Goal: Task Accomplishment & Management: Use online tool/utility

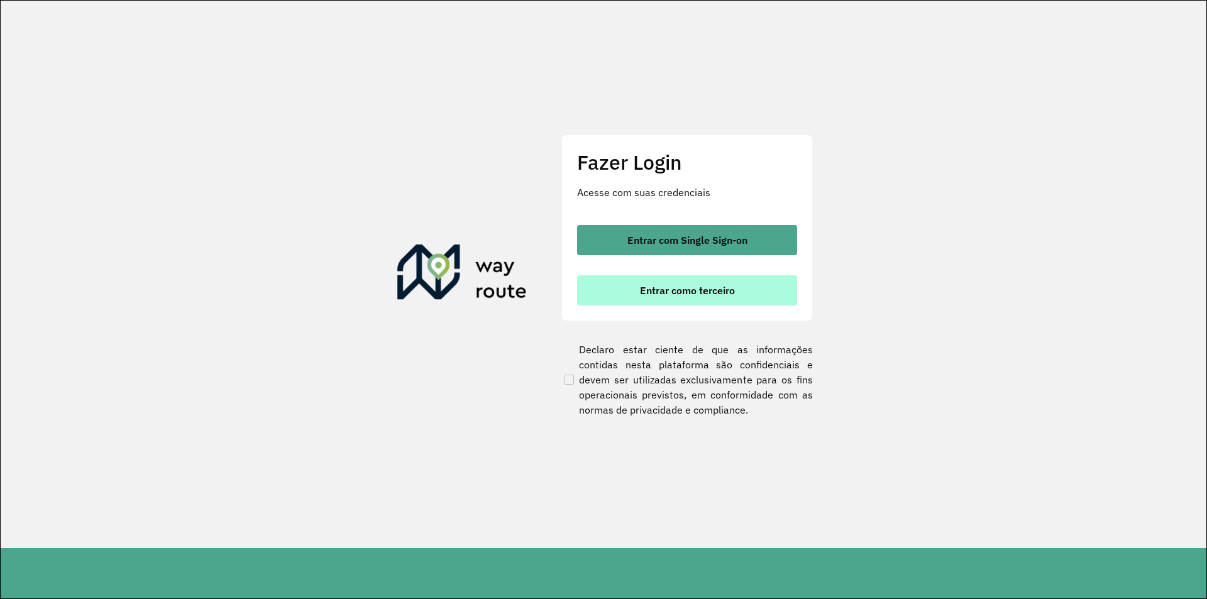
click at [681, 299] on button "Entrar como terceiro" at bounding box center [687, 290] width 220 height 30
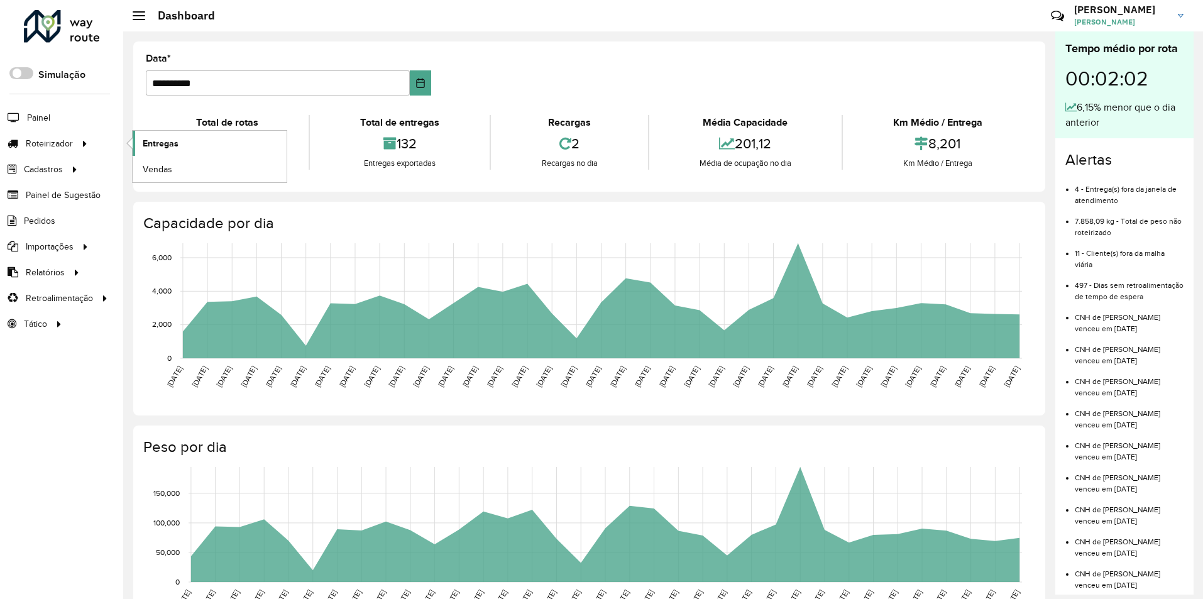
click at [171, 139] on span "Entregas" at bounding box center [161, 143] width 36 height 13
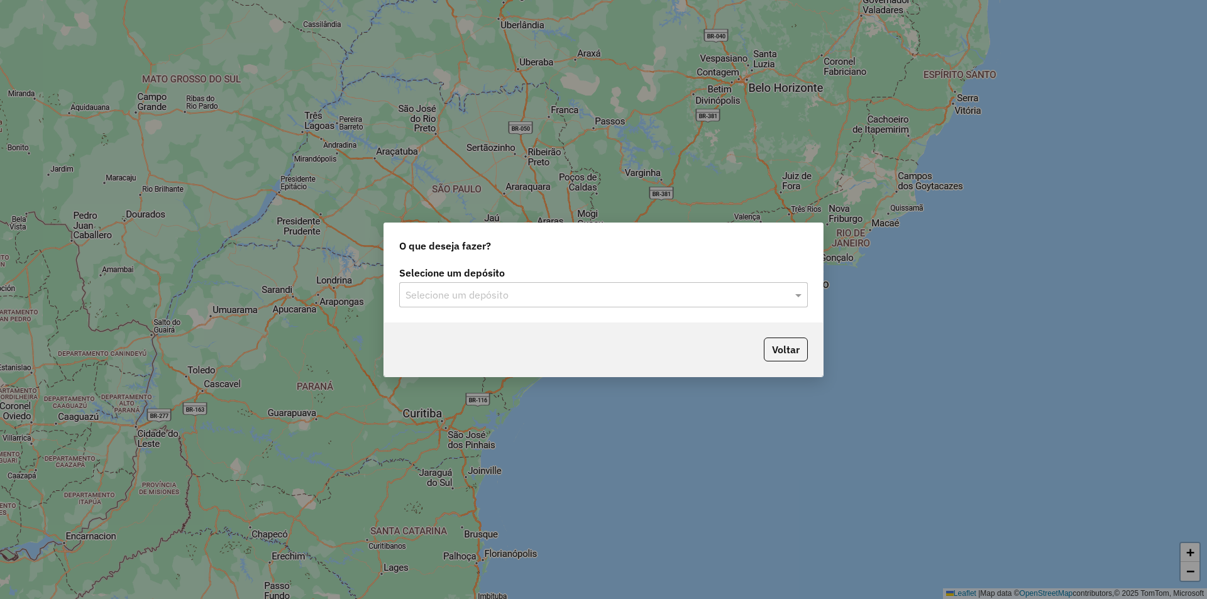
click at [457, 288] on input "text" at bounding box center [591, 295] width 371 height 15
click at [460, 331] on span "IMARUI Litoral Norte" at bounding box center [450, 331] width 90 height 11
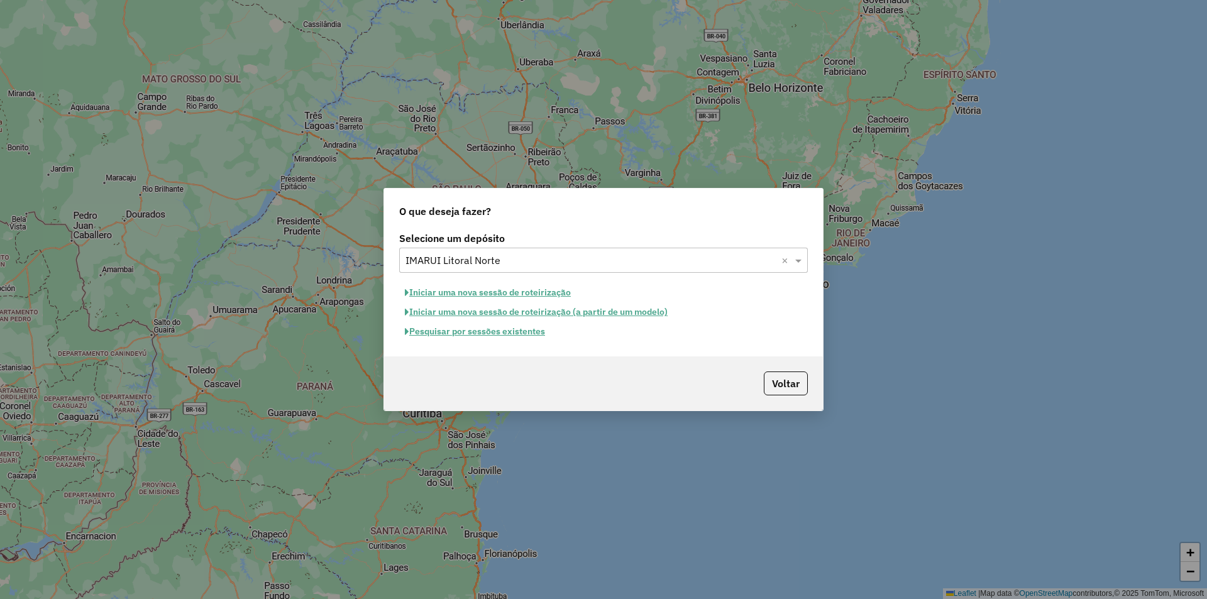
click at [470, 338] on button "Pesquisar por sessões existentes" at bounding box center [475, 331] width 152 height 19
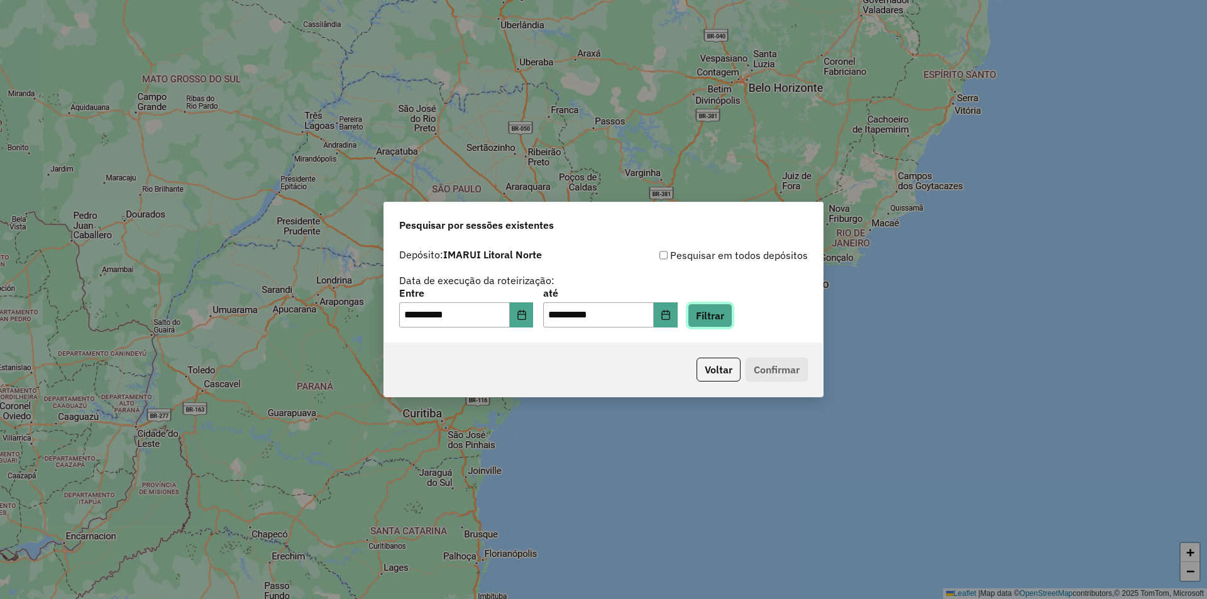
click at [732, 315] on button "Filtrar" at bounding box center [710, 316] width 45 height 24
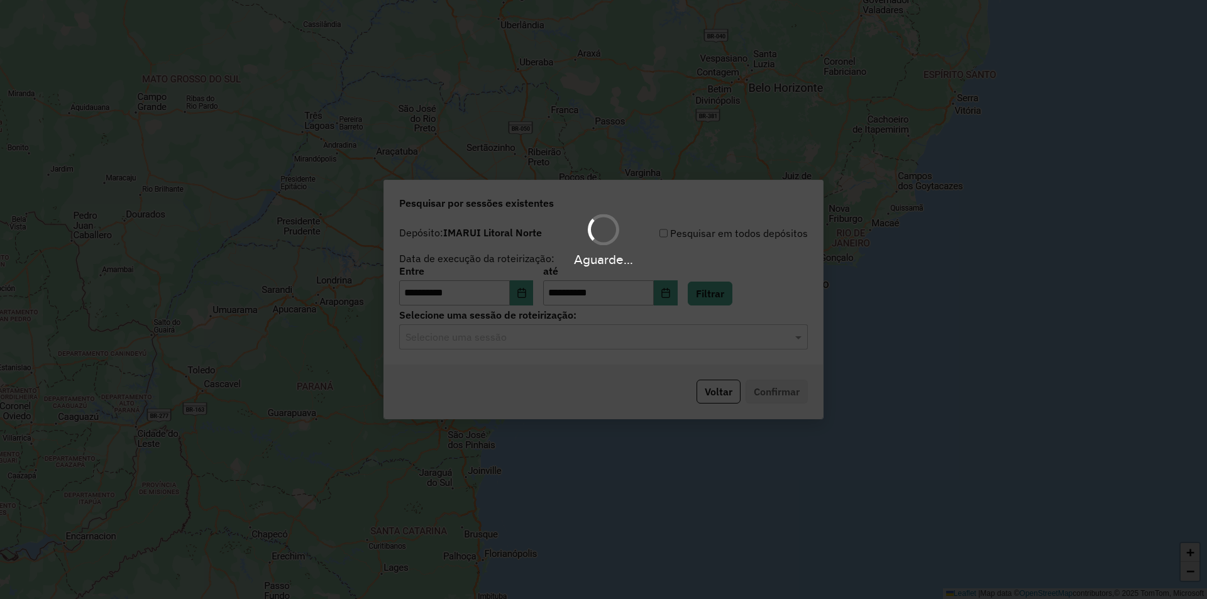
click at [530, 343] on input "text" at bounding box center [591, 337] width 371 height 15
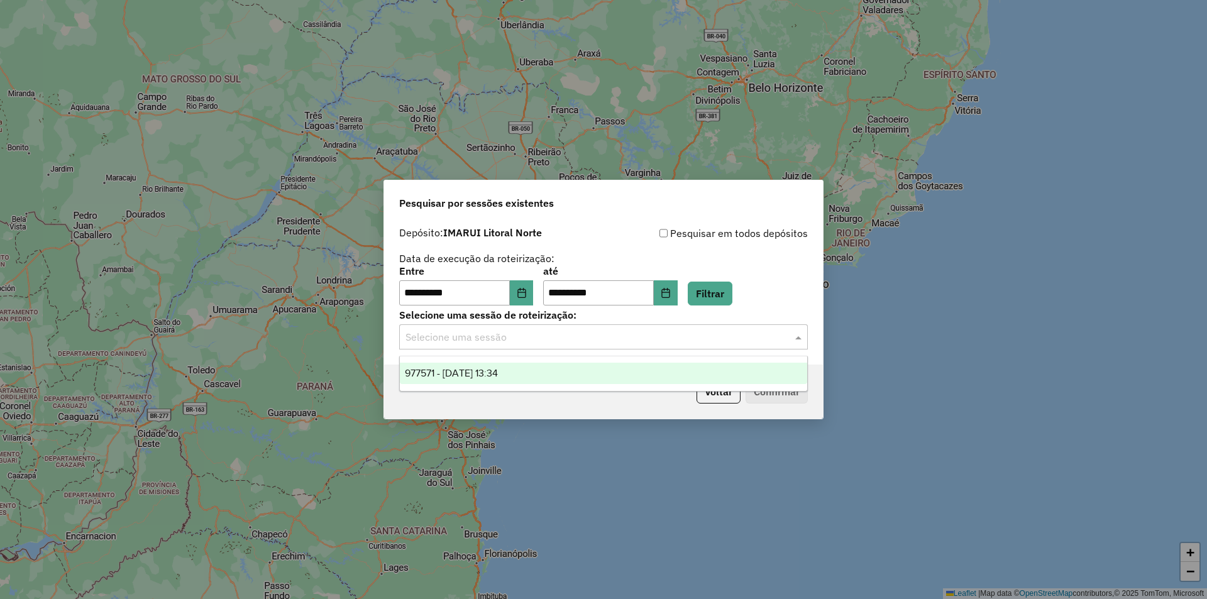
click at [519, 363] on div "977571 - 11/08/2025 13:34" at bounding box center [603, 373] width 407 height 21
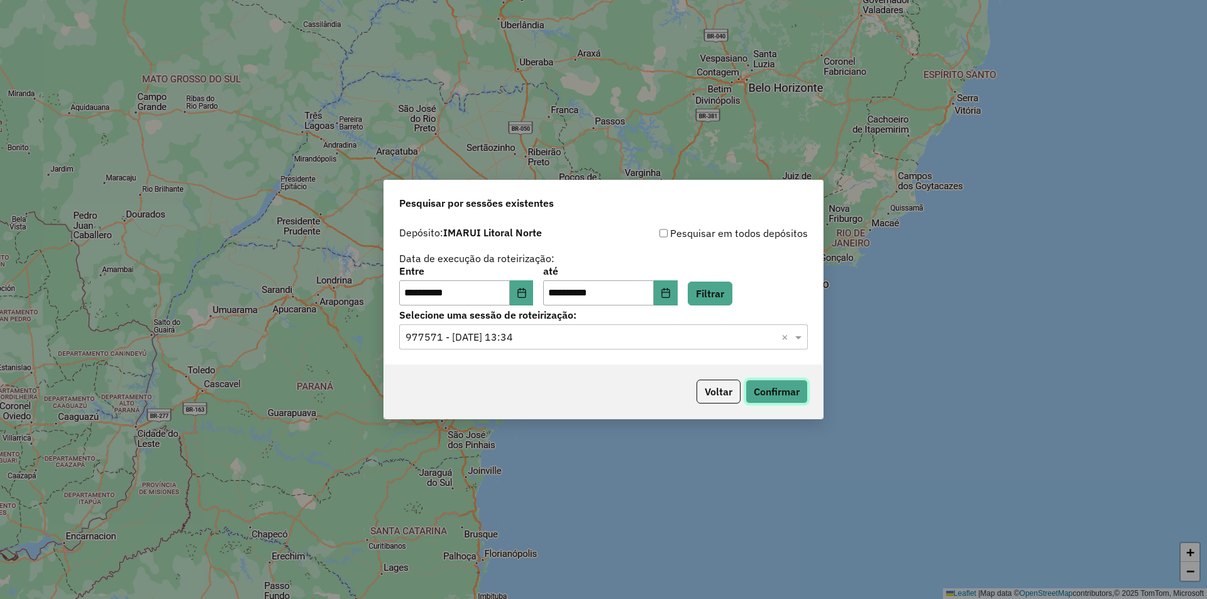
click at [775, 395] on button "Confirmar" at bounding box center [777, 392] width 62 height 24
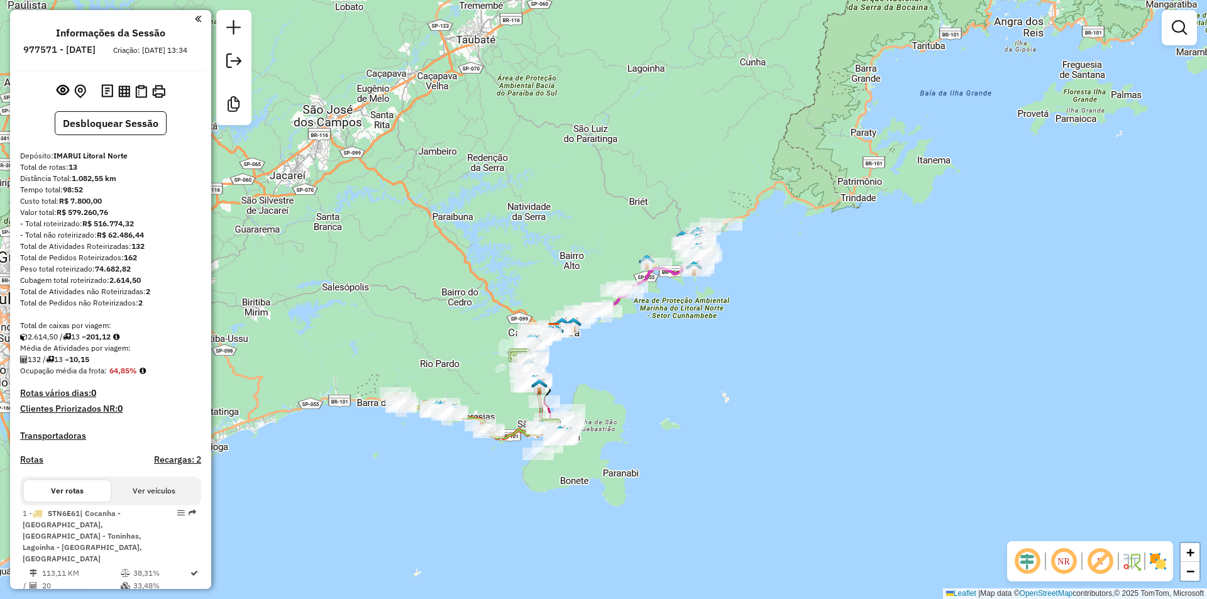
drag, startPoint x: 505, startPoint y: 323, endPoint x: 494, endPoint y: 285, distance: 38.8
click at [483, 348] on div "Janela de atendimento Grade de atendimento Capacidade Transportadoras Veículos …" at bounding box center [603, 299] width 1207 height 599
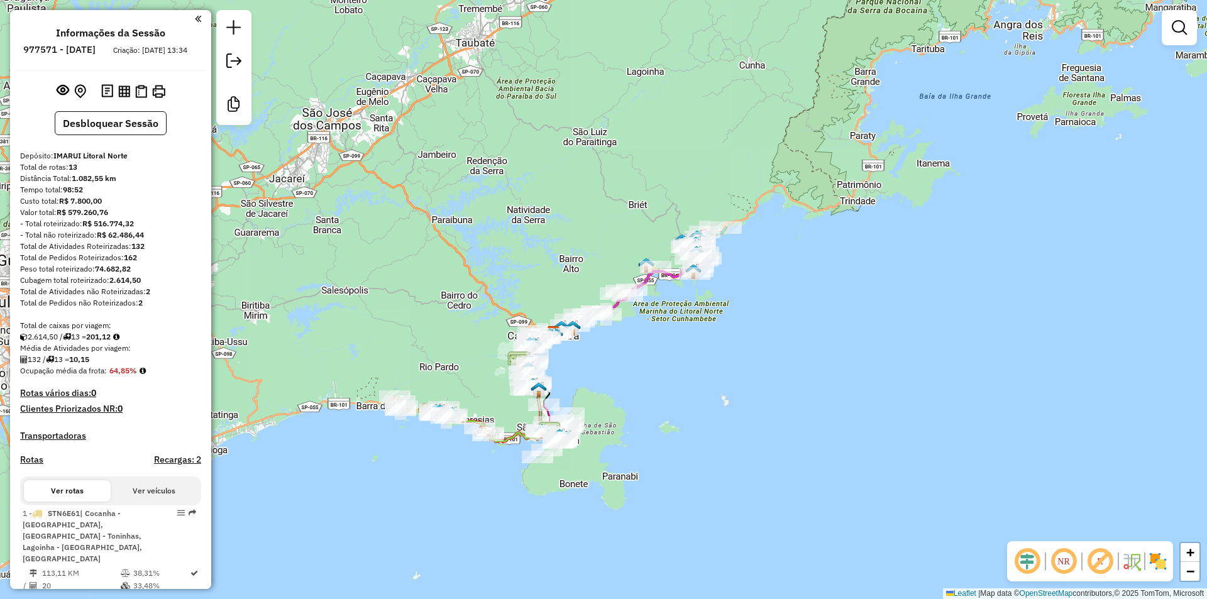
drag, startPoint x: 478, startPoint y: 200, endPoint x: 551, endPoint y: 161, distance: 82.1
click at [551, 161] on div "Janela de atendimento Grade de atendimento Capacidade Transportadoras Veículos …" at bounding box center [603, 299] width 1207 height 599
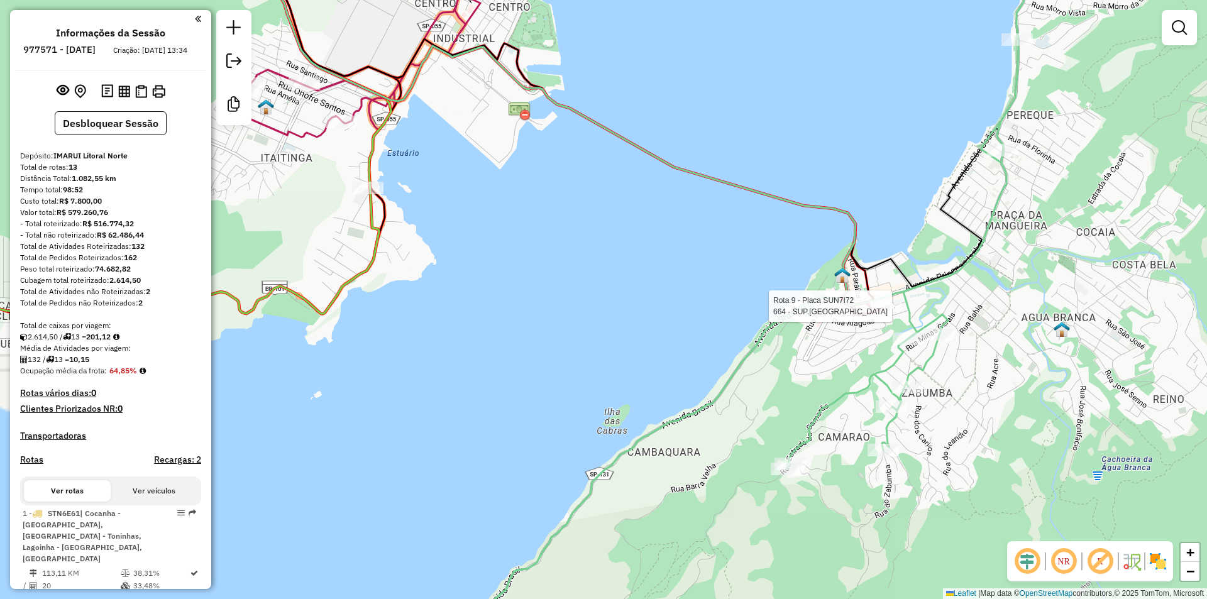
select select "**********"
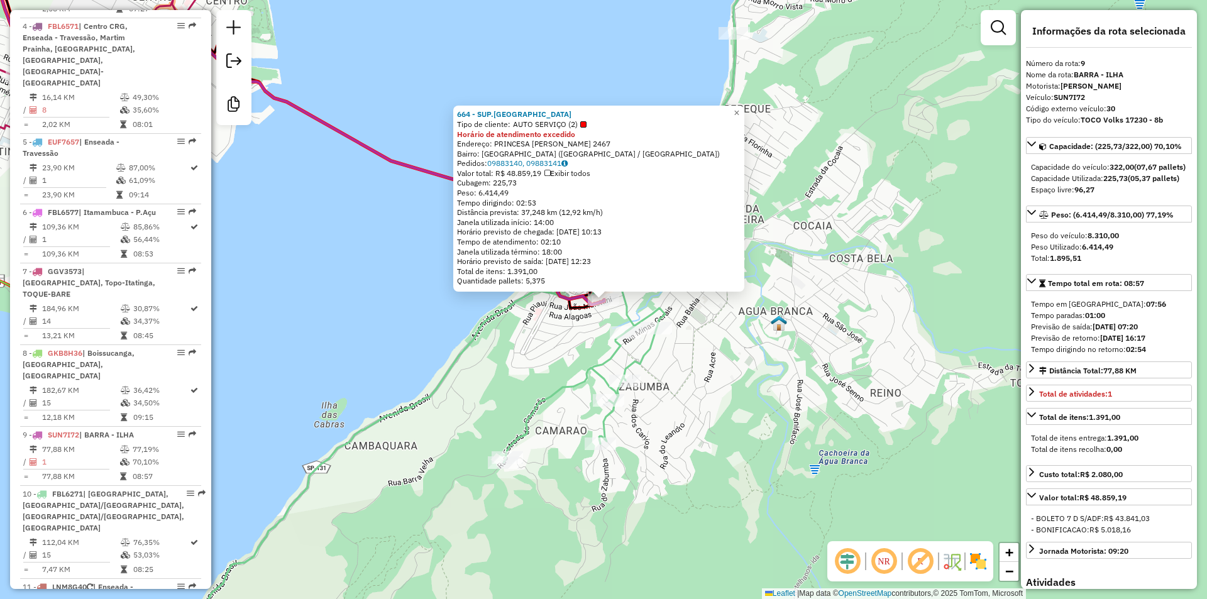
scroll to position [1108, 0]
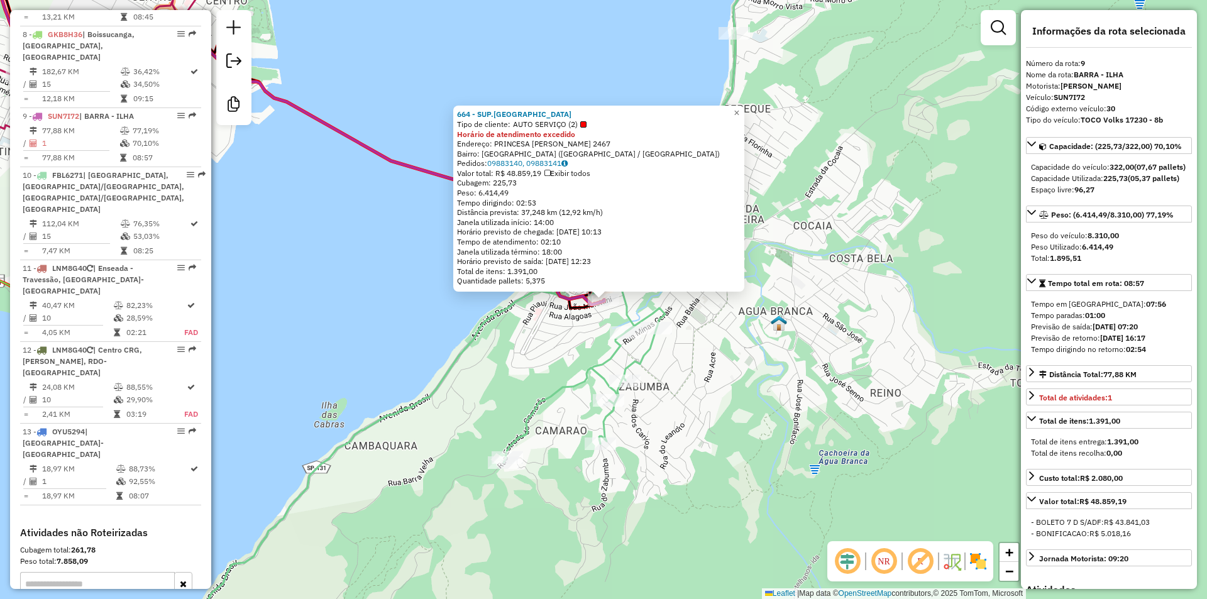
click at [798, 402] on div "664 - SUP.ILHA DA PRINCESA Tipo de cliente: AUTO SERVIÇO (2) Horário de atendim…" at bounding box center [603, 299] width 1207 height 599
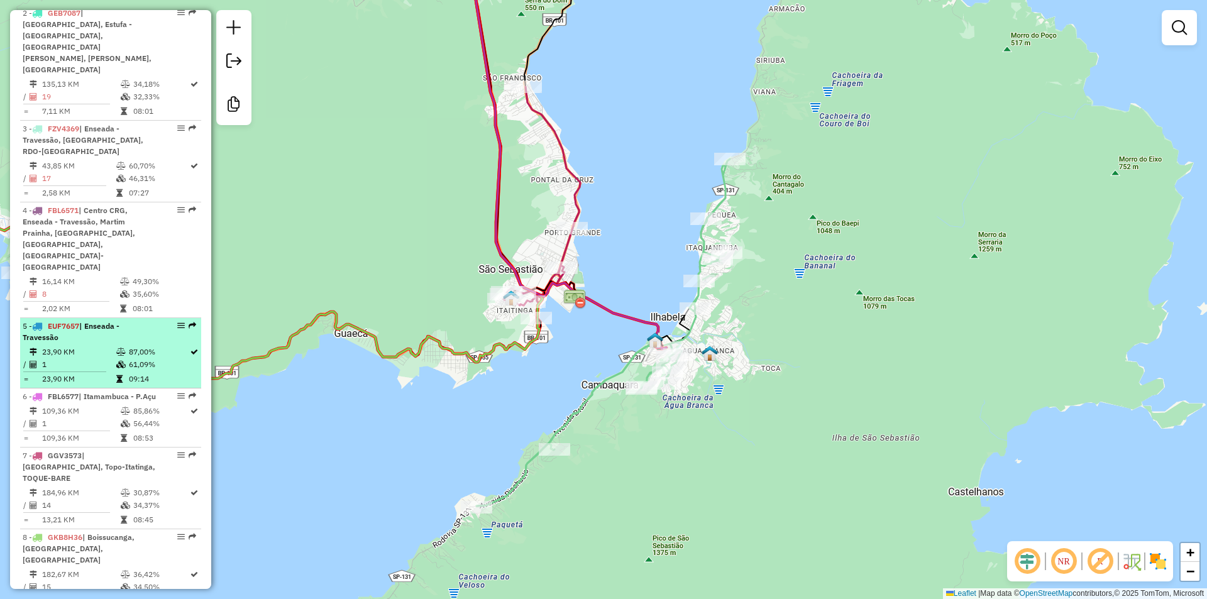
scroll to position [290, 0]
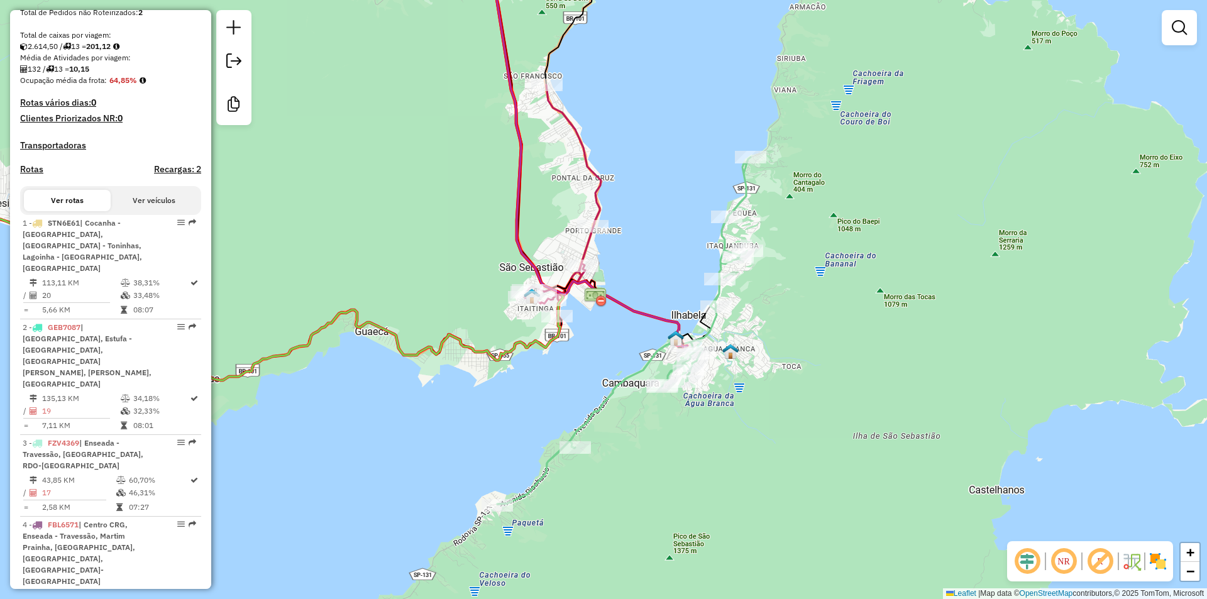
drag, startPoint x: 420, startPoint y: 185, endPoint x: 553, endPoint y: 180, distance: 132.8
click at [550, 180] on div "Janela de atendimento Grade de atendimento Capacidade Transportadoras Veículos …" at bounding box center [603, 299] width 1207 height 599
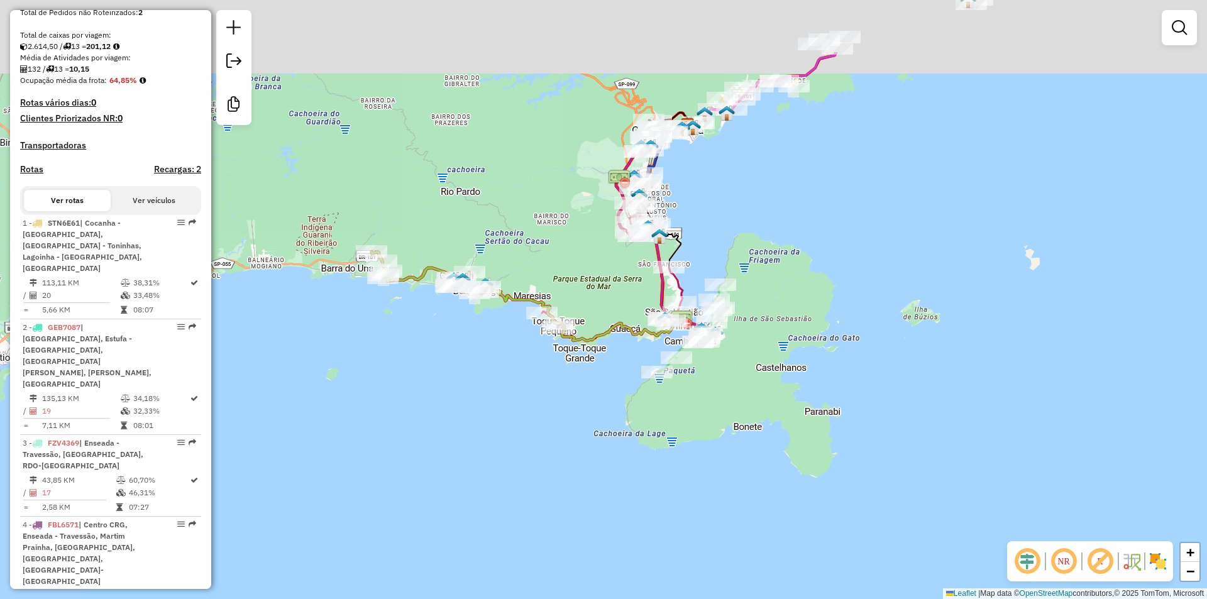
drag, startPoint x: 482, startPoint y: 134, endPoint x: 567, endPoint y: 246, distance: 140.5
click at [567, 246] on div "Janela de atendimento Grade de atendimento Capacidade Transportadoras Veículos …" at bounding box center [603, 299] width 1207 height 599
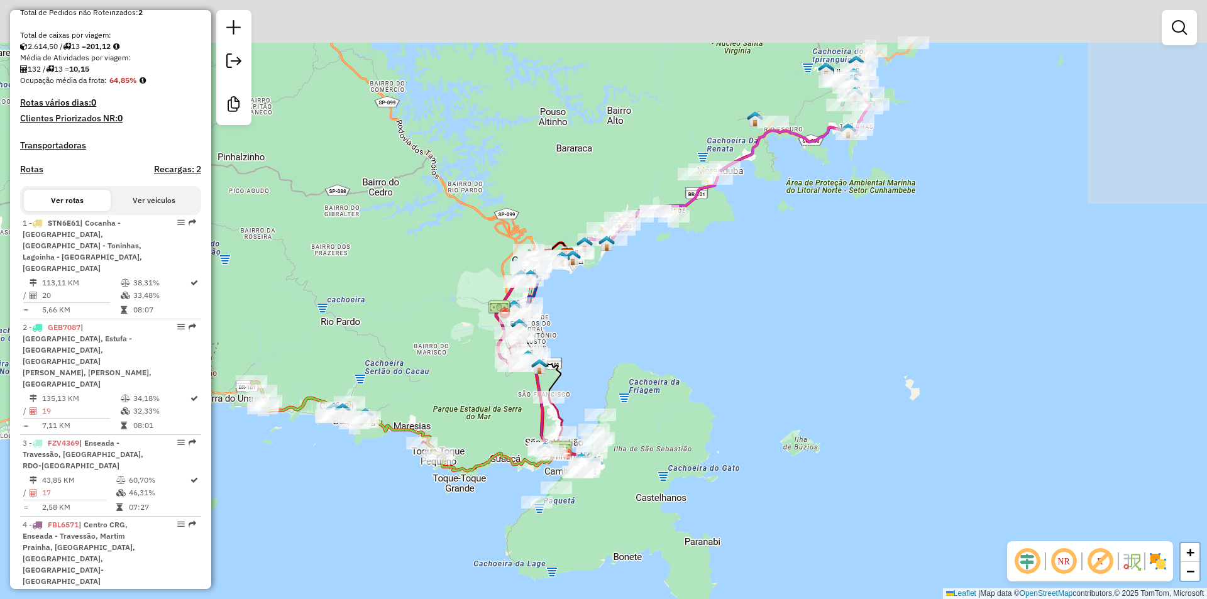
drag, startPoint x: 775, startPoint y: 194, endPoint x: 665, endPoint y: 314, distance: 162.0
click at [621, 356] on div "Janela de atendimento Grade de atendimento Capacidade Transportadoras Veículos …" at bounding box center [603, 299] width 1207 height 599
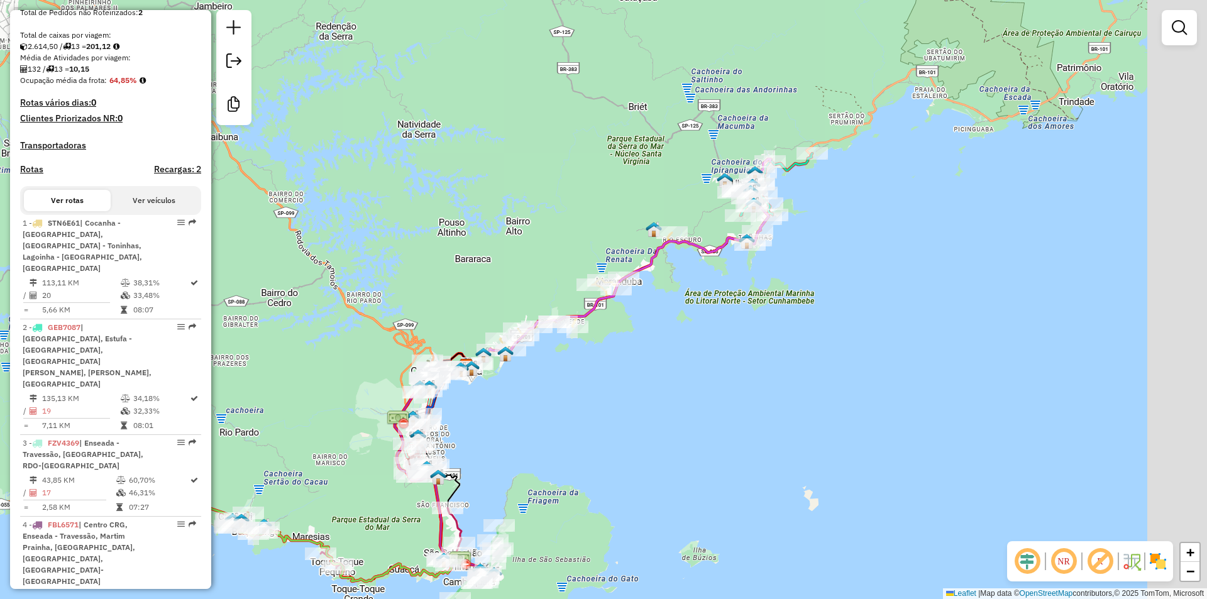
drag, startPoint x: 774, startPoint y: 257, endPoint x: 705, endPoint y: 328, distance: 98.7
click at [692, 351] on div "Janela de atendimento Grade de atendimento Capacidade Transportadoras Veículos …" at bounding box center [603, 299] width 1207 height 599
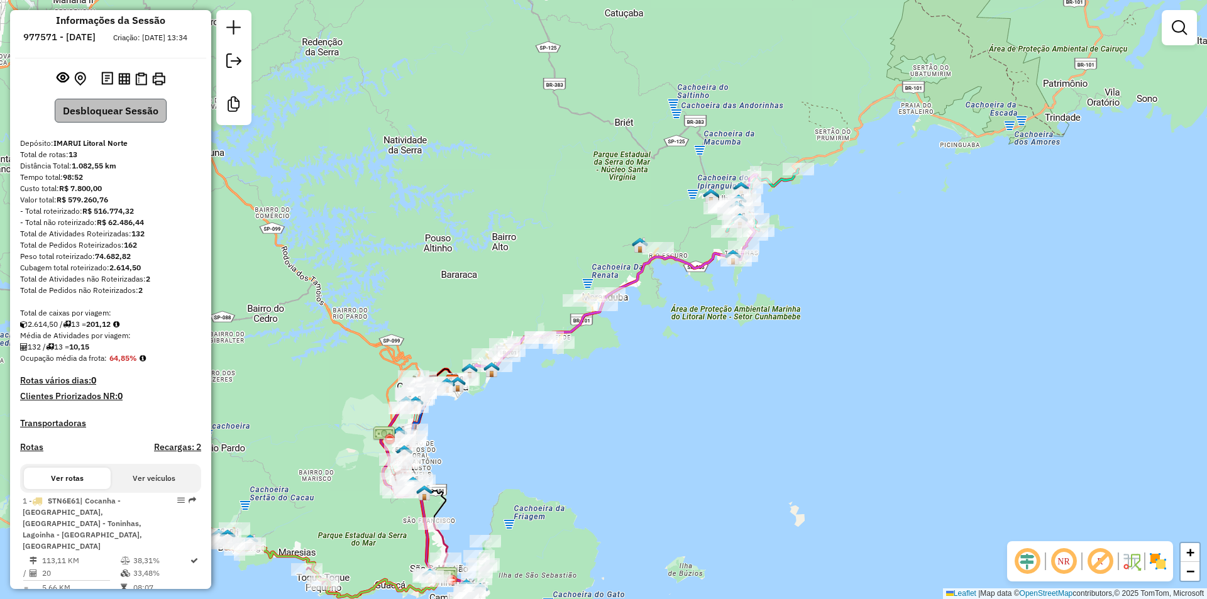
scroll to position [0, 0]
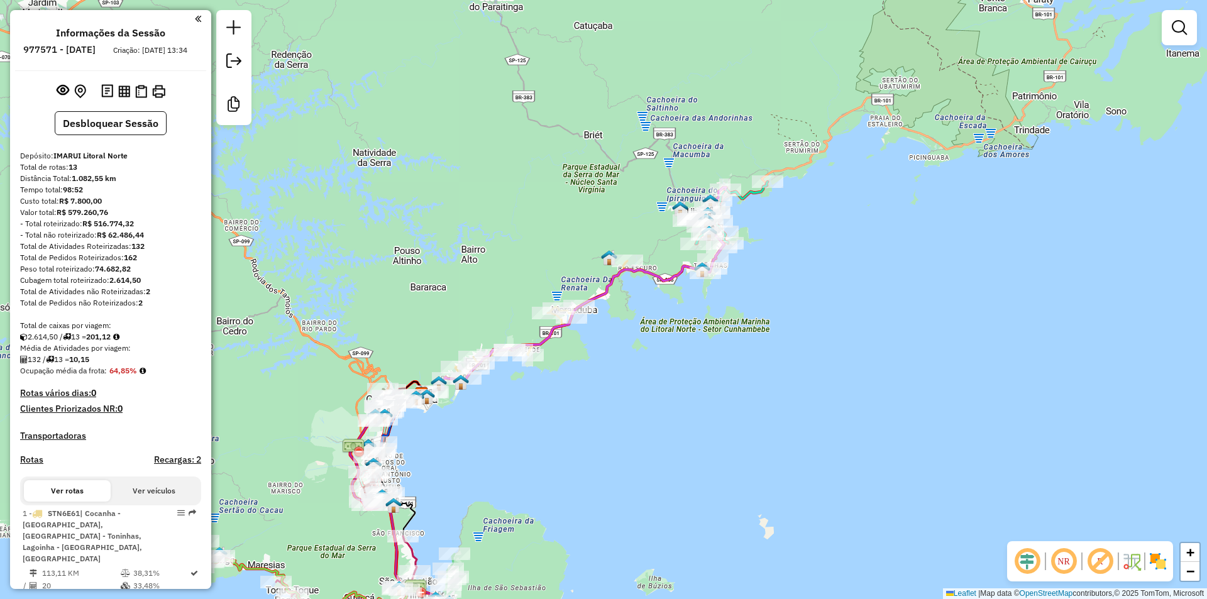
drag, startPoint x: 407, startPoint y: 228, endPoint x: 390, endPoint y: 236, distance: 18.8
click at [390, 236] on div "Janela de atendimento Grade de atendimento Capacidade Transportadoras Veículos …" at bounding box center [603, 299] width 1207 height 599
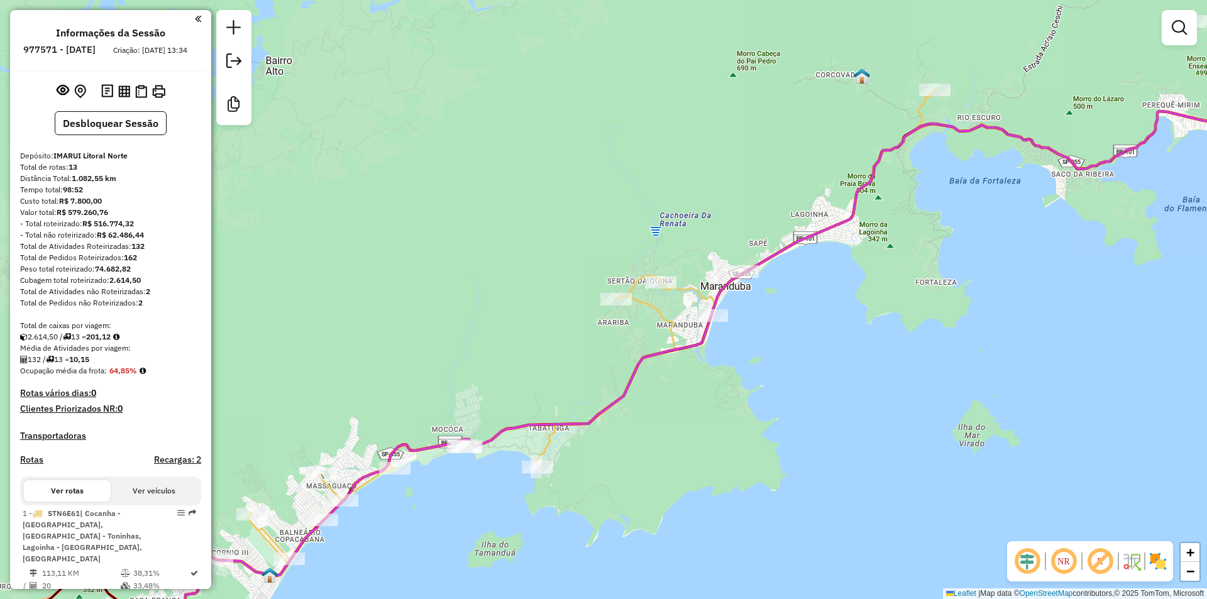
drag, startPoint x: 570, startPoint y: 334, endPoint x: 568, endPoint y: 298, distance: 35.9
click at [568, 298] on div "Janela de atendimento Grade de atendimento Capacidade Transportadoras Veículos …" at bounding box center [603, 299] width 1207 height 599
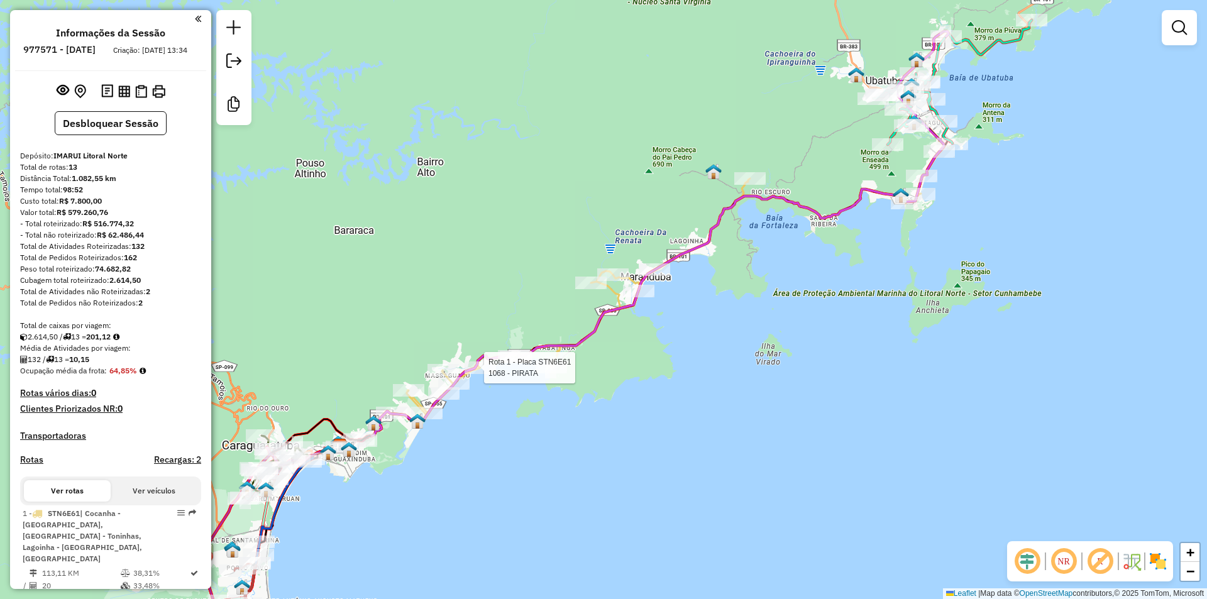
select select "**********"
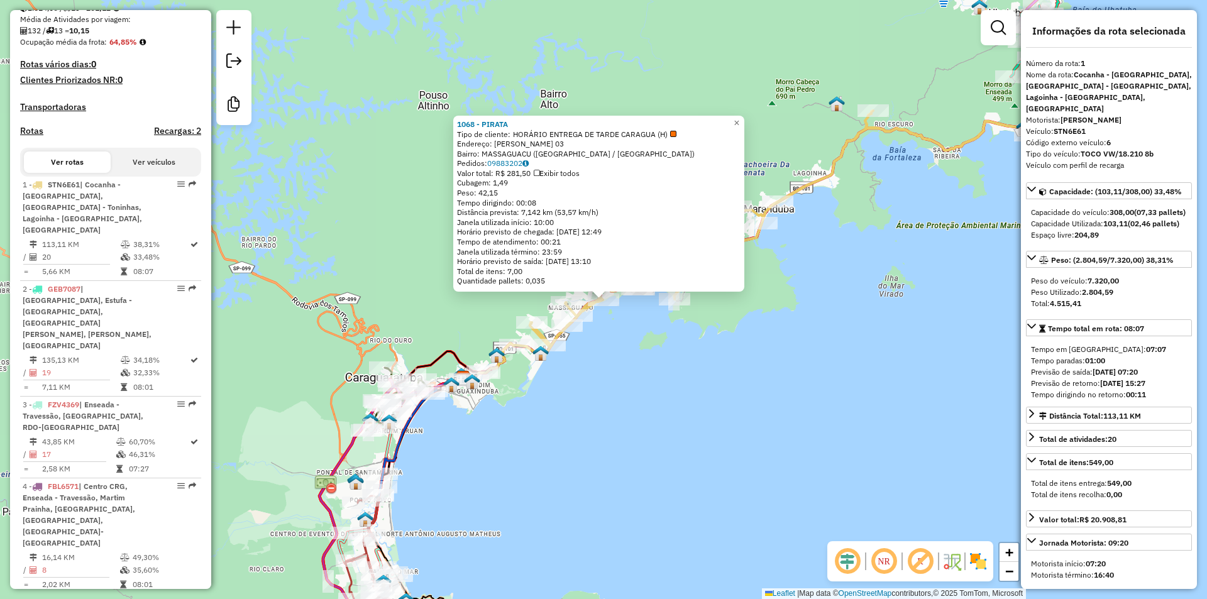
scroll to position [507, 0]
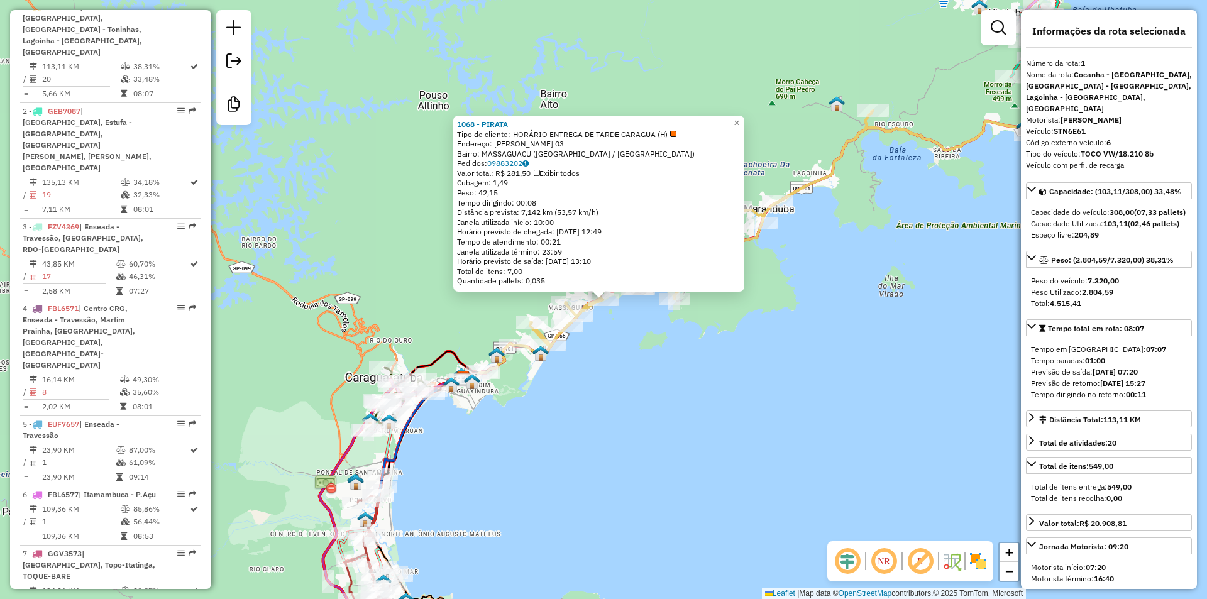
click at [709, 401] on div "1068 - PIRATA Tipo de cliente: HORÁRIO ENTREGA DE TARDE CARAGUA (H) Endereço: […" at bounding box center [603, 299] width 1207 height 599
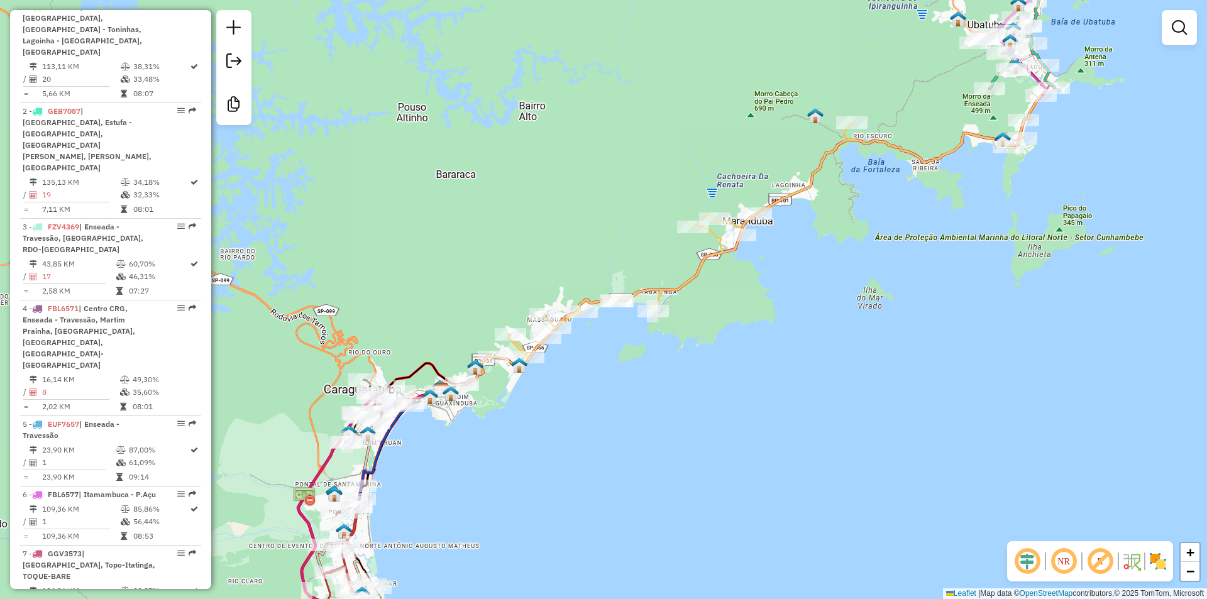
drag, startPoint x: 817, startPoint y: 349, endPoint x: 553, endPoint y: 497, distance: 302.9
click at [553, 497] on div "Janela de atendimento Grade de atendimento Capacidade Transportadoras Veículos …" at bounding box center [603, 299] width 1207 height 599
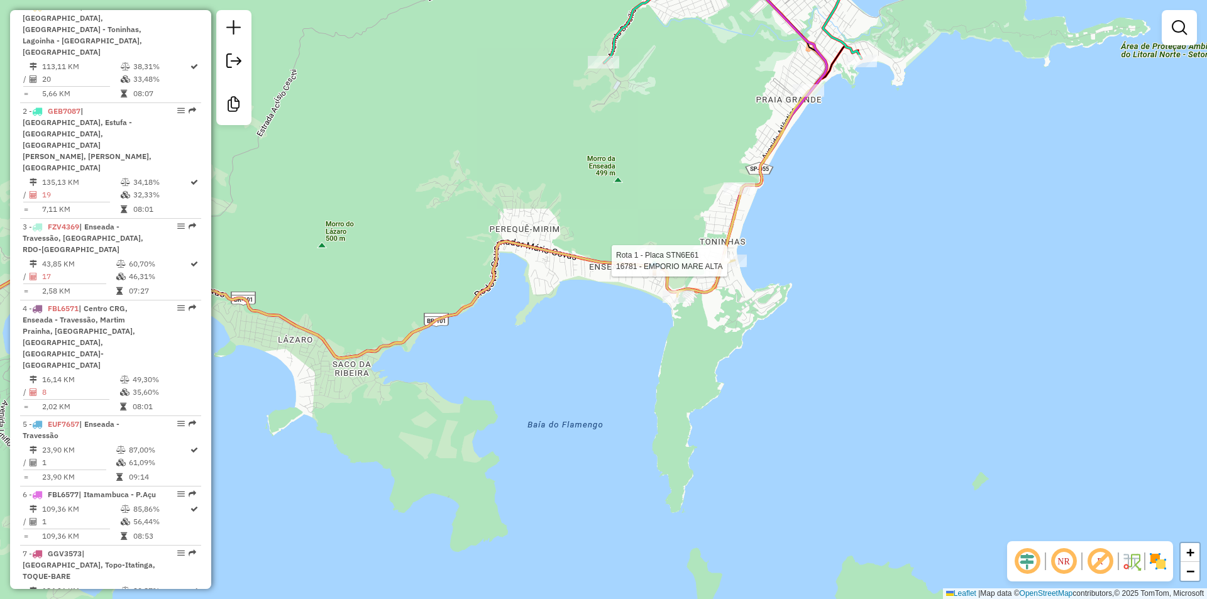
select select "**********"
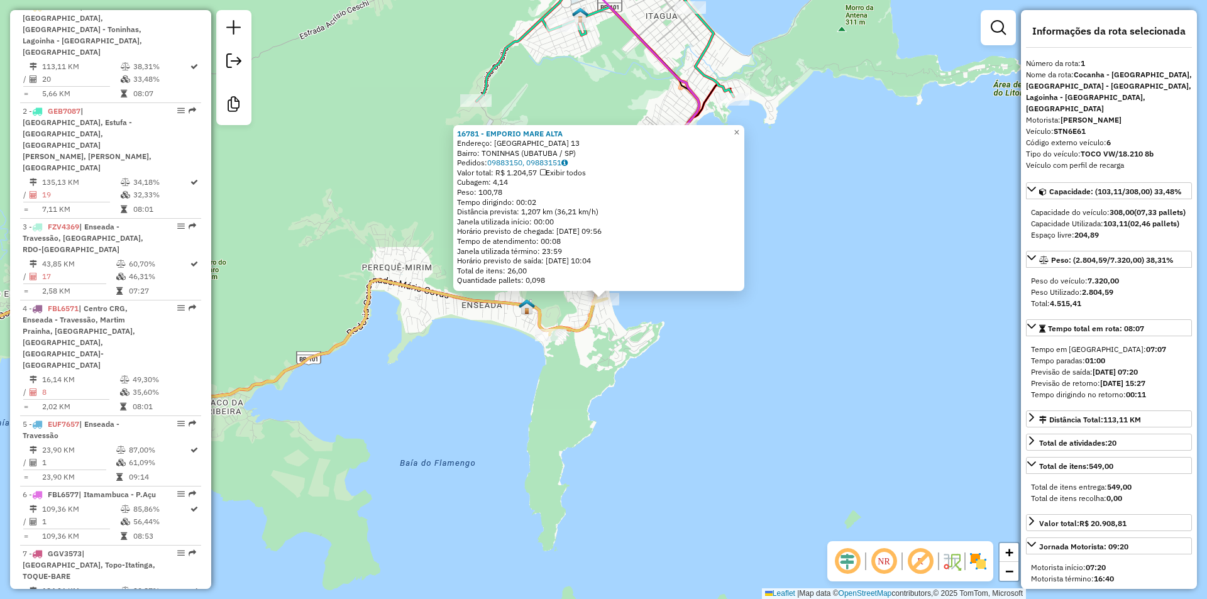
click at [573, 425] on div "16781 - EMPORIO MARE ALTA Endereço: [GEOGRAPHIC_DATA] 13 Bairro: TONINHAS (UBAT…" at bounding box center [603, 299] width 1207 height 599
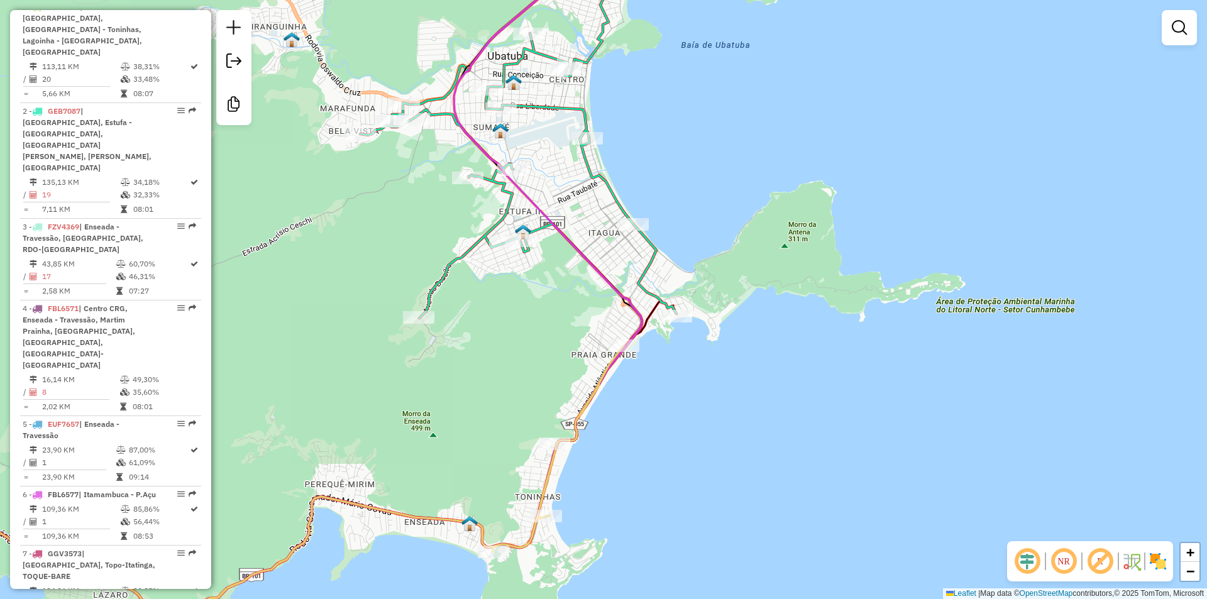
drag, startPoint x: 450, startPoint y: 441, endPoint x: 511, endPoint y: 400, distance: 73.6
click at [511, 400] on div "Janela de atendimento Grade de atendimento Capacidade Transportadoras Veículos …" at bounding box center [603, 299] width 1207 height 599
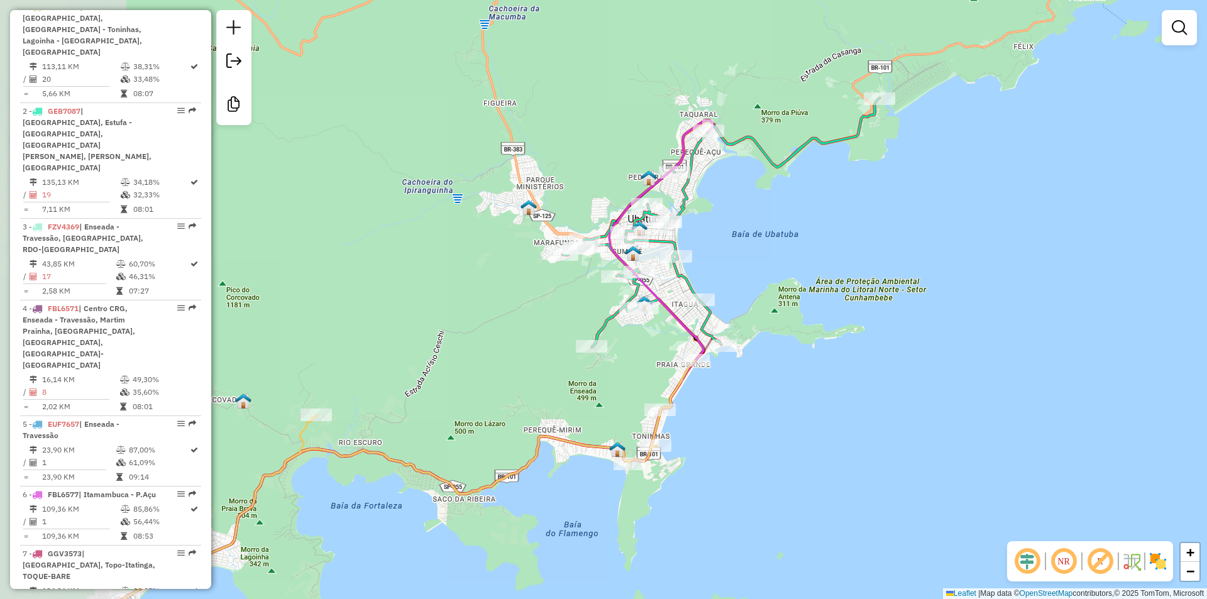
drag, startPoint x: 441, startPoint y: 424, endPoint x: 629, endPoint y: 406, distance: 189.5
click at [631, 406] on div "Janela de atendimento Grade de atendimento Capacidade Transportadoras Veículos …" at bounding box center [603, 299] width 1207 height 599
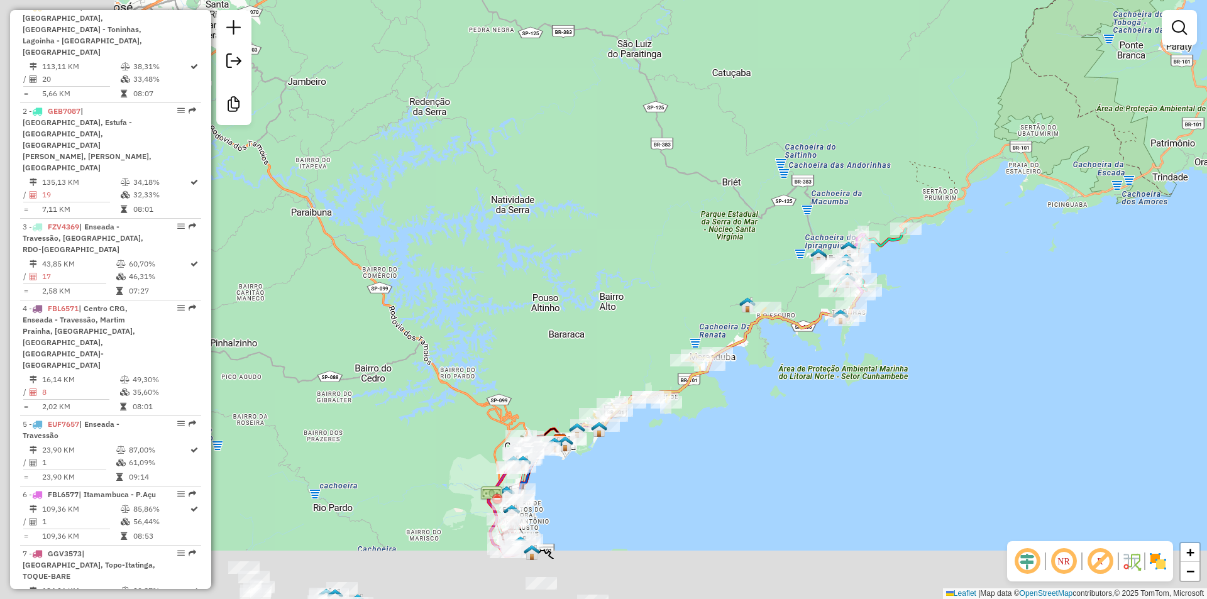
click at [634, 279] on div "Janela de atendimento Grade de atendimento Capacidade Transportadoras Veículos …" at bounding box center [603, 299] width 1207 height 599
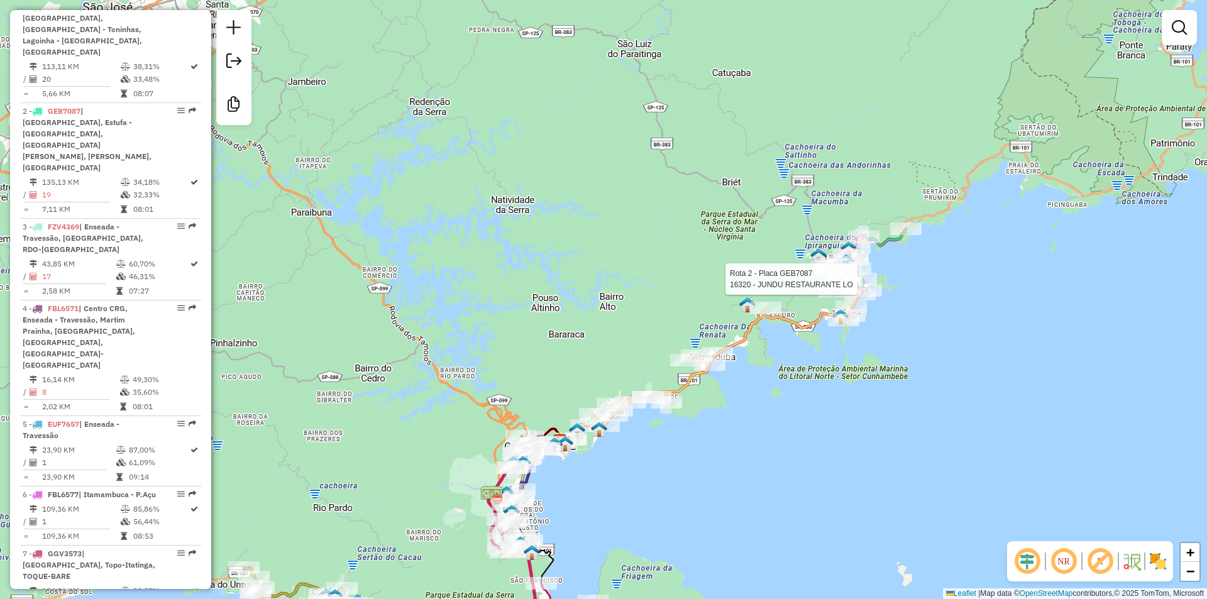
select select "**********"
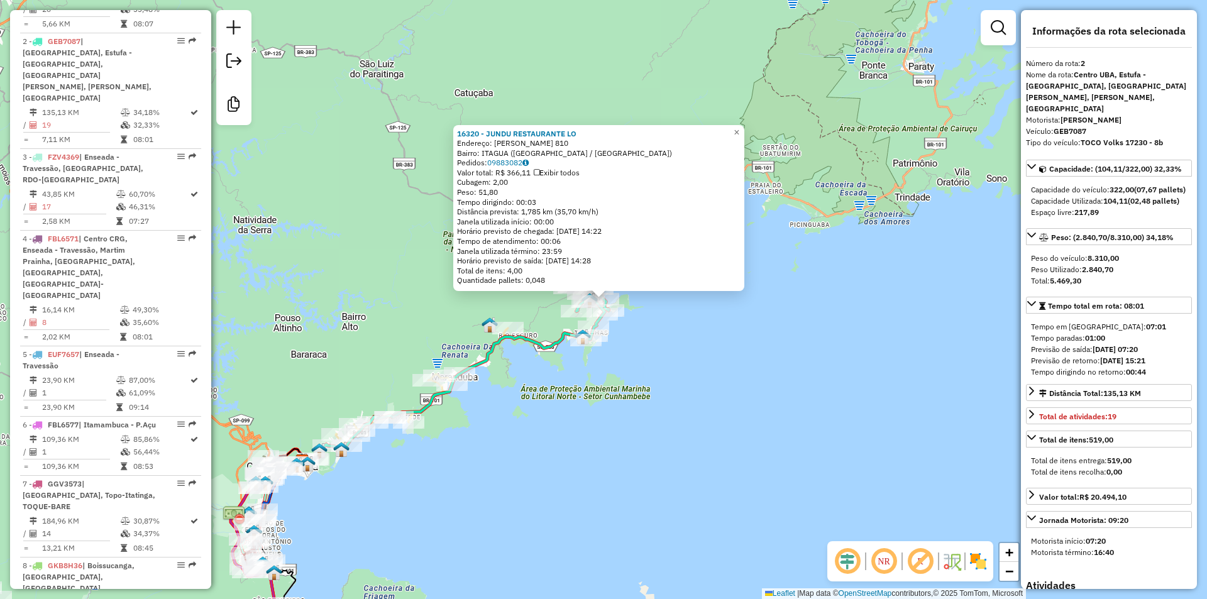
scroll to position [600, 0]
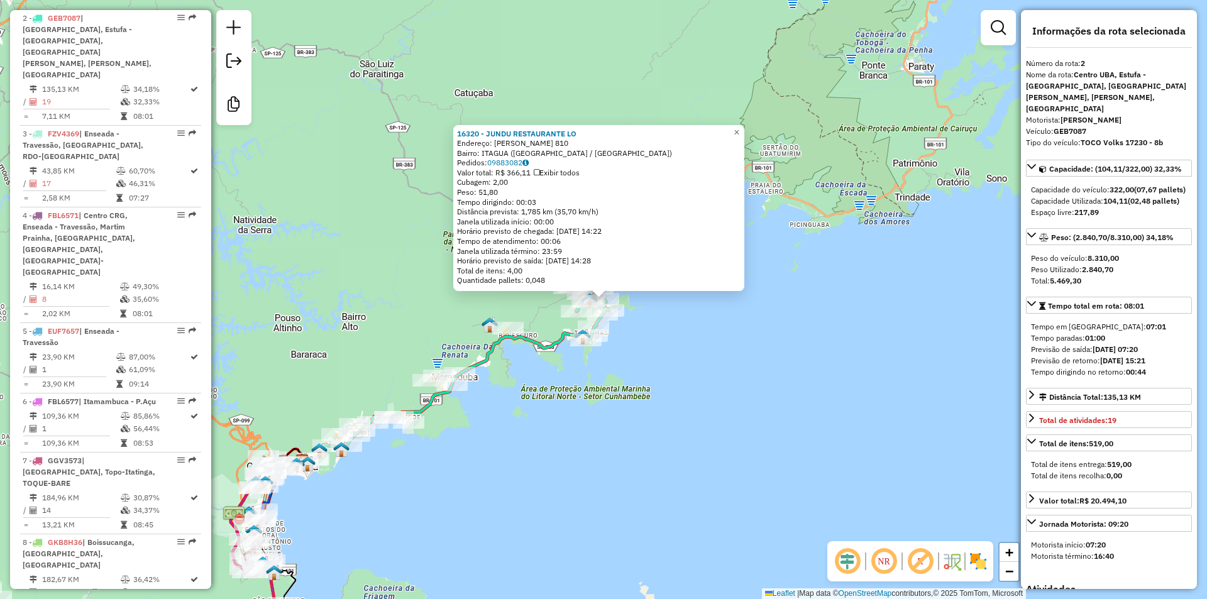
click at [641, 551] on div "16320 - JUNDU RESTAURANTE LO Endereço: [PERSON_NAME] 810 Bairro: [GEOGRAPHIC_DA…" at bounding box center [603, 299] width 1207 height 599
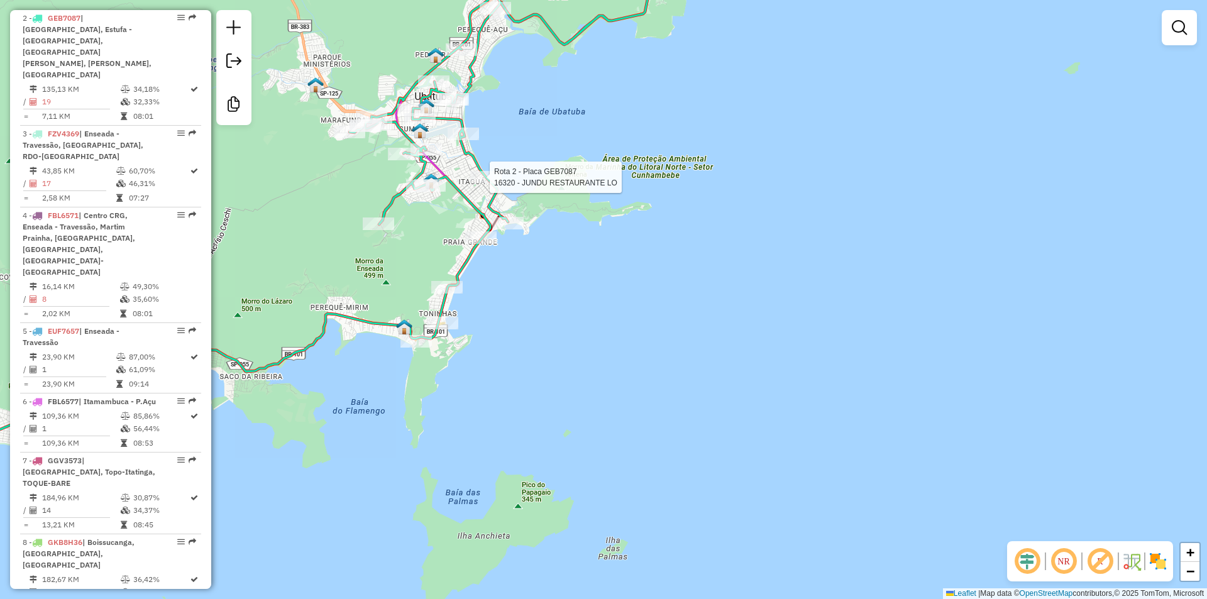
select select "**********"
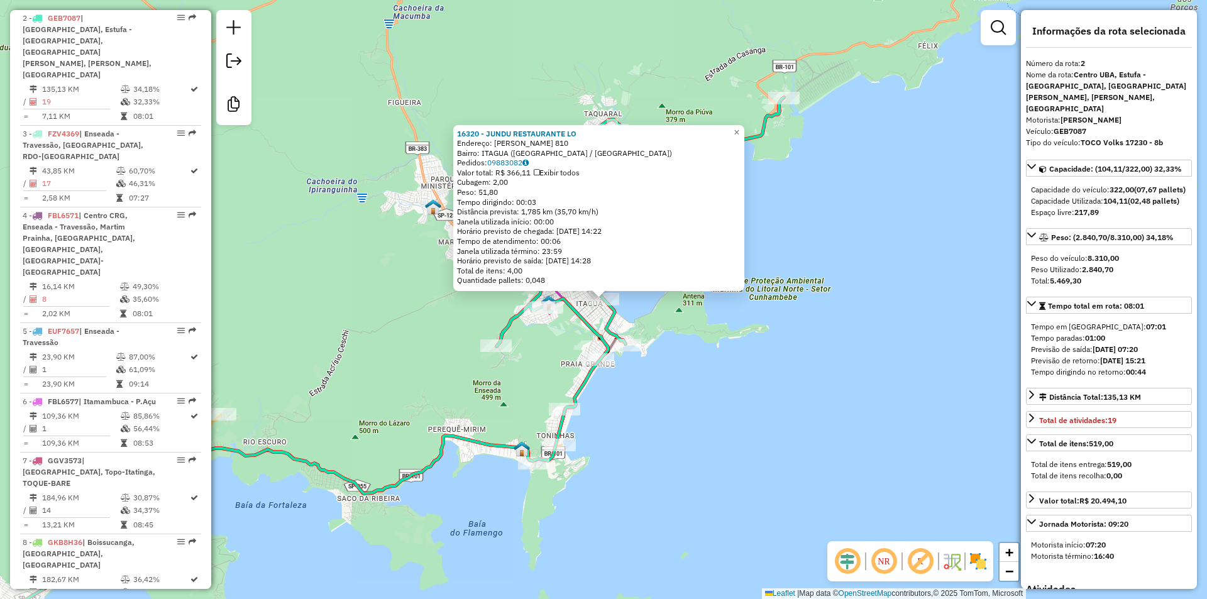
click at [358, 303] on div "16320 - JUNDU RESTAURANTE LO Endereço: [PERSON_NAME] 810 Bairro: [GEOGRAPHIC_DA…" at bounding box center [603, 299] width 1207 height 599
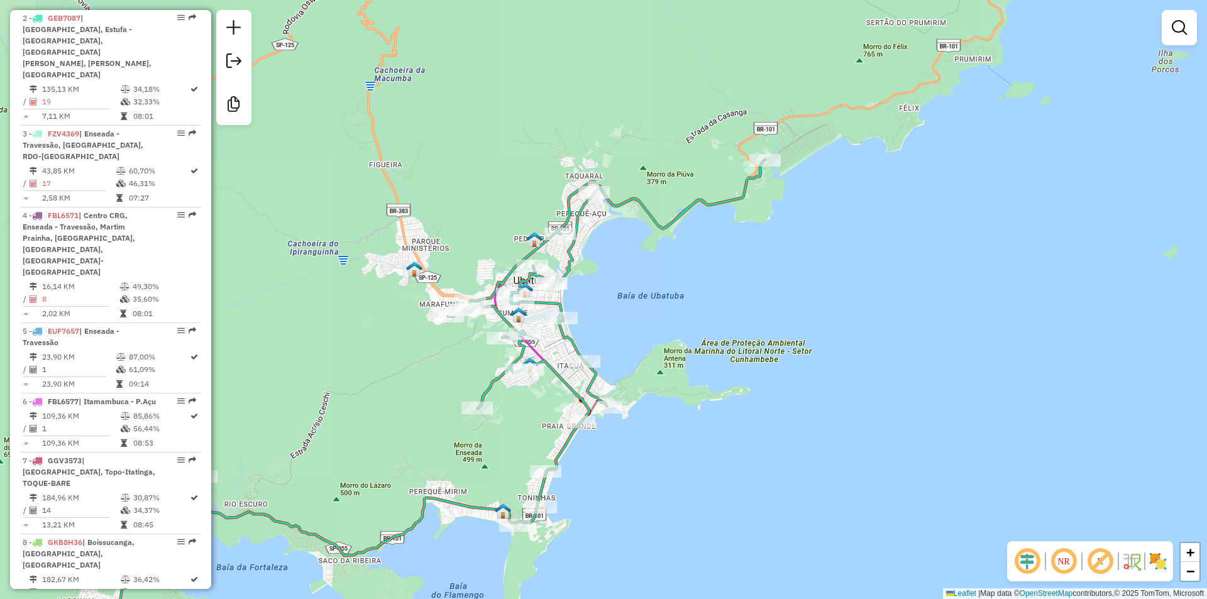
click at [678, 319] on div "Janela de atendimento Grade de atendimento Capacidade Transportadoras Veículos …" at bounding box center [603, 299] width 1207 height 599
select select "**********"
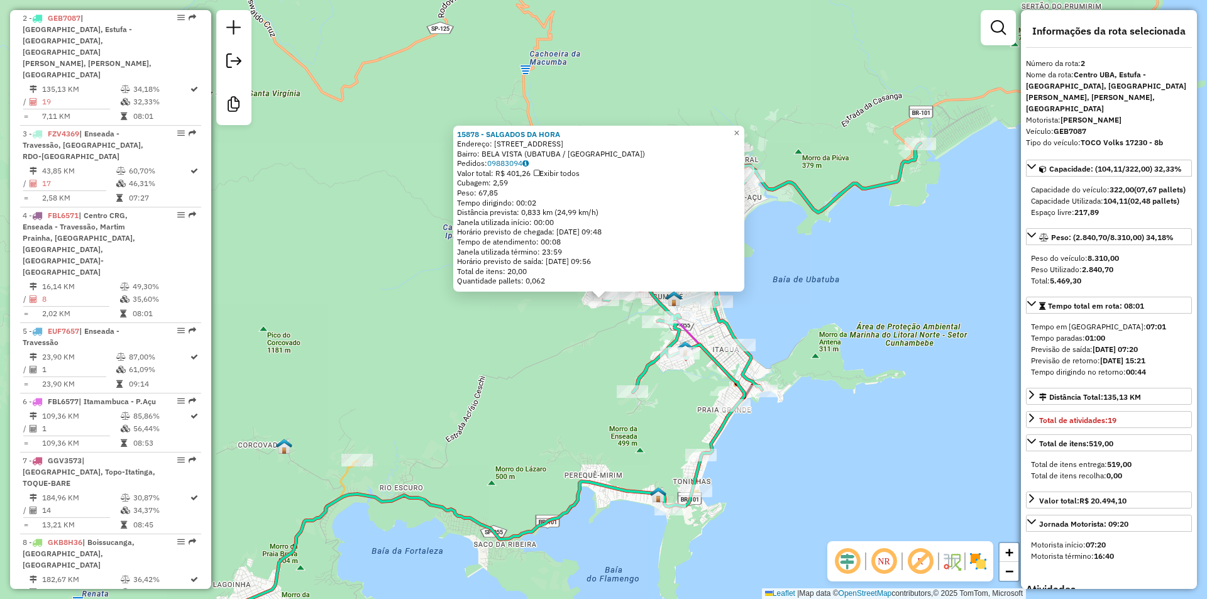
click at [341, 396] on div "15878 - SALGADOS DA HORA Endereço: [STREET_ADDRESS]) Pedidos: 09883094 Valor to…" at bounding box center [603, 299] width 1207 height 599
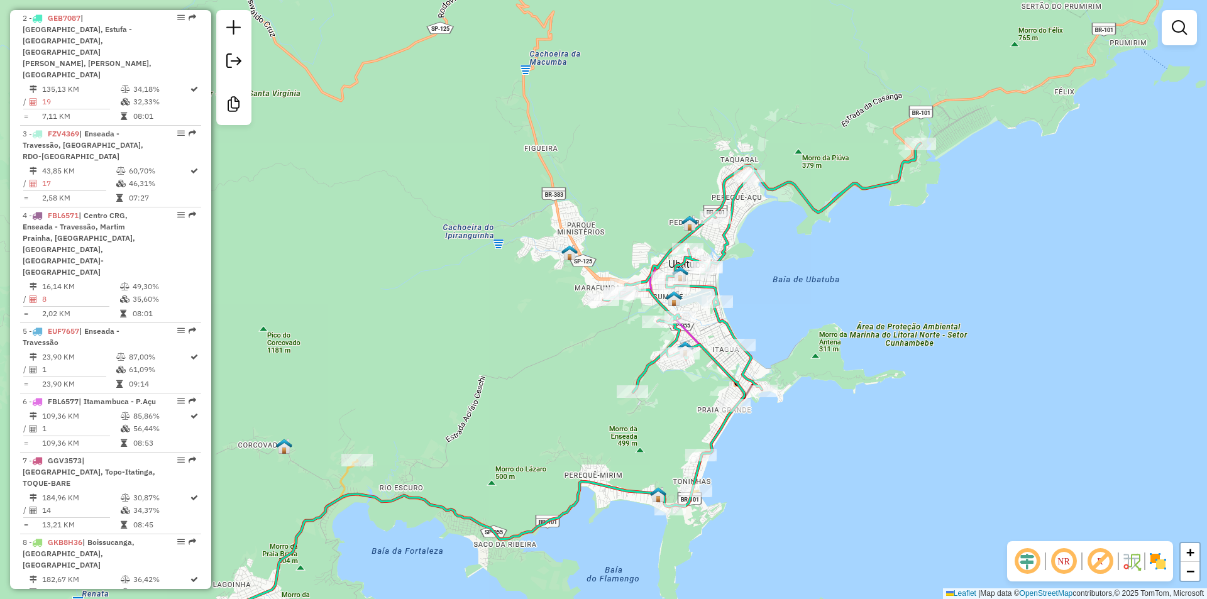
click at [440, 233] on div "Janela de atendimento Grade de atendimento Capacidade Transportadoras Veículos …" at bounding box center [603, 299] width 1207 height 599
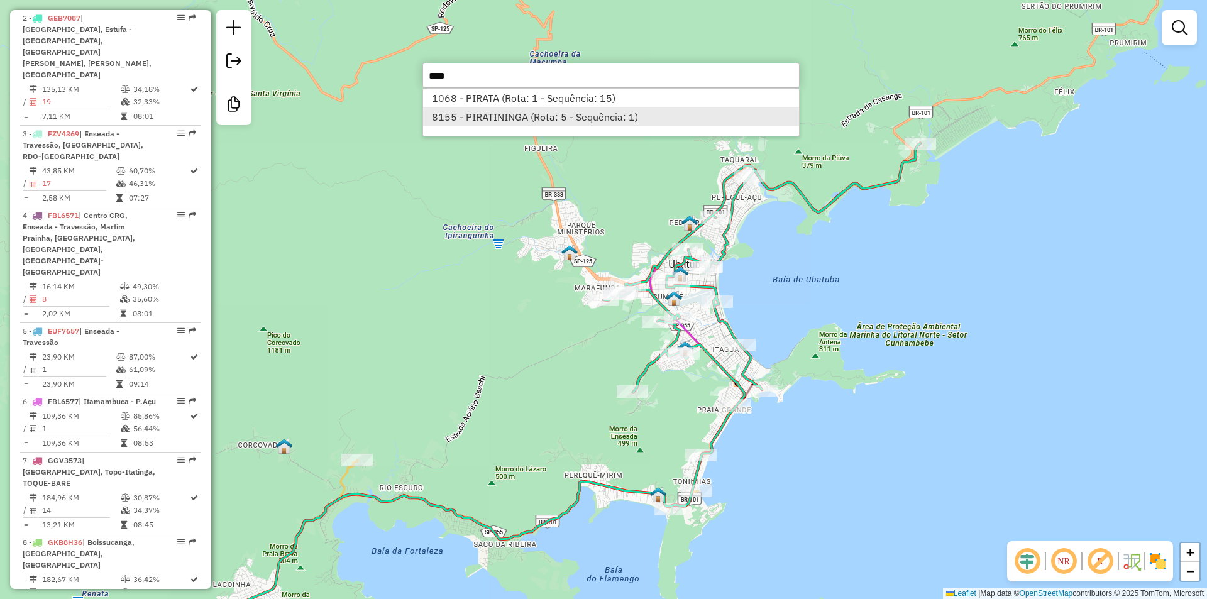
type input "****"
click at [485, 114] on li "8155 - PIRATININGA (Rota: 5 - Sequência: 1)" at bounding box center [611, 117] width 376 height 19
select select "**********"
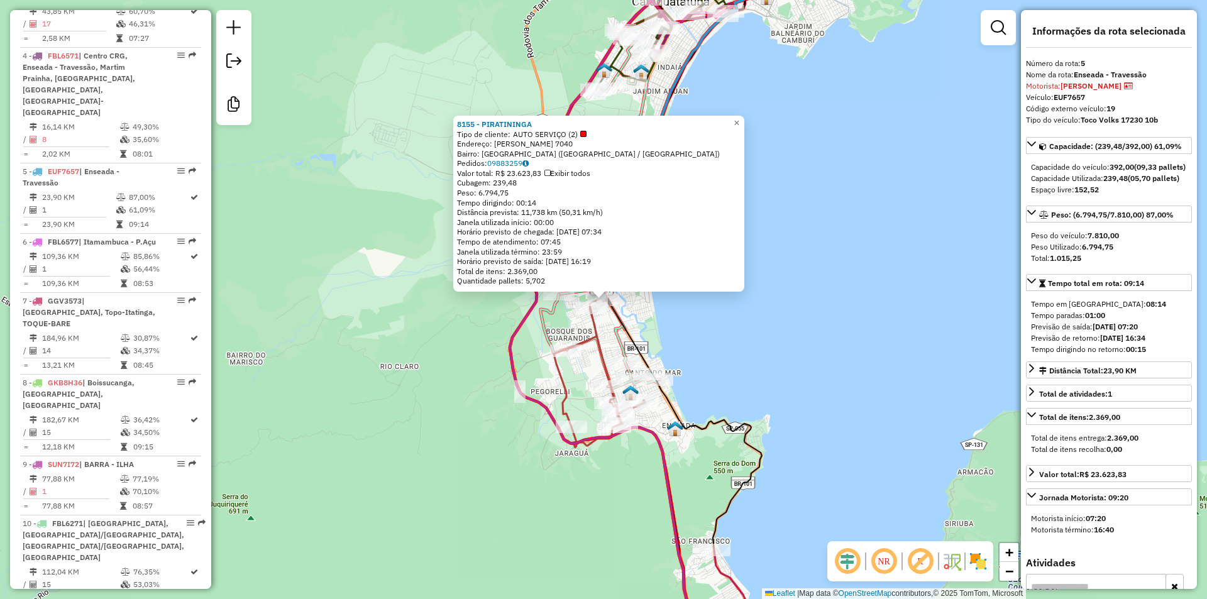
scroll to position [845, 0]
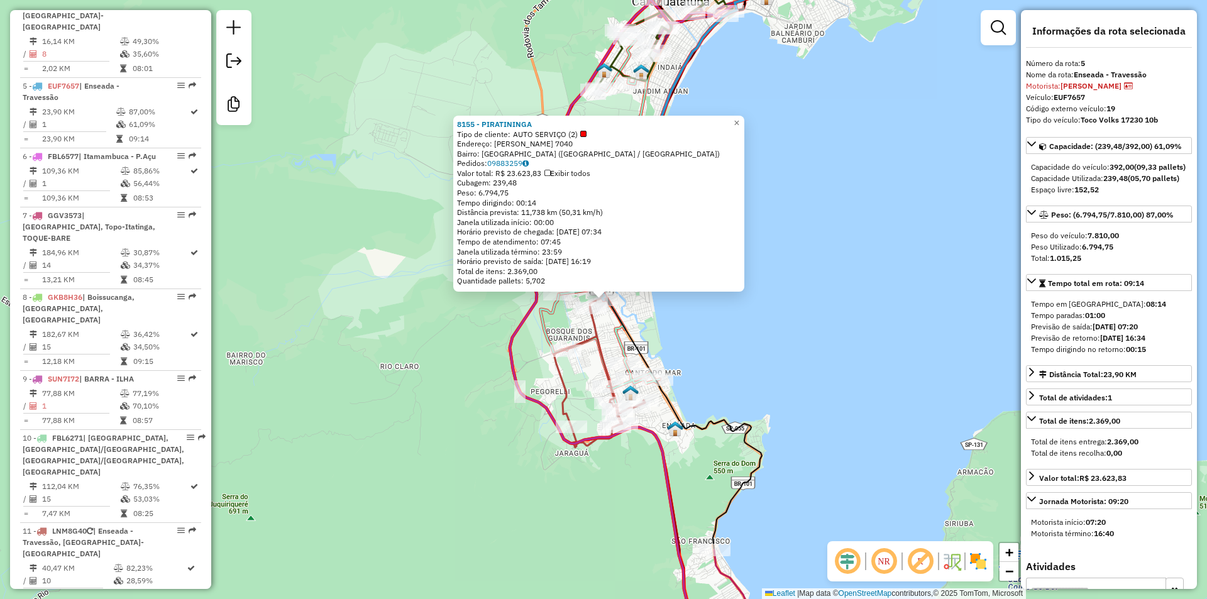
click at [264, 374] on div "8155 - PIRATININGA Tipo de cliente: AUTO SERVIÇO (2) Endereço: [PERSON_NAME] 70…" at bounding box center [603, 299] width 1207 height 599
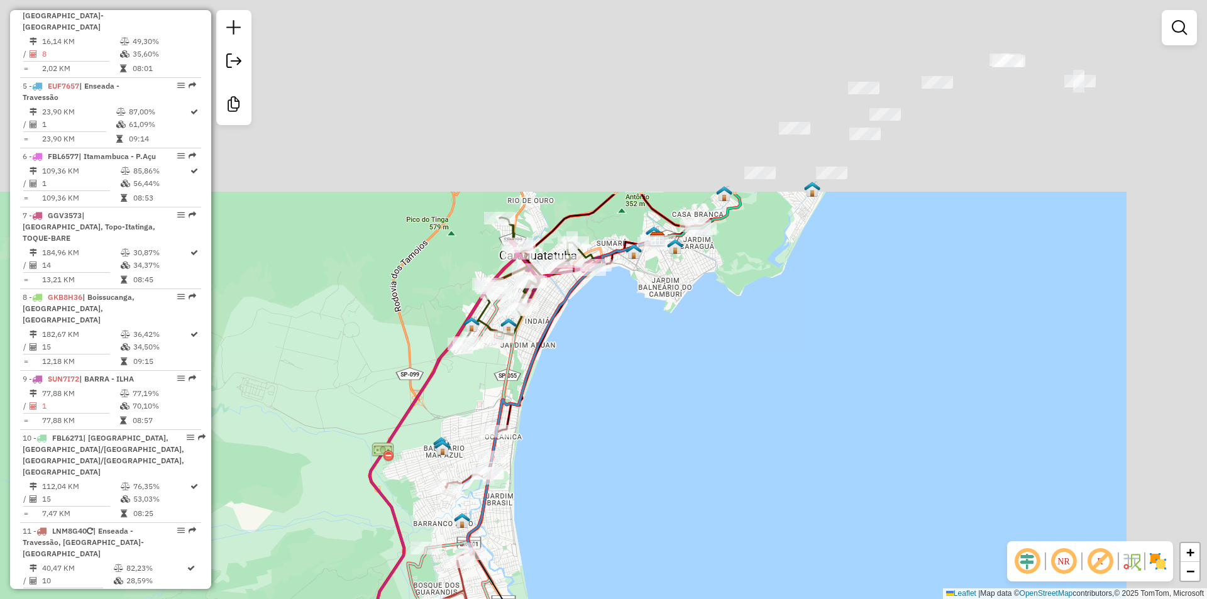
drag, startPoint x: 833, startPoint y: 241, endPoint x: 539, endPoint y: 624, distance: 482.0
click at [539, 599] on html "Aguarde... Pop-up bloqueado! Seu navegador bloqueou automáticamente a abertura …" at bounding box center [603, 299] width 1207 height 599
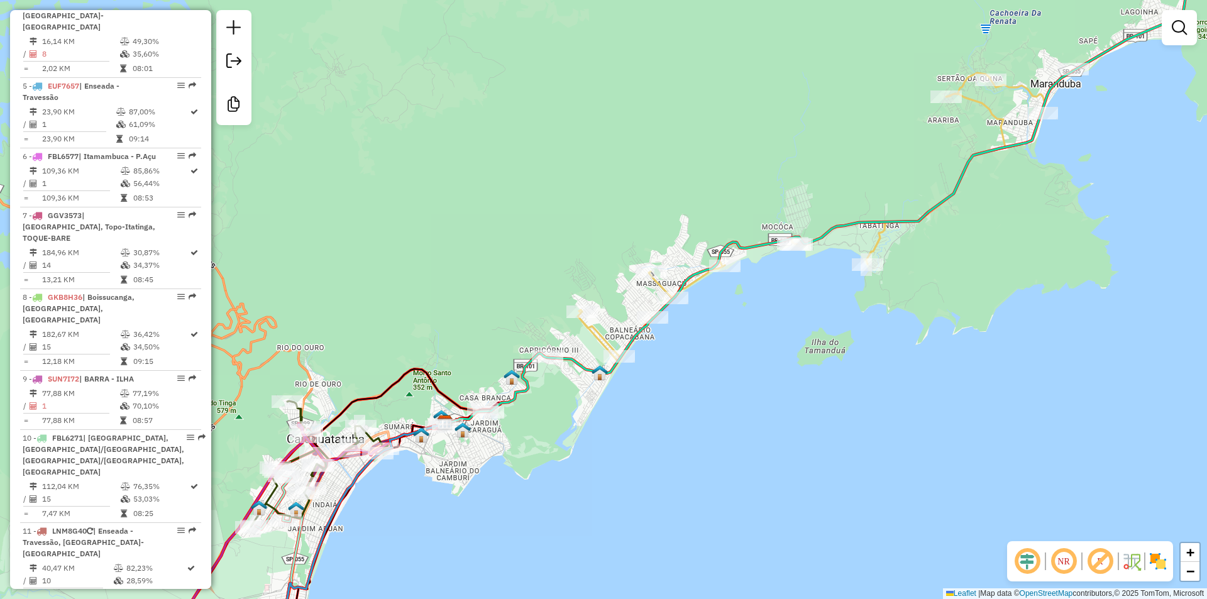
drag, startPoint x: 875, startPoint y: 343, endPoint x: 386, endPoint y: 624, distance: 564.1
click at [386, 599] on html "Aguarde... Pop-up bloqueado! Seu navegador bloqueou automáticamente a abertura …" at bounding box center [603, 299] width 1207 height 599
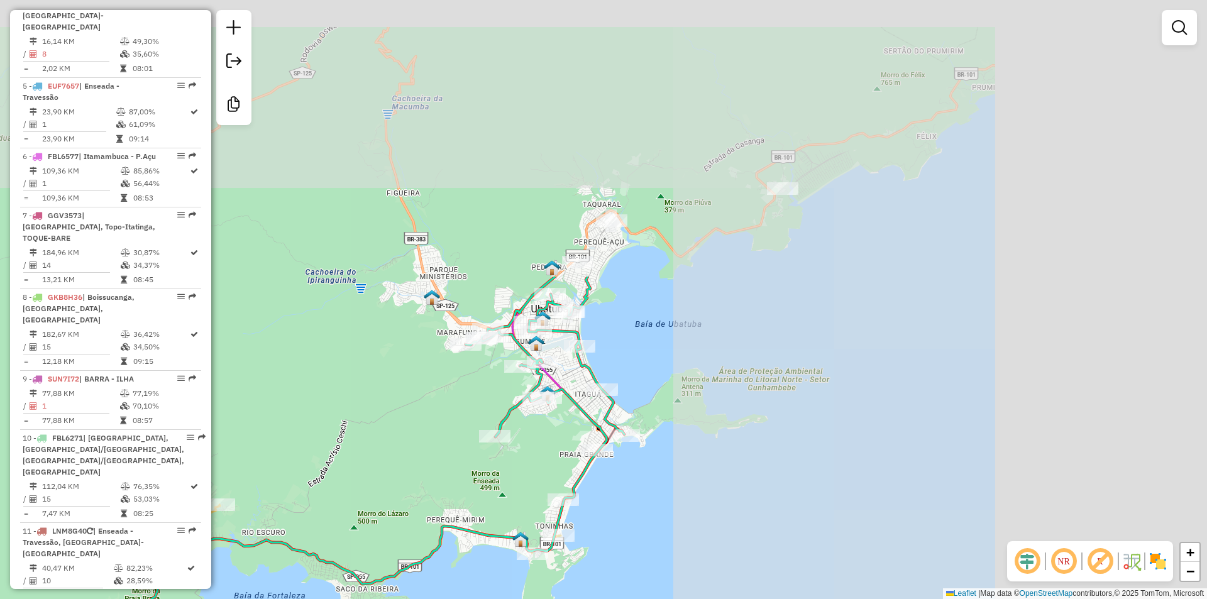
drag, startPoint x: 810, startPoint y: 287, endPoint x: 251, endPoint y: 624, distance: 652.9
click at [251, 599] on html "Aguarde... Pop-up bloqueado! Seu navegador bloqueou automáticamente a abertura …" at bounding box center [603, 299] width 1207 height 599
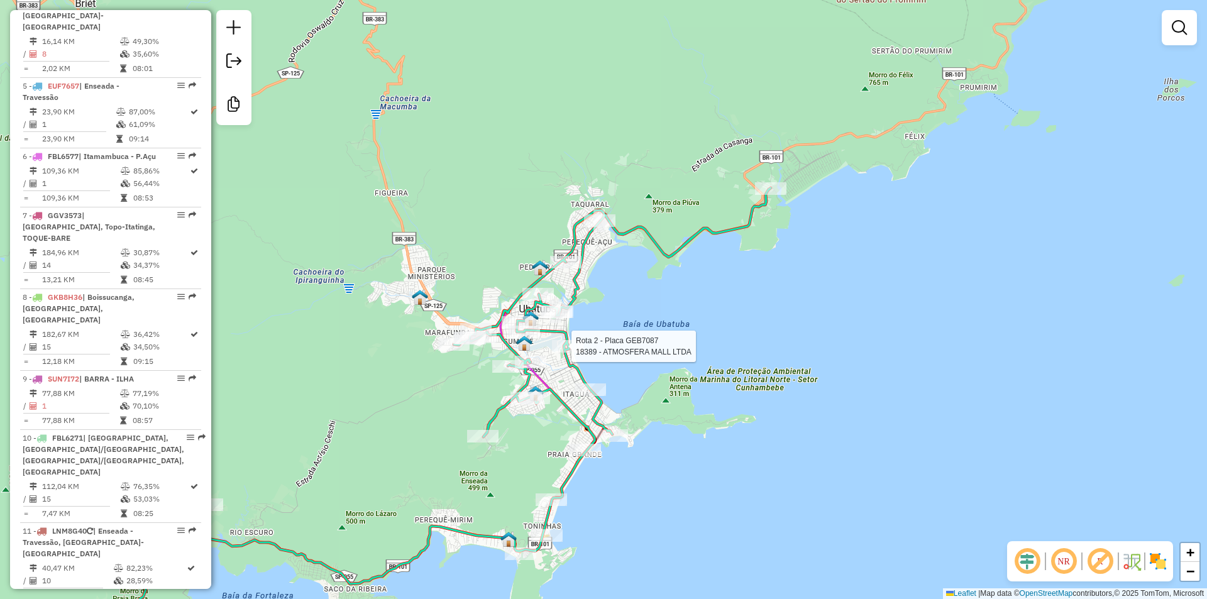
click at [558, 353] on div at bounding box center [567, 346] width 31 height 13
select select "**********"
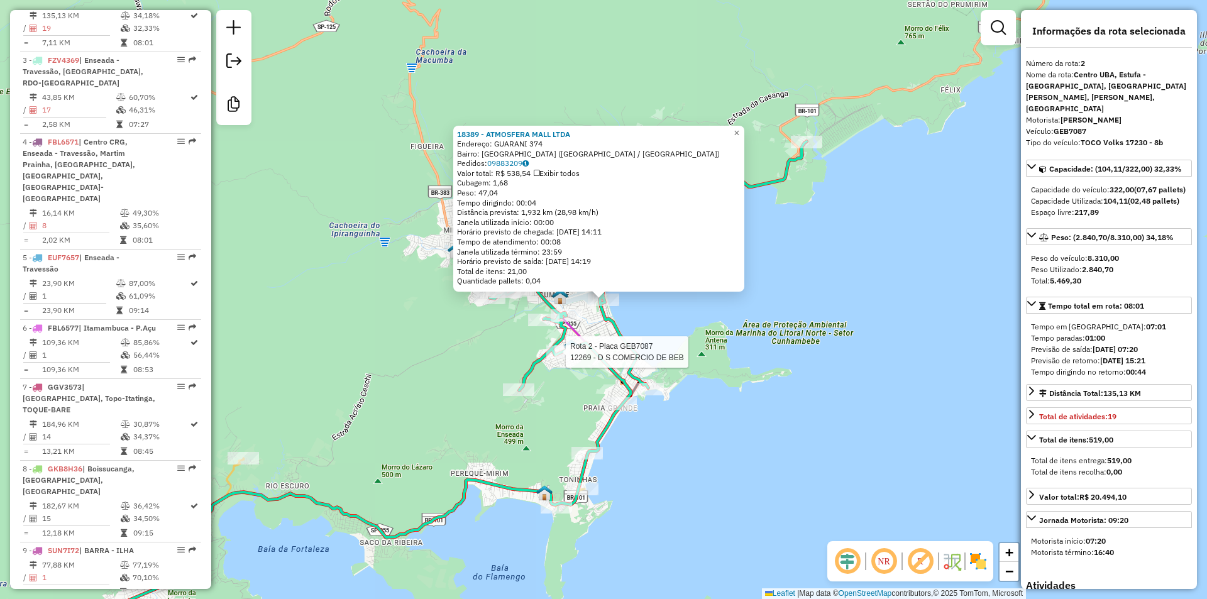
scroll to position [600, 0]
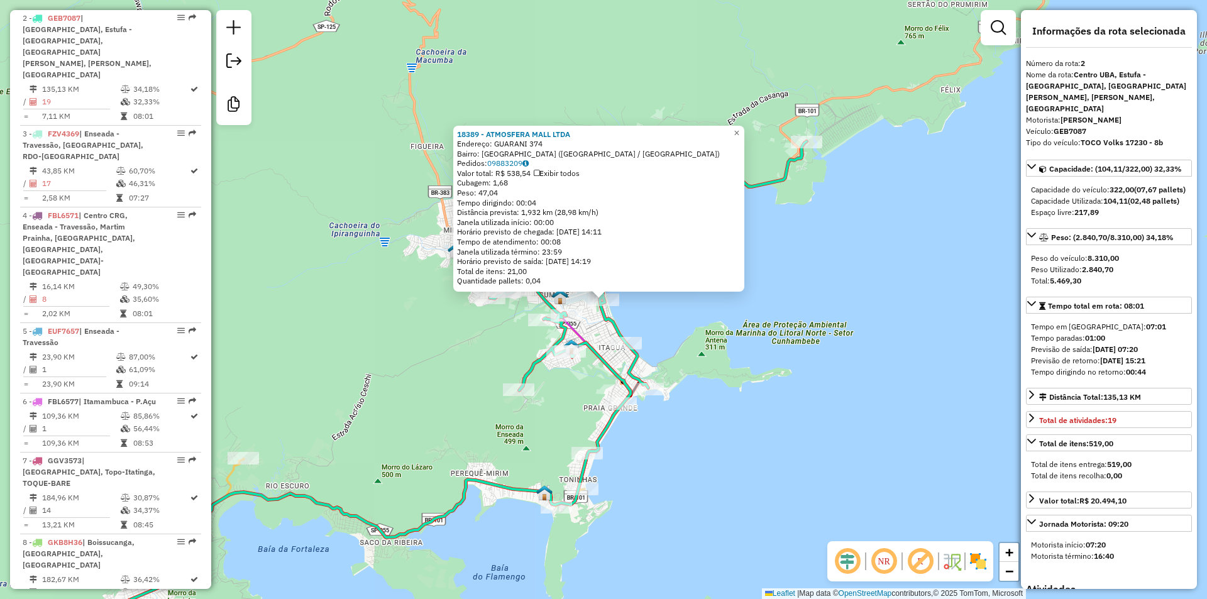
click at [406, 360] on div "18389 - ATMOSFERA MALL LTDA Endereço: GUARANI 374 Bairro: [GEOGRAPHIC_DATA] ([G…" at bounding box center [603, 299] width 1207 height 599
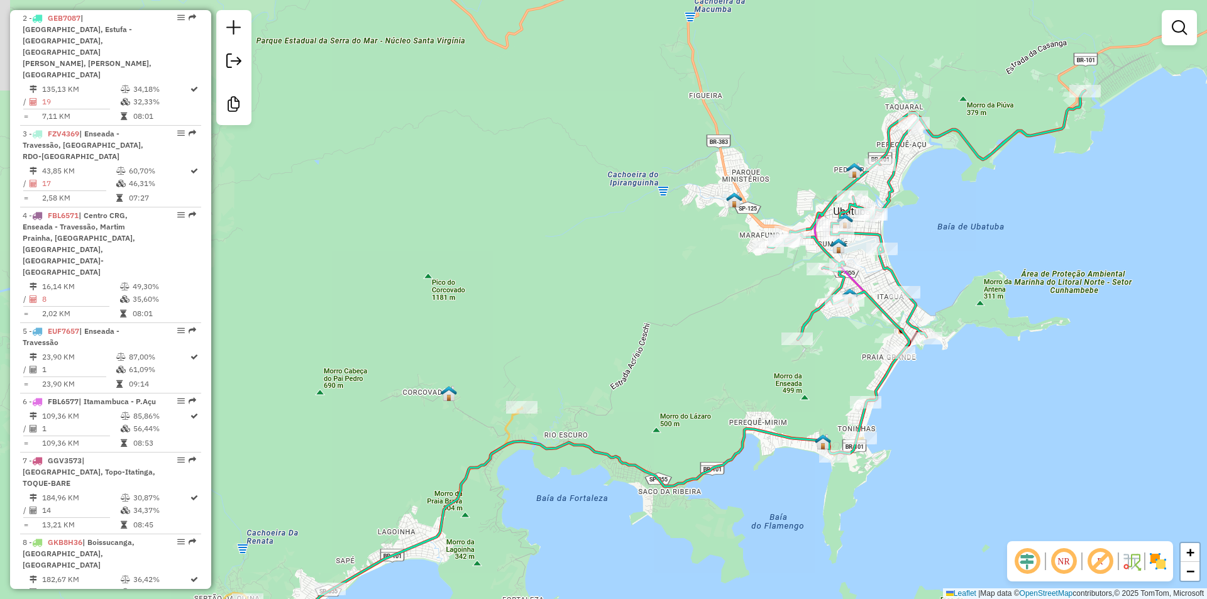
drag, startPoint x: 639, startPoint y: 329, endPoint x: 800, endPoint y: 261, distance: 174.4
click at [800, 261] on div "Janela de atendimento Grade de atendimento Capacidade Transportadoras Veículos …" at bounding box center [603, 299] width 1207 height 599
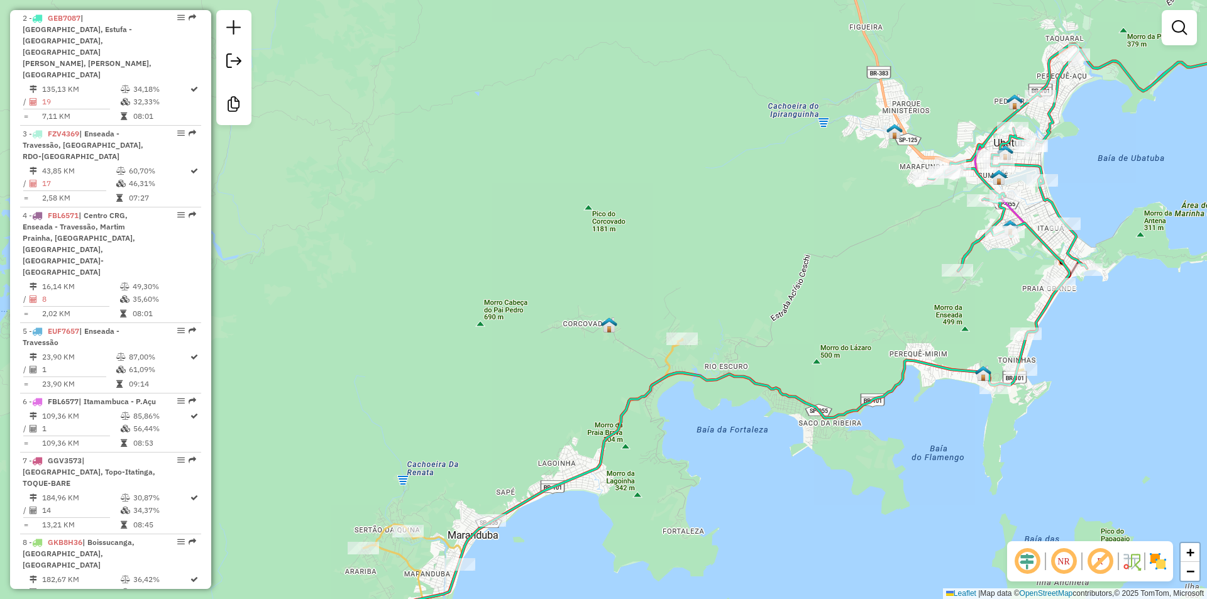
click at [663, 345] on div "Janela de atendimento Grade de atendimento Capacidade Transportadoras Veículos …" at bounding box center [603, 299] width 1207 height 599
click at [687, 345] on div at bounding box center [681, 339] width 31 height 13
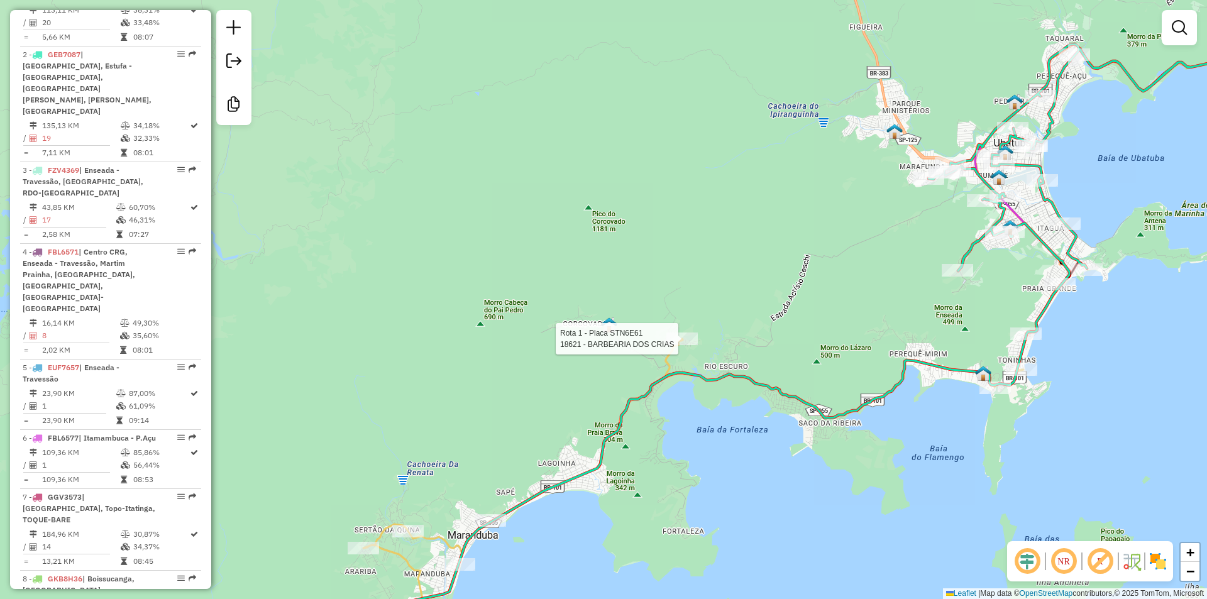
select select "**********"
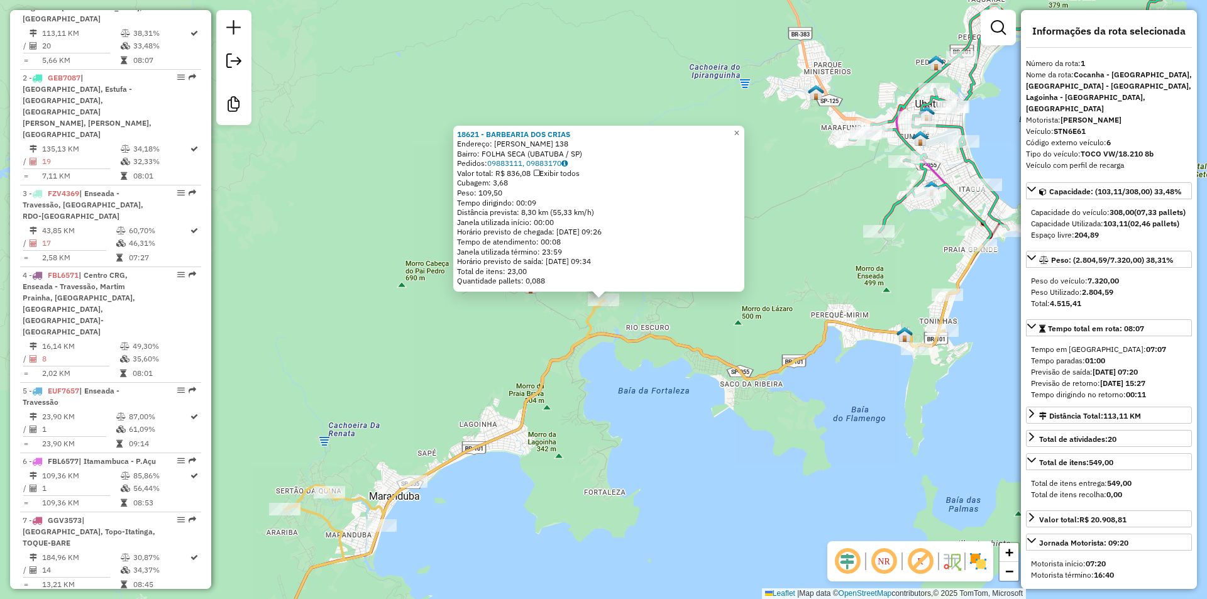
scroll to position [507, 0]
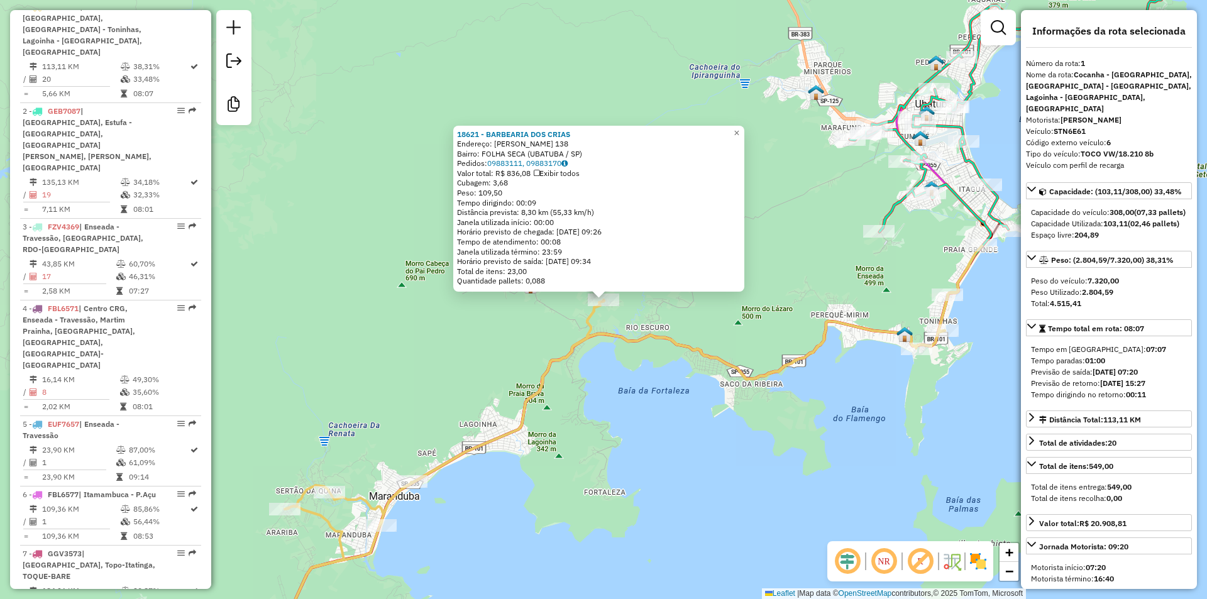
click at [629, 392] on div "18621 - BARBEARIA DOS CRIAS Endereço: [PERSON_NAME] 138 Bairro: FOLHA SECA (UBA…" at bounding box center [603, 299] width 1207 height 599
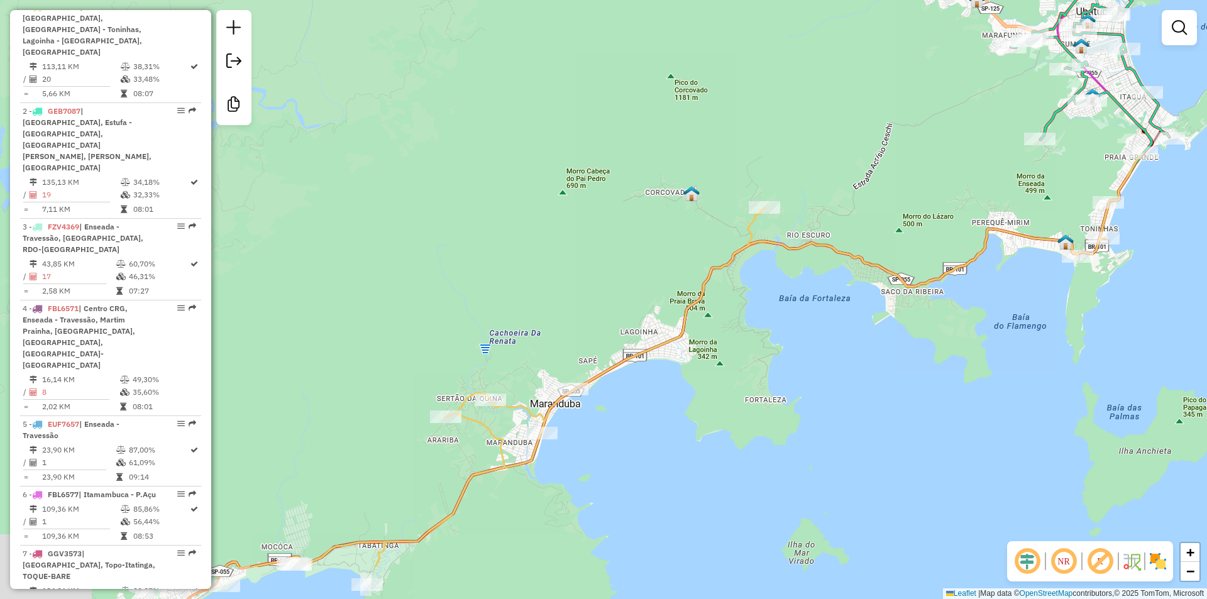
drag, startPoint x: 629, startPoint y: 426, endPoint x: 992, endPoint y: 187, distance: 434.4
click at [981, 194] on div "Janela de atendimento Grade de atendimento Capacidade Transportadoras Veículos …" at bounding box center [603, 299] width 1207 height 599
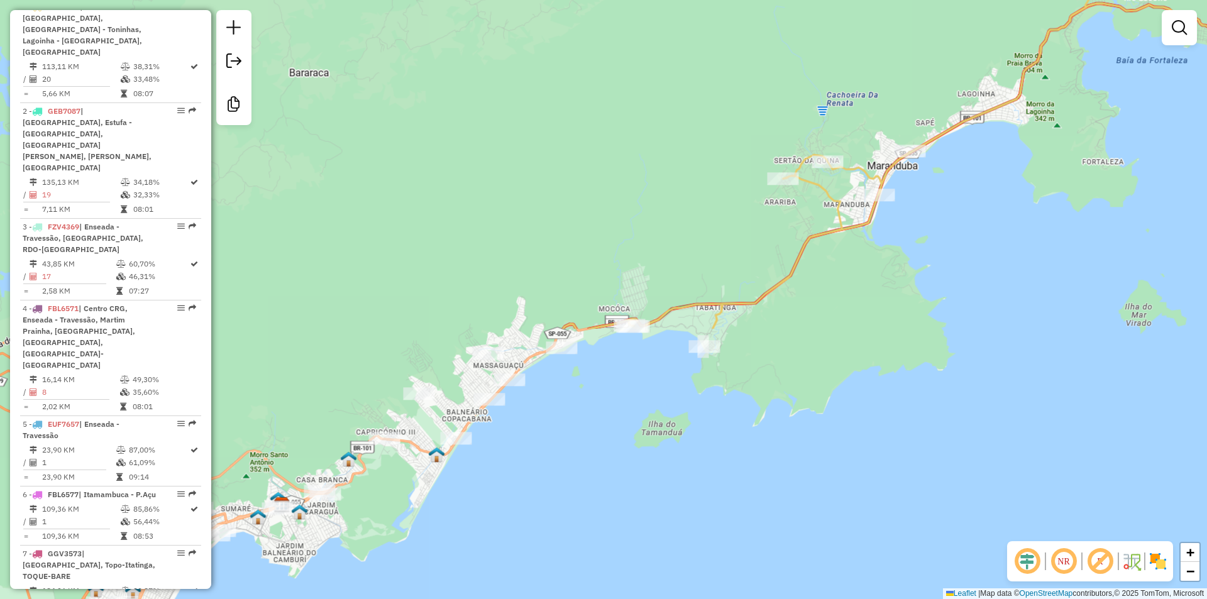
drag, startPoint x: 626, startPoint y: 499, endPoint x: 841, endPoint y: 262, distance: 319.6
click at [839, 263] on div "Janela de atendimento Grade de atendimento Capacidade Transportadoras Veículos …" at bounding box center [603, 299] width 1207 height 599
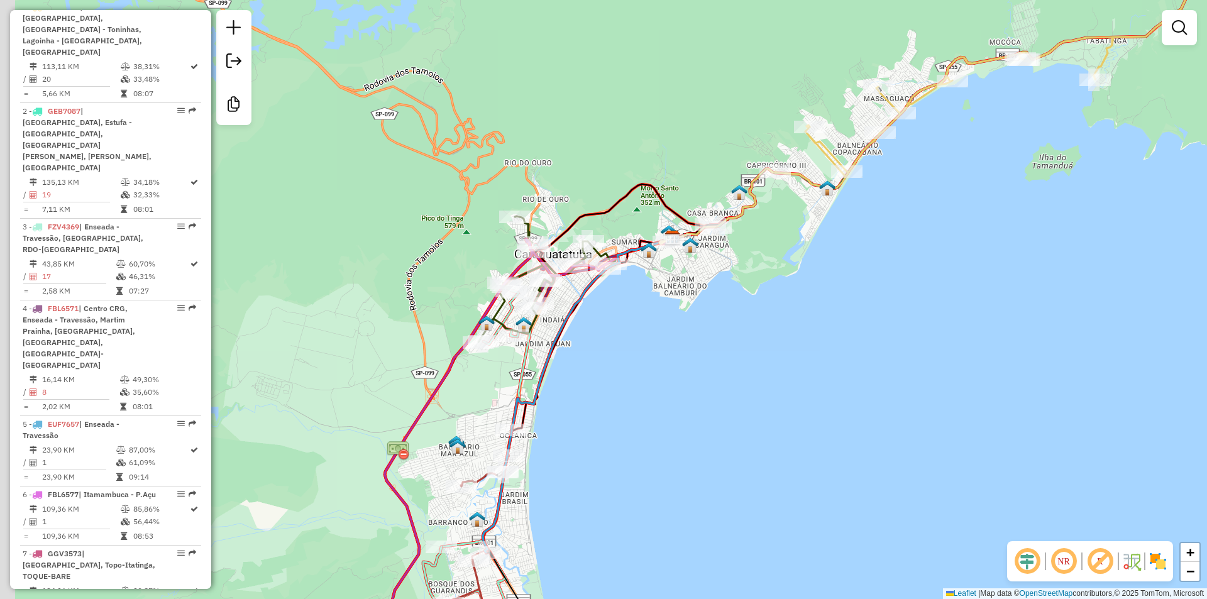
drag, startPoint x: 671, startPoint y: 346, endPoint x: 688, endPoint y: 341, distance: 17.9
click at [688, 341] on div "Janela de atendimento Grade de atendimento Capacidade Transportadoras Veículos …" at bounding box center [603, 299] width 1207 height 599
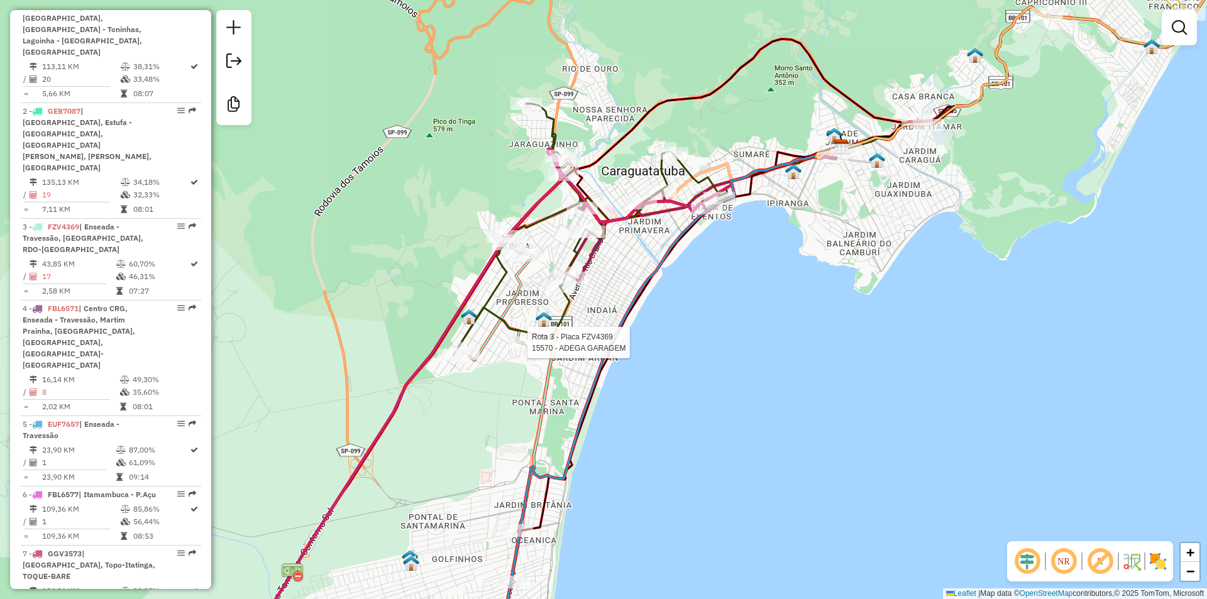
select select "**********"
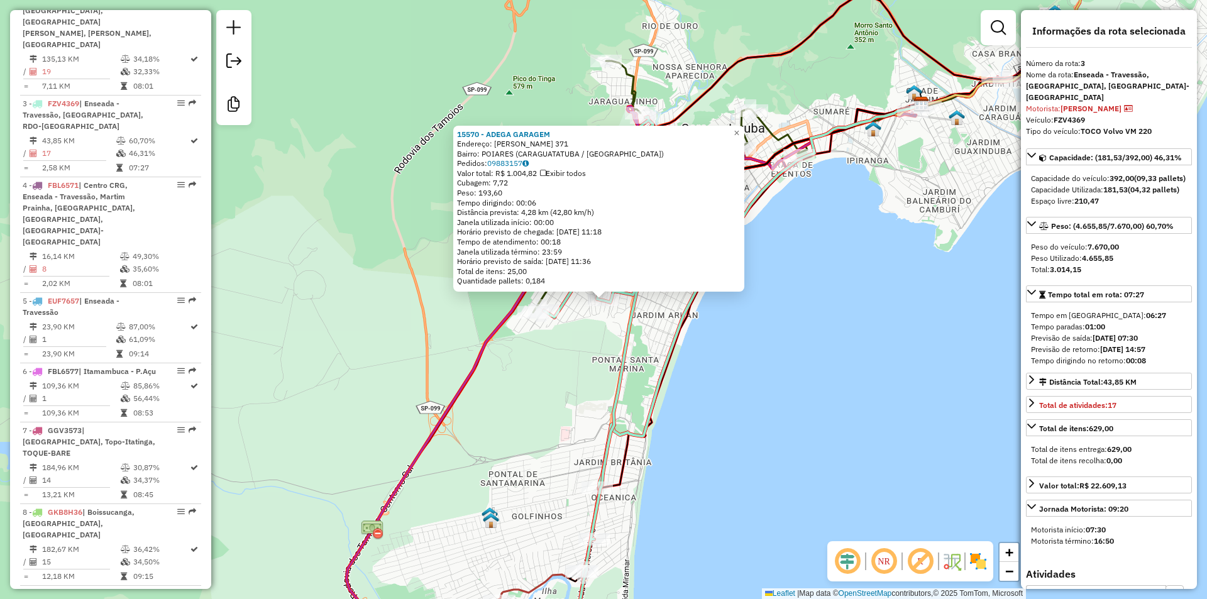
scroll to position [682, 0]
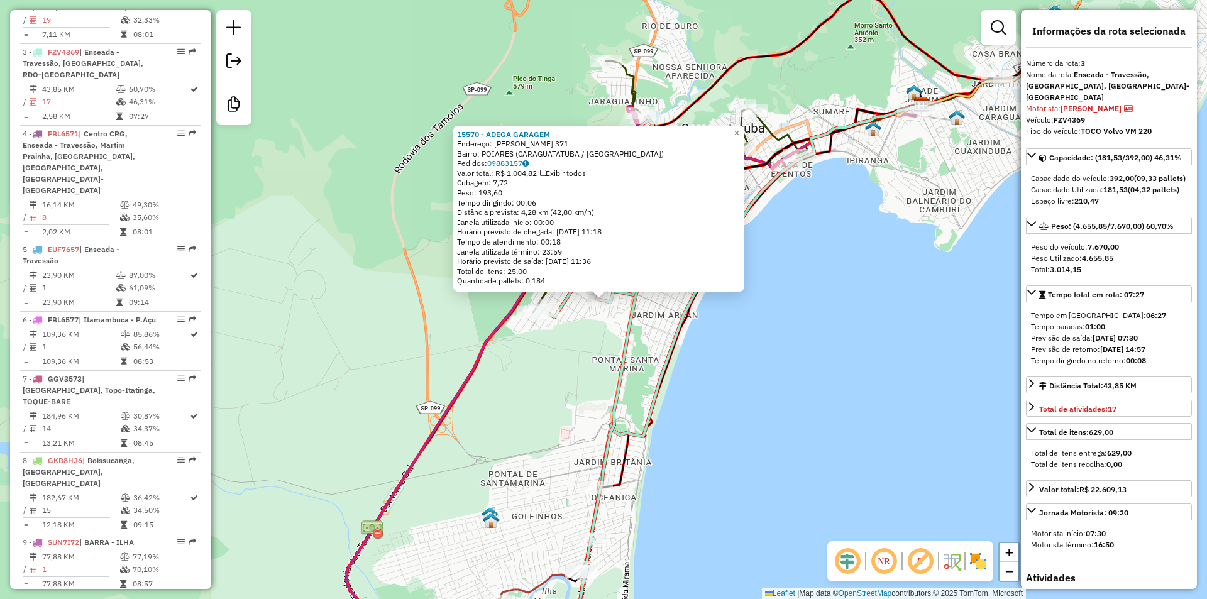
click at [555, 387] on div "15570 - ADEGA GARAGEM Endereço: [PERSON_NAME] 371 Bairro: POIARES ([GEOGRAPHIC_…" at bounding box center [603, 299] width 1207 height 599
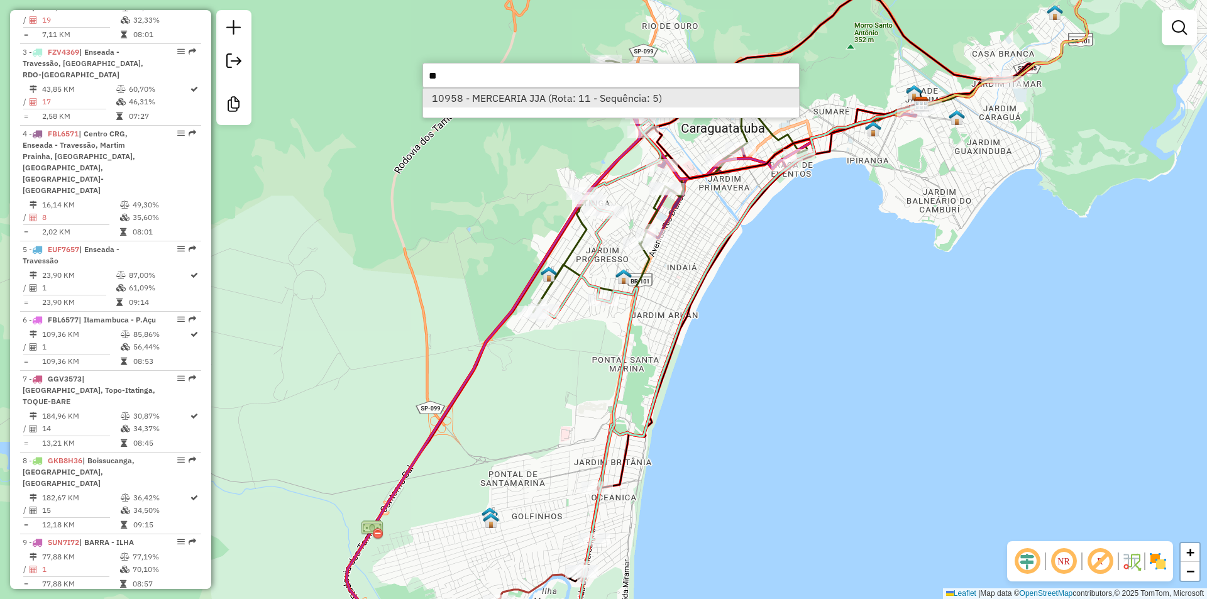
type input "**"
click at [539, 89] on li "10958 - MERCEARIA JJA (Rota: 11 - Sequência: 5)" at bounding box center [611, 98] width 376 height 19
select select "**********"
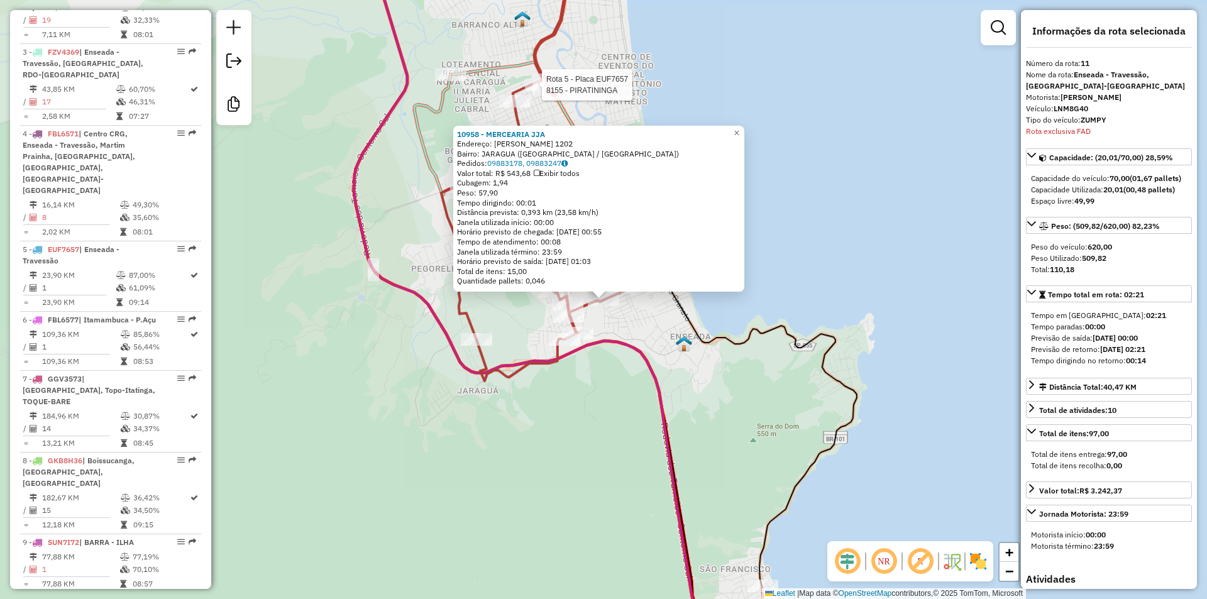
scroll to position [1108, 0]
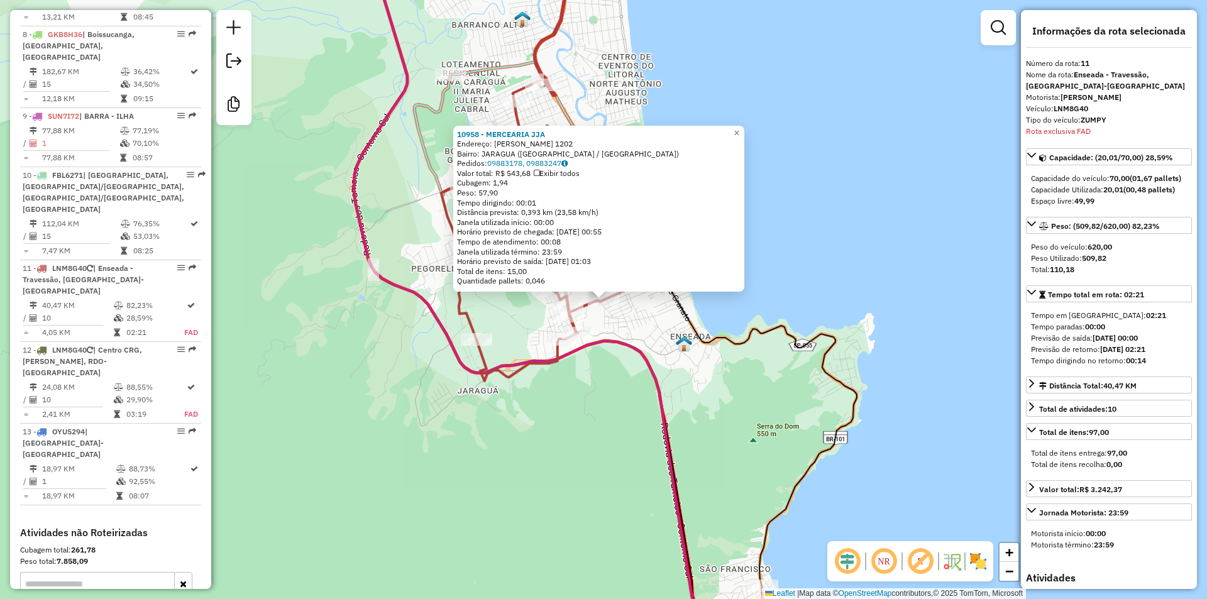
click at [632, 329] on div "10958 - MERCEARIA JJA Endereço: [PERSON_NAME] 1202 Bairro: [GEOGRAPHIC_DATA] ([…" at bounding box center [603, 299] width 1207 height 599
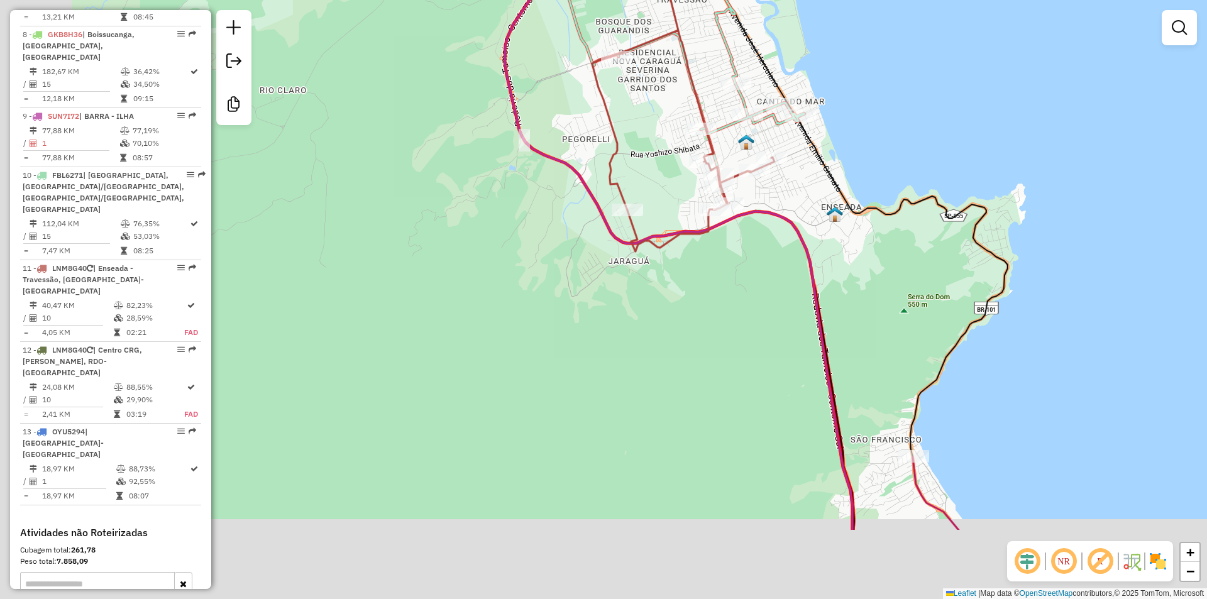
drag, startPoint x: 526, startPoint y: 517, endPoint x: 717, endPoint y: 333, distance: 264.6
click at [722, 333] on div "Janela de atendimento Grade de atendimento Capacidade Transportadoras Veículos …" at bounding box center [603, 299] width 1207 height 599
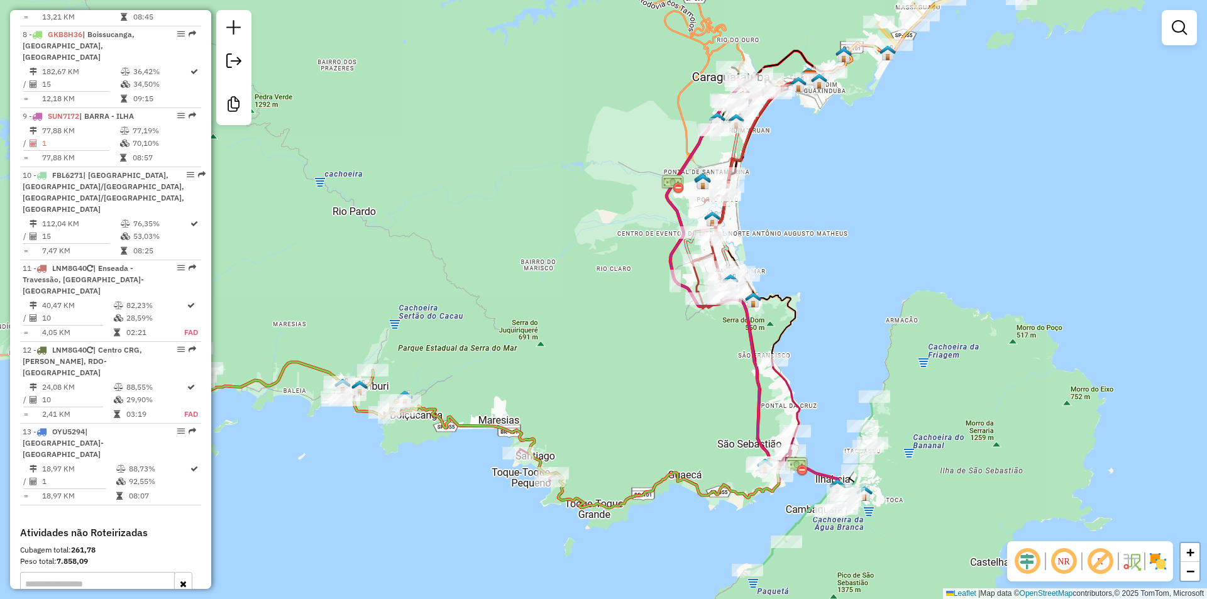
click at [610, 269] on div "Rota 3 - Placa FZV4369 6480 - BAR DO GIL Rota 11 - Placa LNM8G40 17436 - [PERSO…" at bounding box center [603, 299] width 1207 height 599
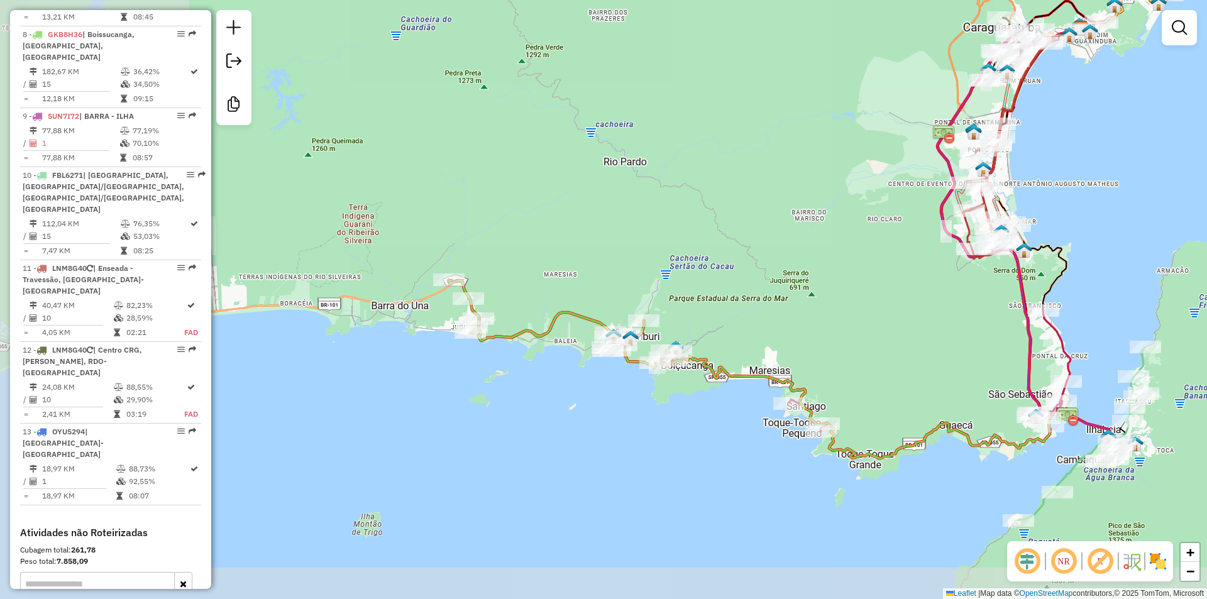
drag, startPoint x: 588, startPoint y: 320, endPoint x: 701, endPoint y: 290, distance: 117.0
click at [722, 289] on div "Janela de atendimento Grade de atendimento Capacidade Transportadoras Veículos …" at bounding box center [603, 299] width 1207 height 599
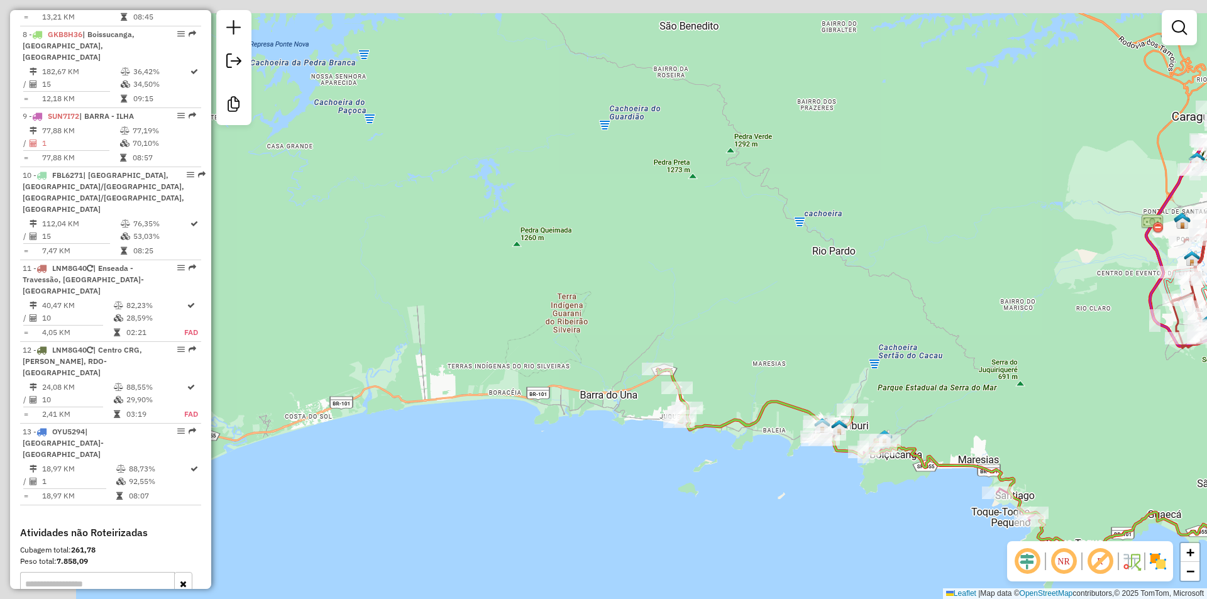
drag, startPoint x: 533, startPoint y: 238, endPoint x: 742, endPoint y: 328, distance: 227.3
click at [742, 328] on div "Janela de atendimento Grade de atendimento Capacidade Transportadoras Veículos …" at bounding box center [603, 299] width 1207 height 599
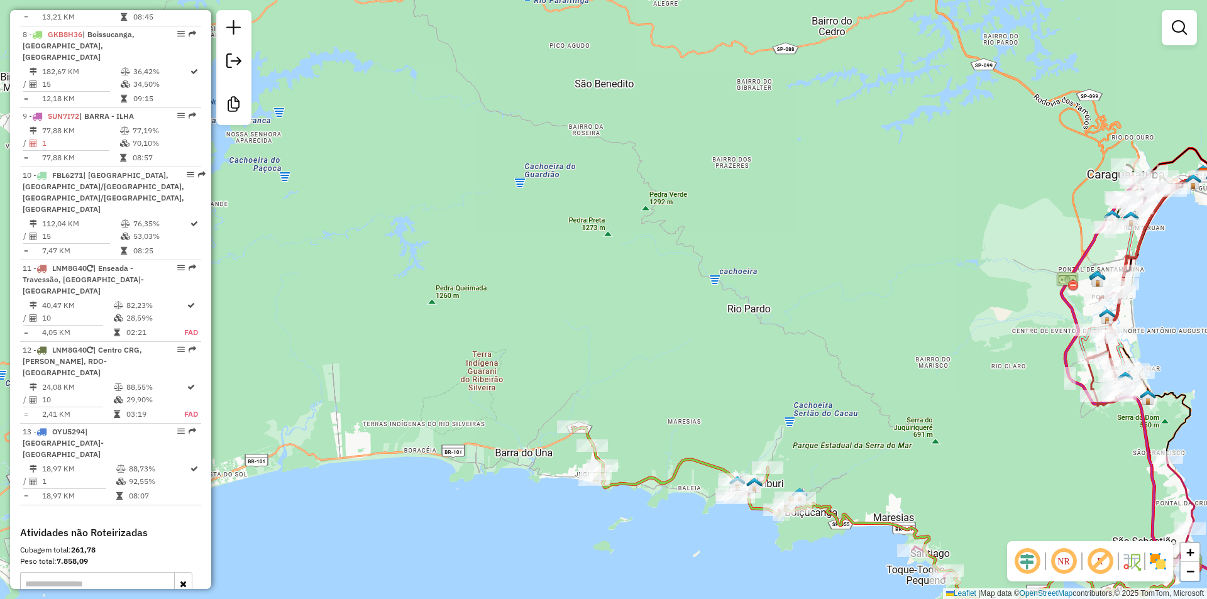
click at [717, 246] on div "Janela de atendimento Grade de atendimento Capacidade Transportadoras Veículos …" at bounding box center [603, 299] width 1207 height 599
click at [705, 318] on div "Janela de atendimento Grade de atendimento Capacidade Transportadoras Veículos …" at bounding box center [603, 299] width 1207 height 599
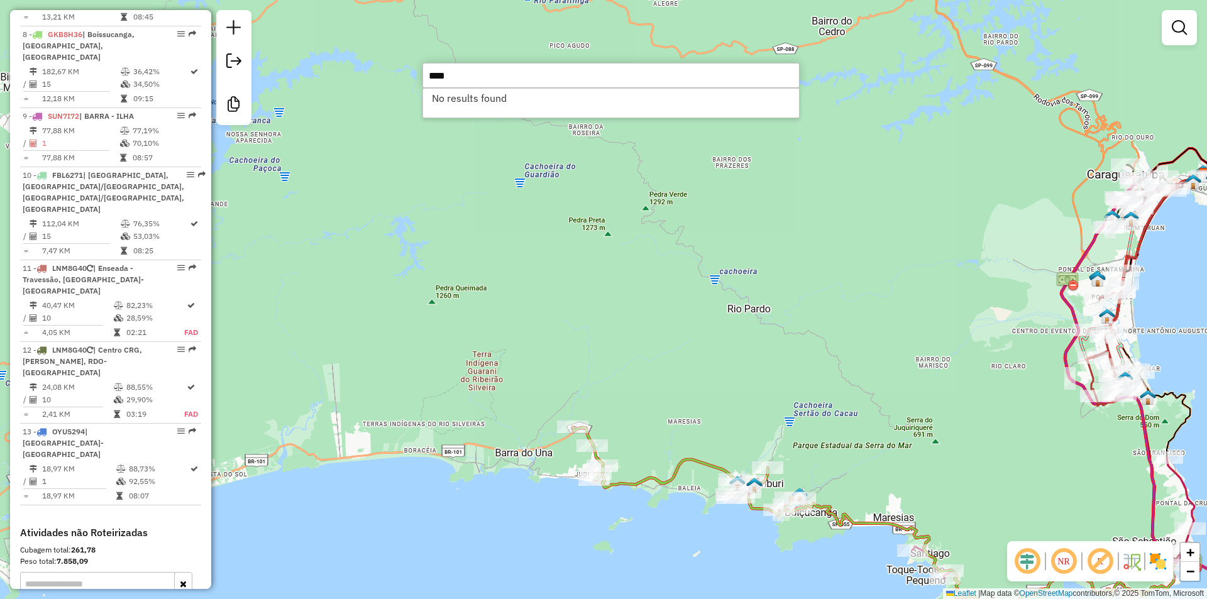
type input "****"
click at [566, 248] on div "Janela de atendimento Grade de atendimento Capacidade Transportadoras Veículos …" at bounding box center [603, 299] width 1207 height 599
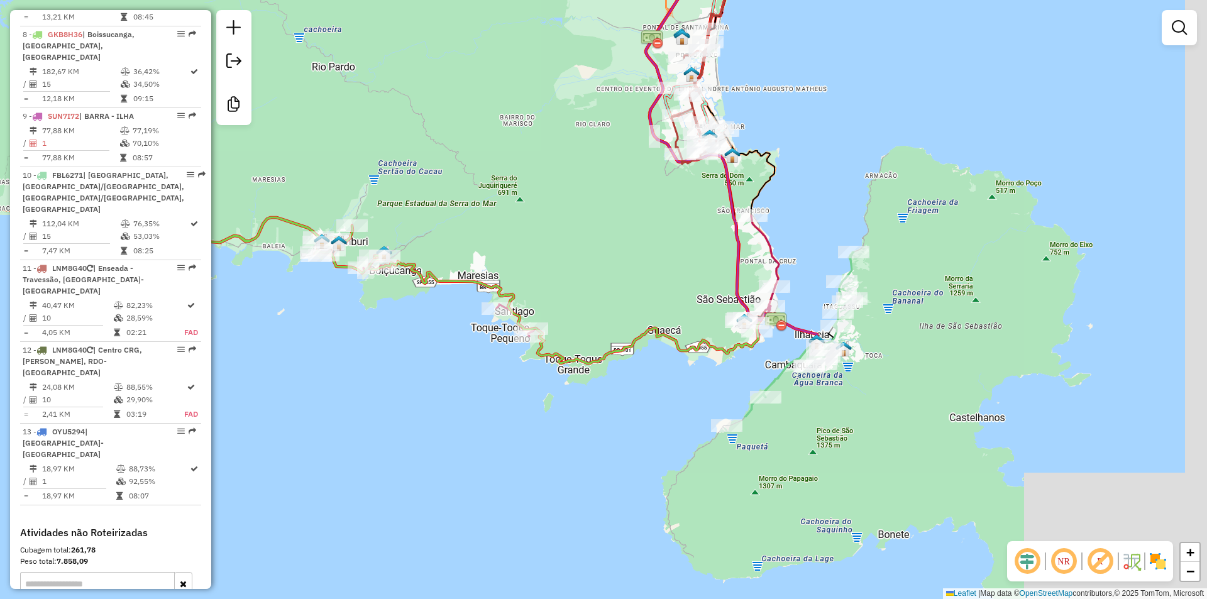
drag, startPoint x: 855, startPoint y: 423, endPoint x: 439, endPoint y: 181, distance: 480.9
click at [439, 181] on div "Janela de atendimento Grade de atendimento Capacidade Transportadoras Veículos …" at bounding box center [603, 299] width 1207 height 599
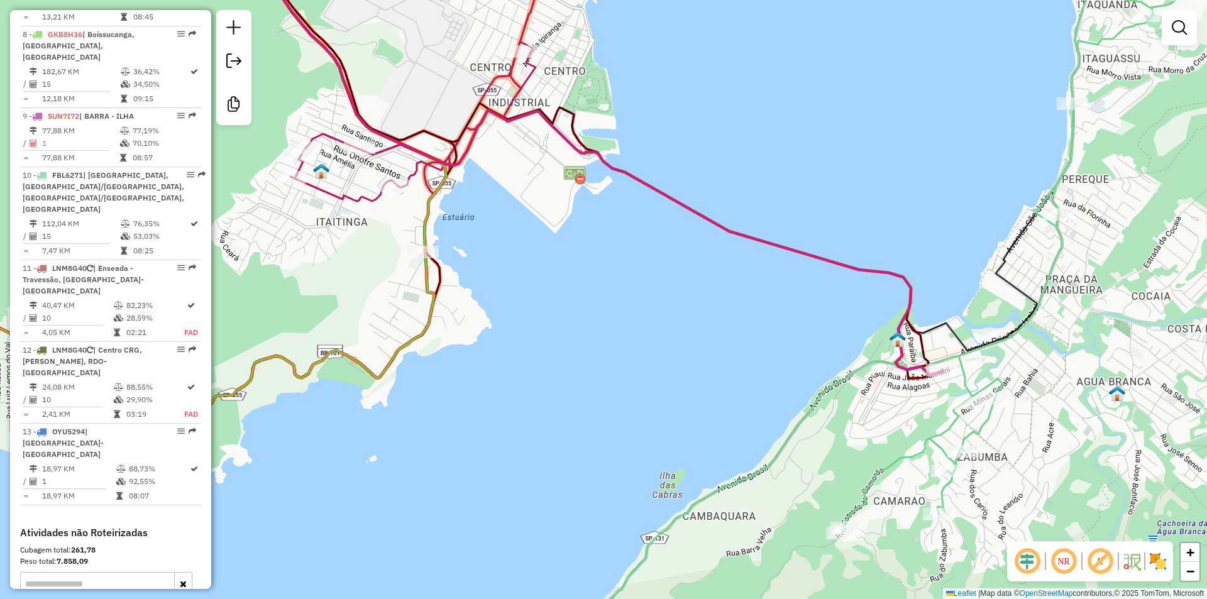
drag, startPoint x: 1074, startPoint y: 404, endPoint x: 1063, endPoint y: 390, distance: 18.8
click at [1063, 390] on div "Janela de atendimento Grade de atendimento Capacidade Transportadoras Veículos …" at bounding box center [603, 299] width 1207 height 599
drag, startPoint x: 1066, startPoint y: 403, endPoint x: 1144, endPoint y: 240, distance: 180.5
click at [1143, 242] on div "Janela de atendimento Grade de atendimento Capacidade Transportadoras Veículos …" at bounding box center [603, 299] width 1207 height 599
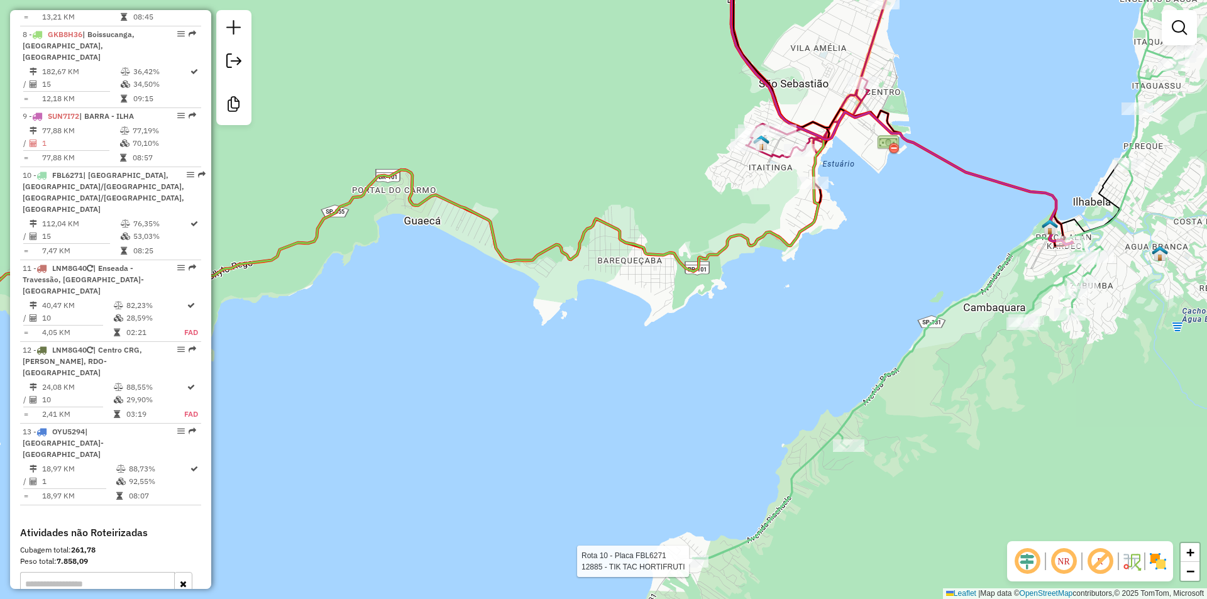
select select "**********"
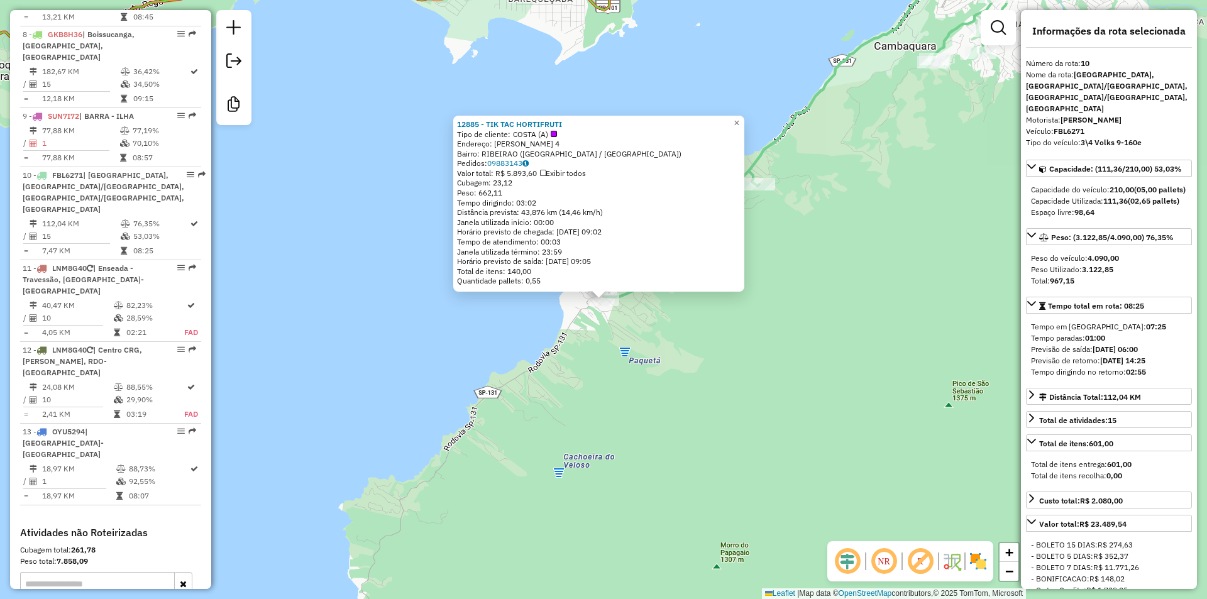
click at [654, 367] on div "12885 - TIK TAC HORTIFRUTI Tipo de cliente: COSTA (A) Endereço: [PERSON_NAME] 4…" at bounding box center [603, 299] width 1207 height 599
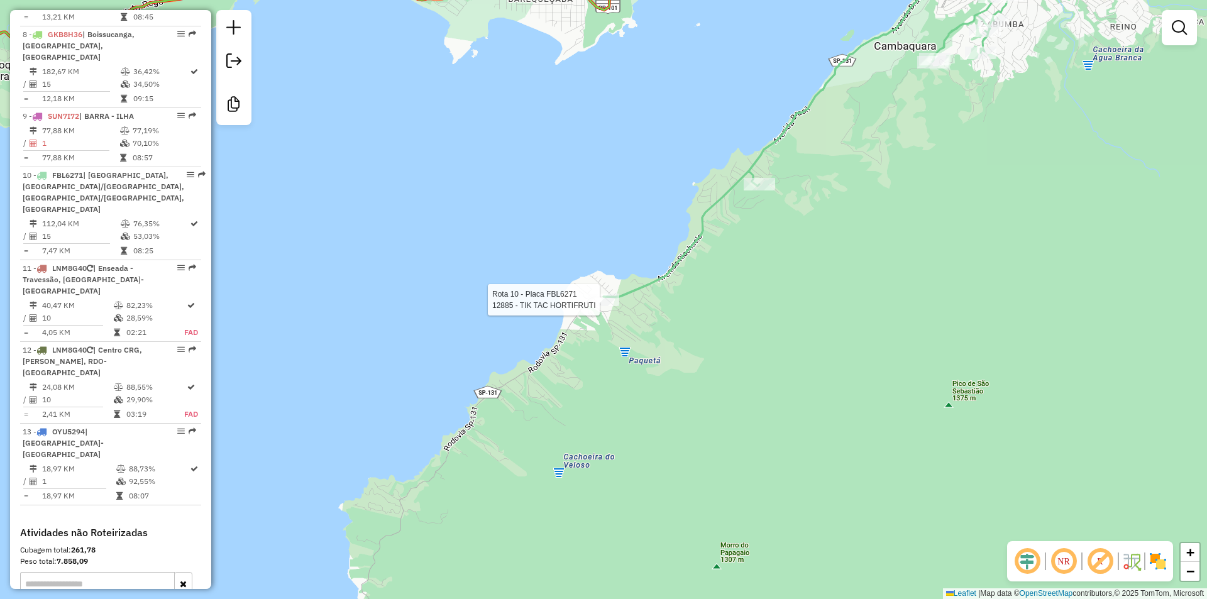
select select "**********"
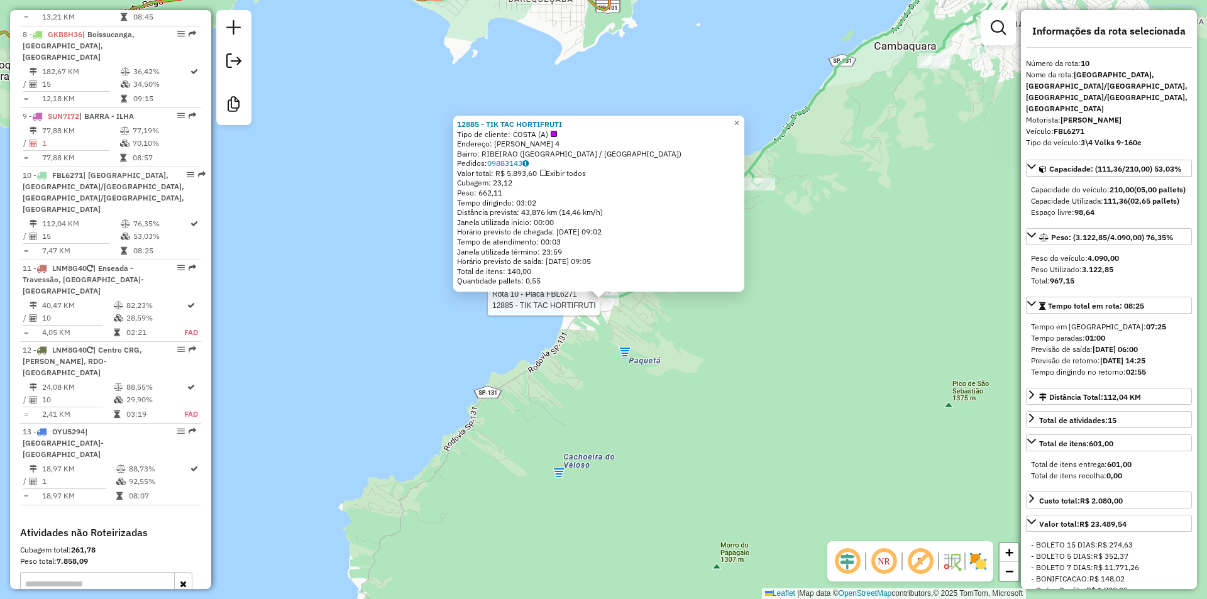
click at [712, 377] on div "Rota 10 - Placa FBL6271 12885 - TIK TAC HORTIFRUTI 12885 - TIK TAC HORTIFRUTI T…" at bounding box center [603, 299] width 1207 height 599
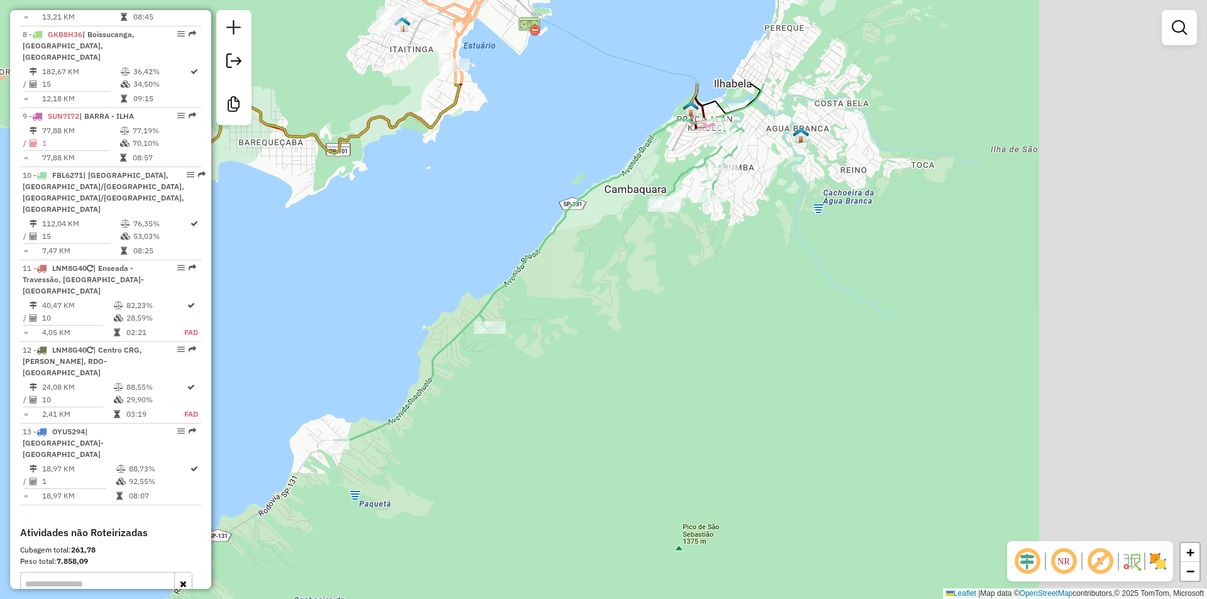
drag, startPoint x: 875, startPoint y: 283, endPoint x: 587, endPoint y: 427, distance: 322.5
click at [591, 428] on div "Janela de atendimento Grade de atendimento Capacidade Transportadoras Veículos …" at bounding box center [603, 299] width 1207 height 599
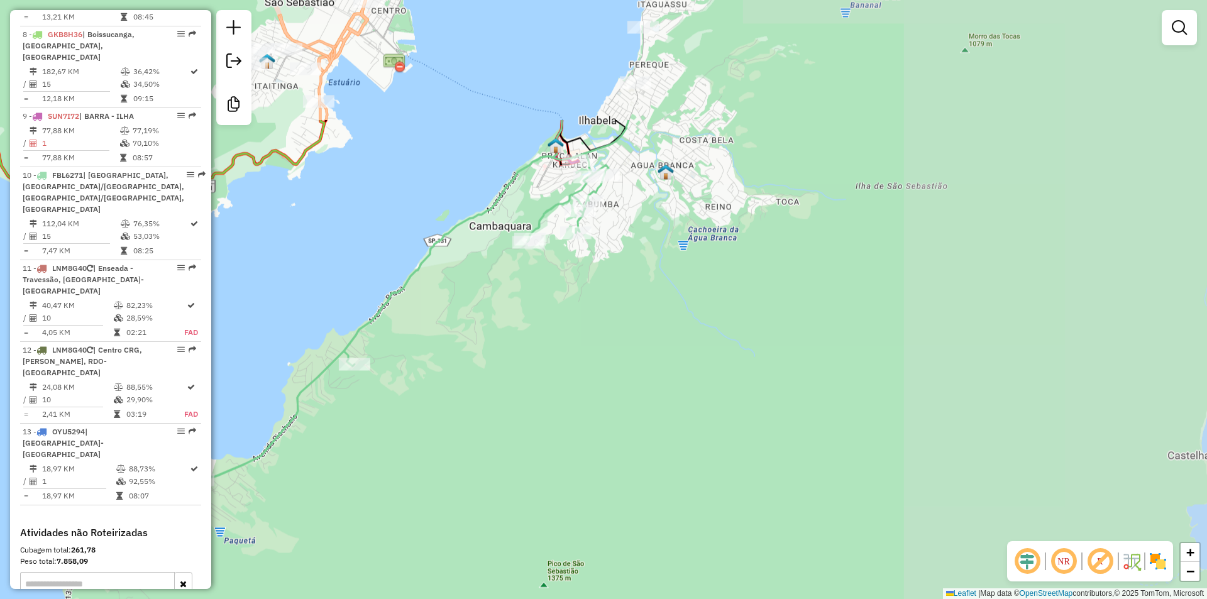
drag, startPoint x: 712, startPoint y: 331, endPoint x: 702, endPoint y: 392, distance: 61.8
click at [702, 392] on div "Janela de atendimento Grade de atendimento Capacidade Transportadoras Veículos …" at bounding box center [603, 299] width 1207 height 599
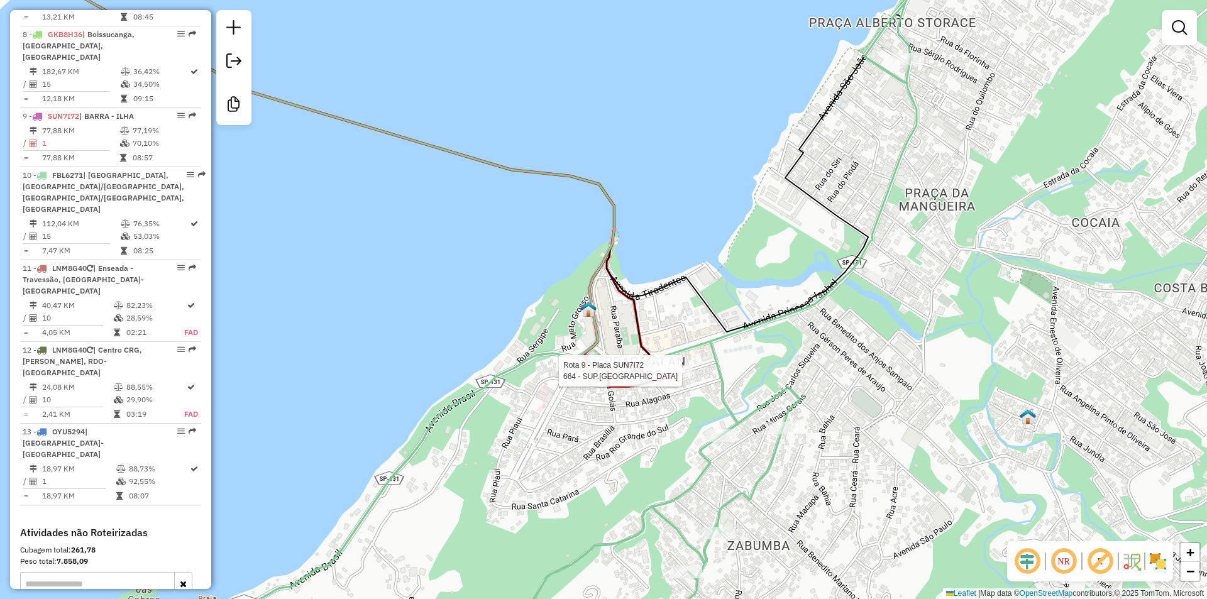
select select "**********"
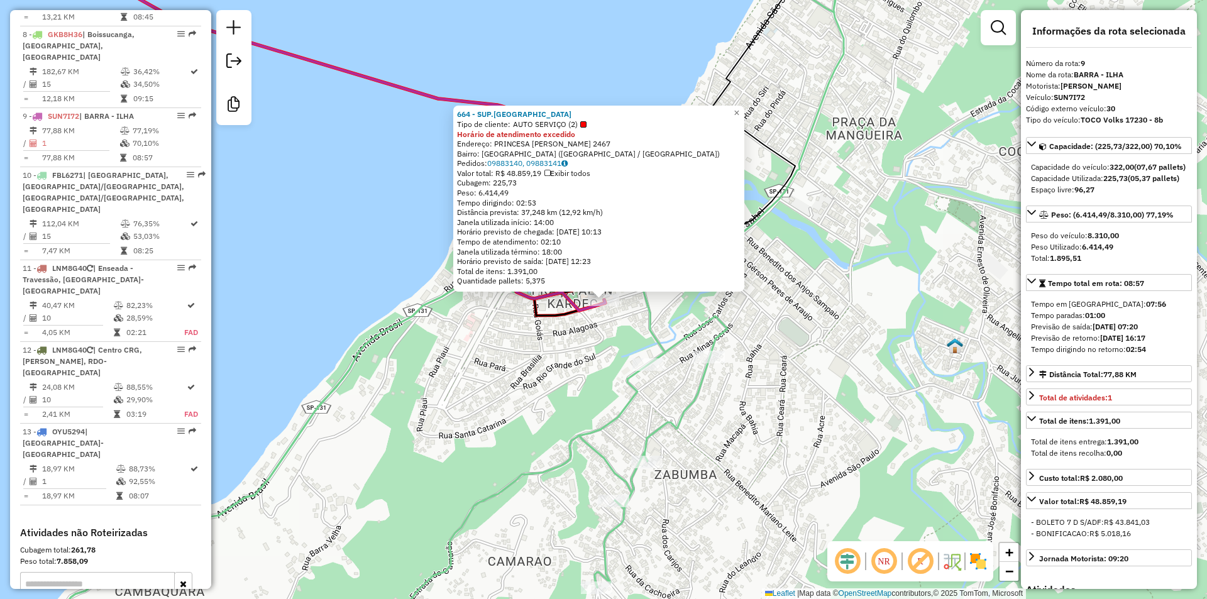
click at [521, 403] on div "664 - SUP.ILHA DA PRINCESA Tipo de cliente: AUTO SERVIÇO (2) Horário de atendim…" at bounding box center [603, 299] width 1207 height 599
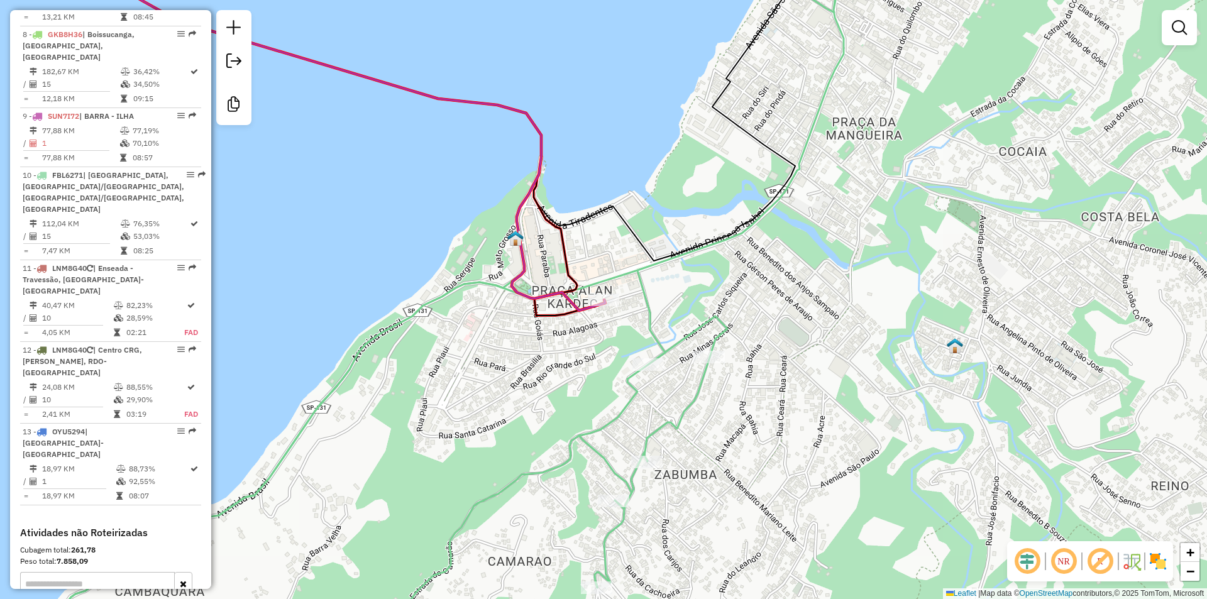
click at [495, 405] on div "Janela de atendimento Grade de atendimento Capacidade Transportadoras Veículos …" at bounding box center [603, 299] width 1207 height 599
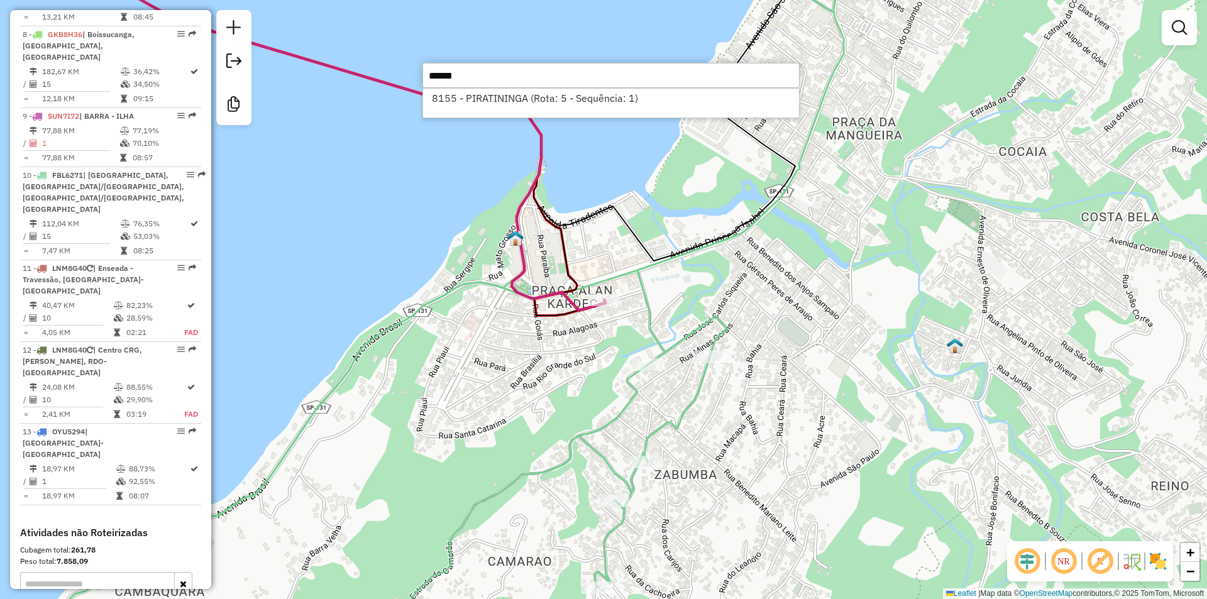
click at [469, 77] on input "******" at bounding box center [610, 75] width 377 height 25
type input "*"
type input "*****"
click at [570, 460] on icon at bounding box center [428, 299] width 829 height 719
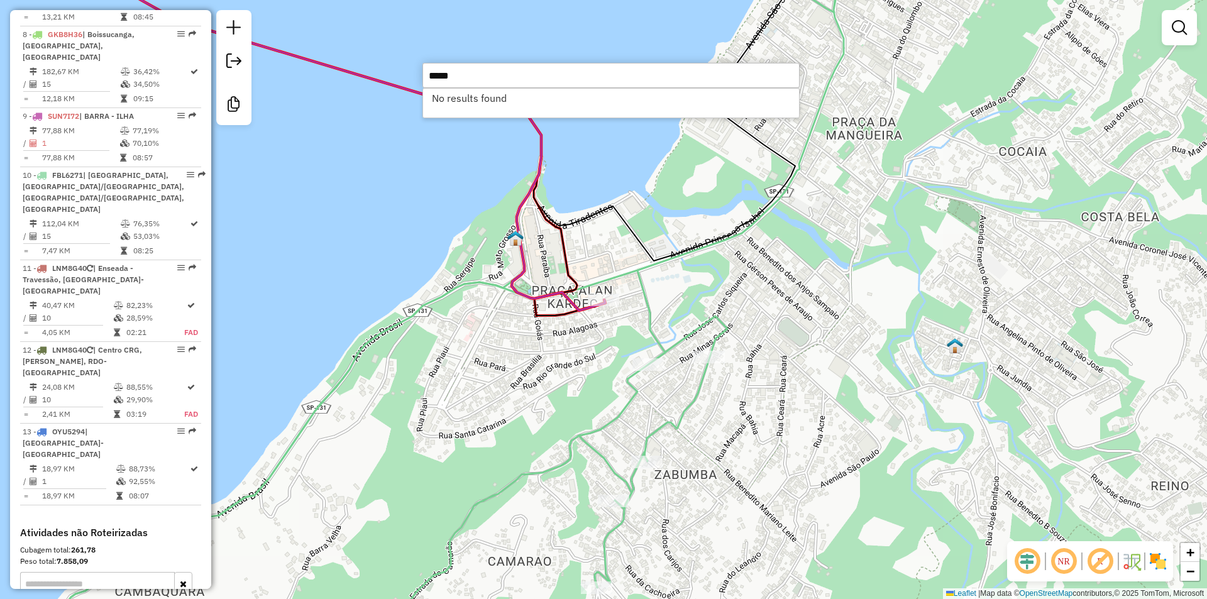
select select "**********"
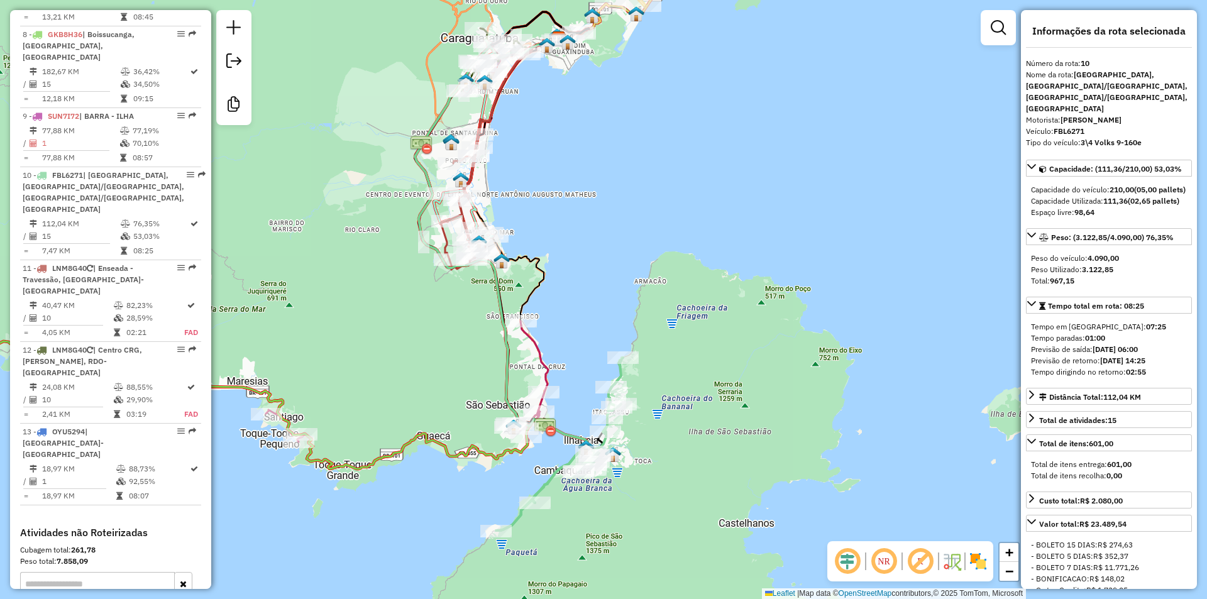
click at [328, 274] on div "Janela de atendimento Grade de atendimento Capacidade Transportadoras Veículos …" at bounding box center [603, 299] width 1207 height 599
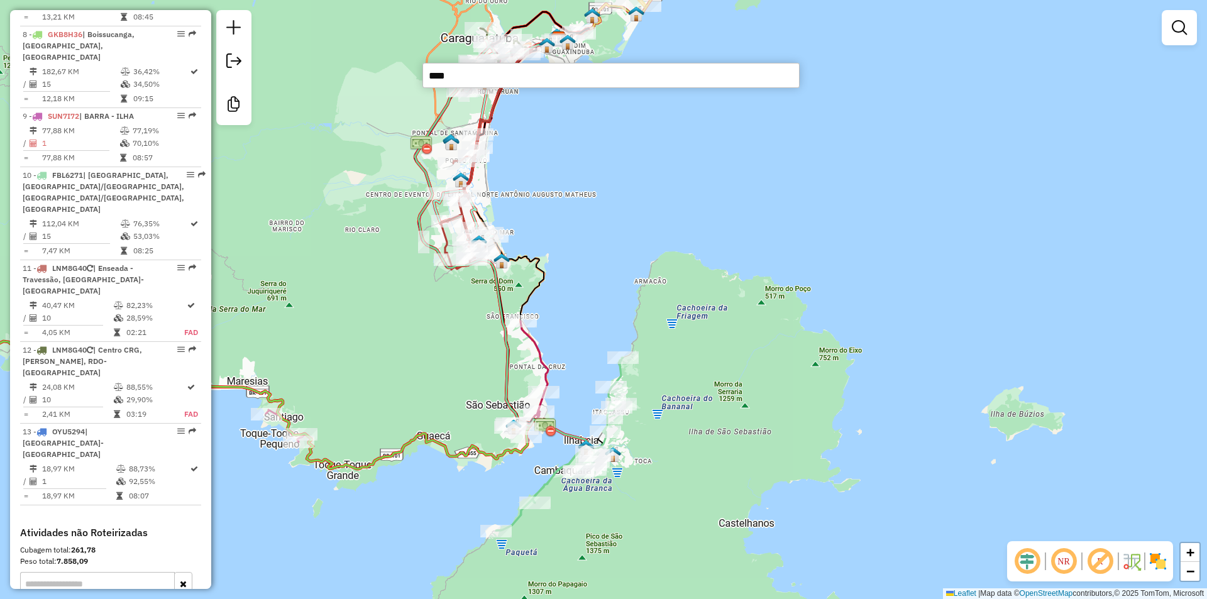
type input "****"
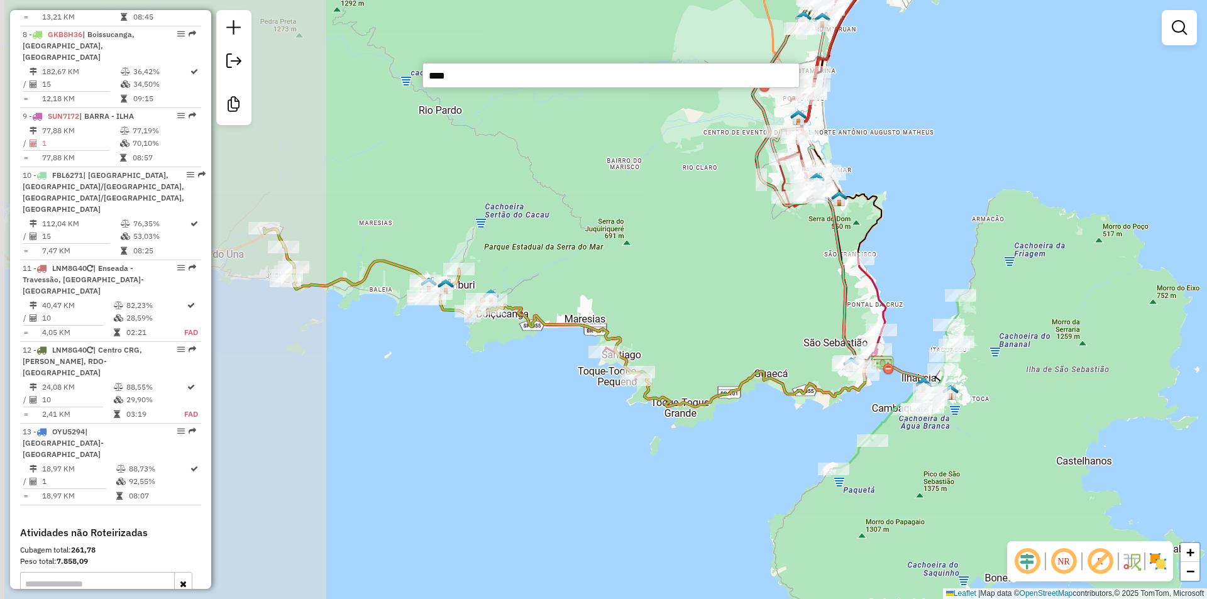
drag, startPoint x: 404, startPoint y: 359, endPoint x: 807, endPoint y: 294, distance: 407.6
click at [807, 294] on div "Janela de atendimento Grade de atendimento Capacidade Transportadoras Veículos …" at bounding box center [603, 299] width 1207 height 599
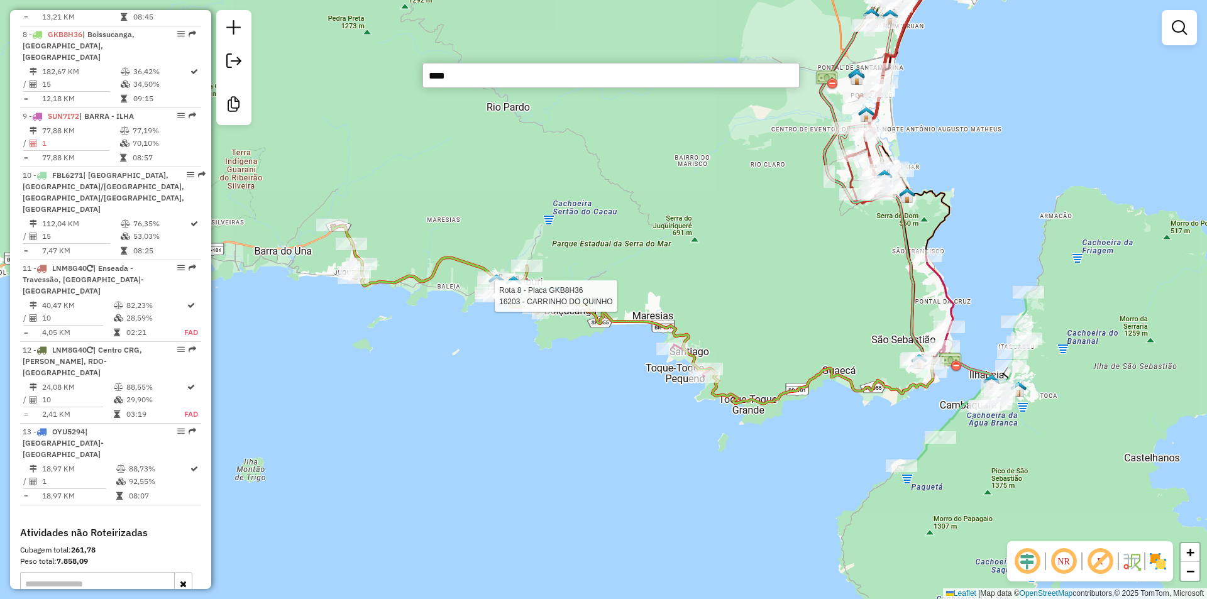
click at [486, 302] on div at bounding box center [490, 296] width 31 height 13
select select "**********"
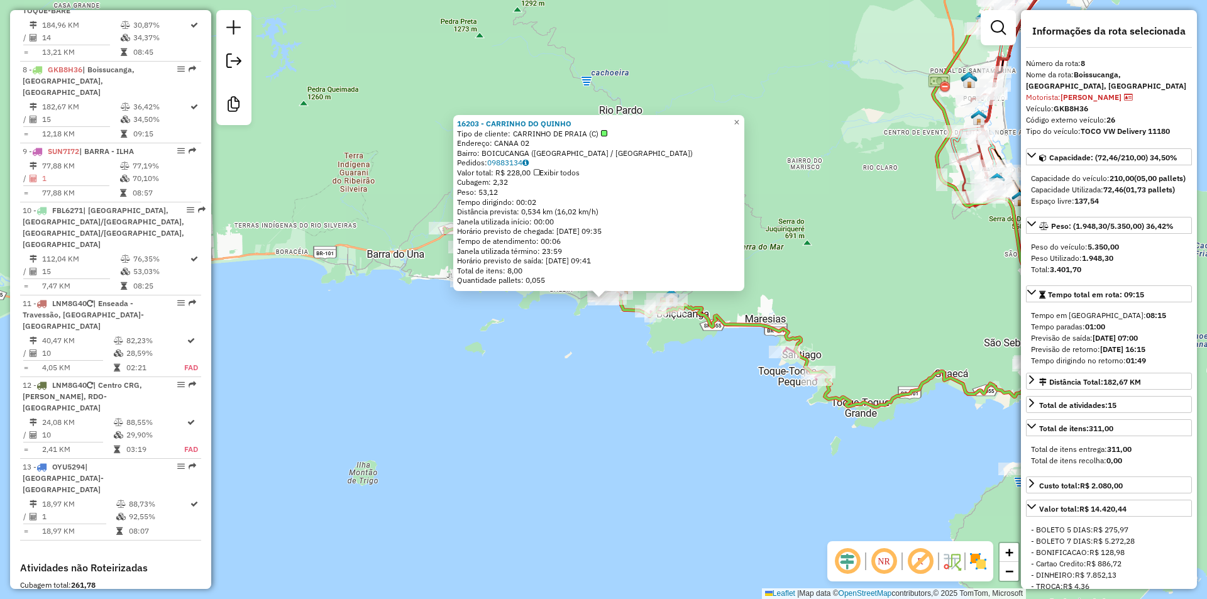
scroll to position [1056, 0]
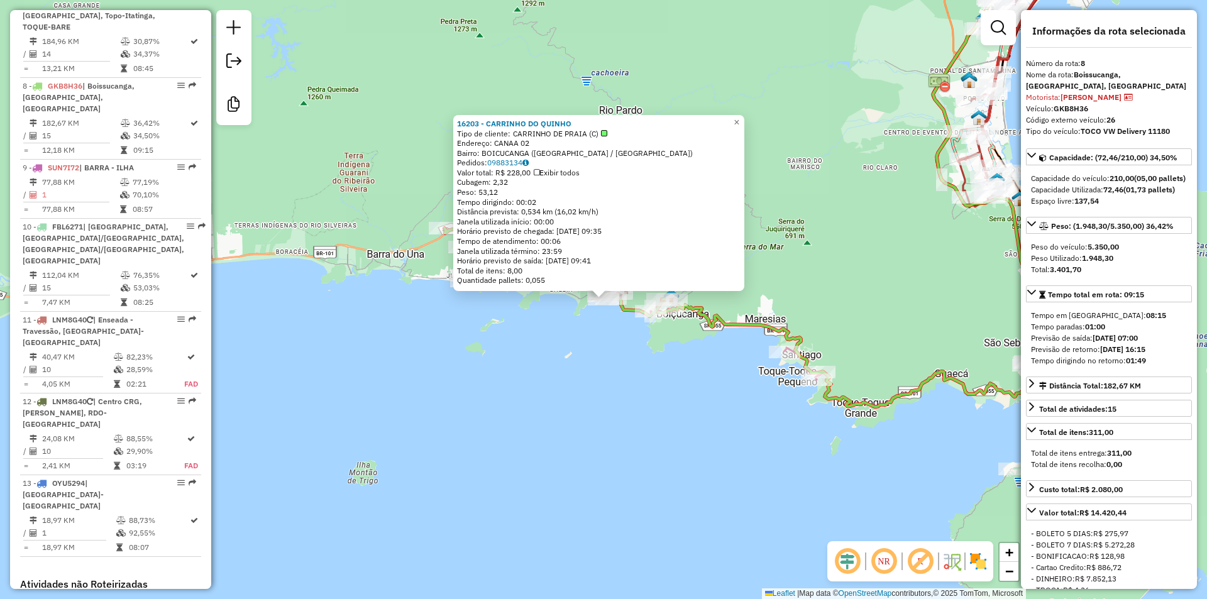
click at [411, 399] on div "16203 - CARRINHO DO QUINHO Tipo de cliente: CARRINHO DE PRAIA (C) Endereço: CAN…" at bounding box center [603, 299] width 1207 height 599
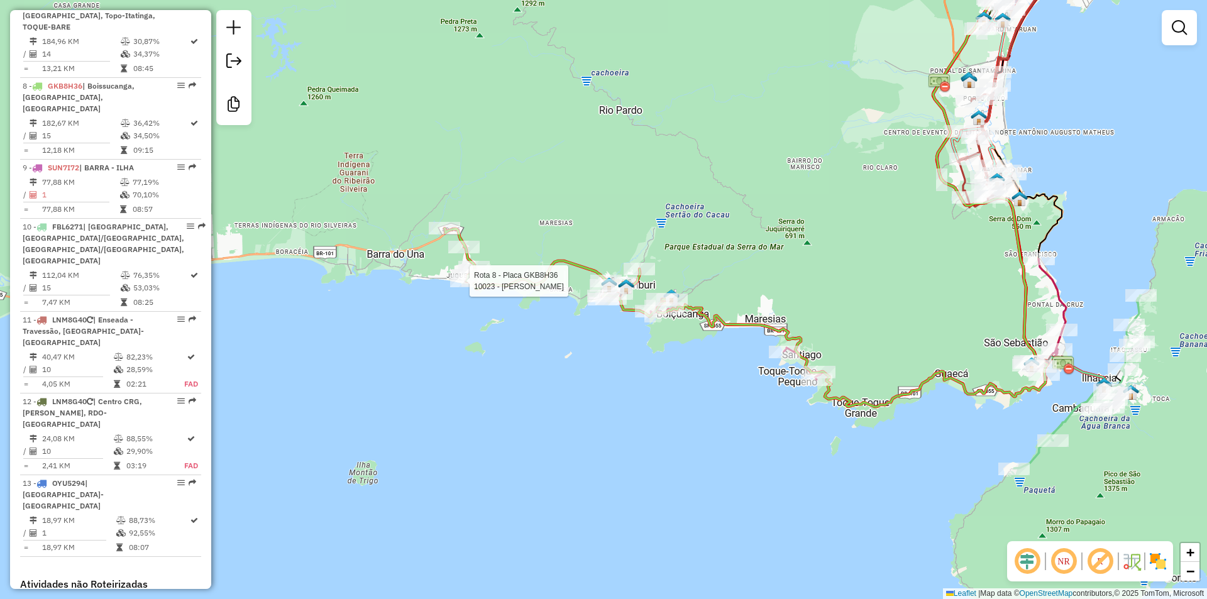
select select "**********"
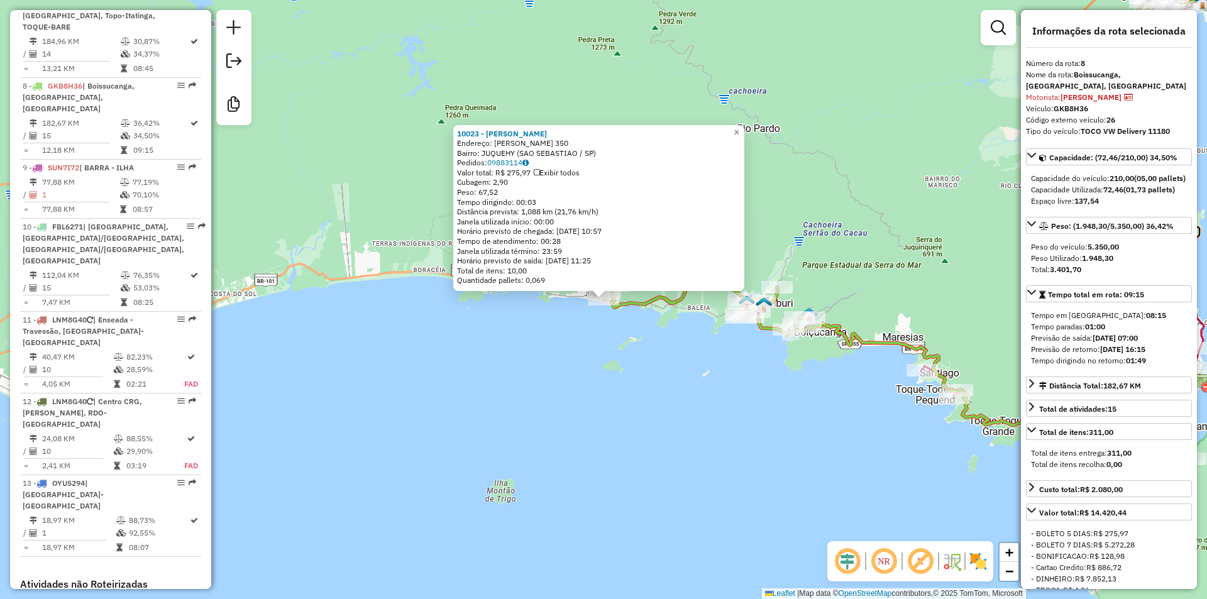
click at [581, 394] on div "10023 - [PERSON_NAME]: [PERSON_NAME] 350 Bairro: JUQUEHY ([GEOGRAPHIC_DATA] / S…" at bounding box center [603, 299] width 1207 height 599
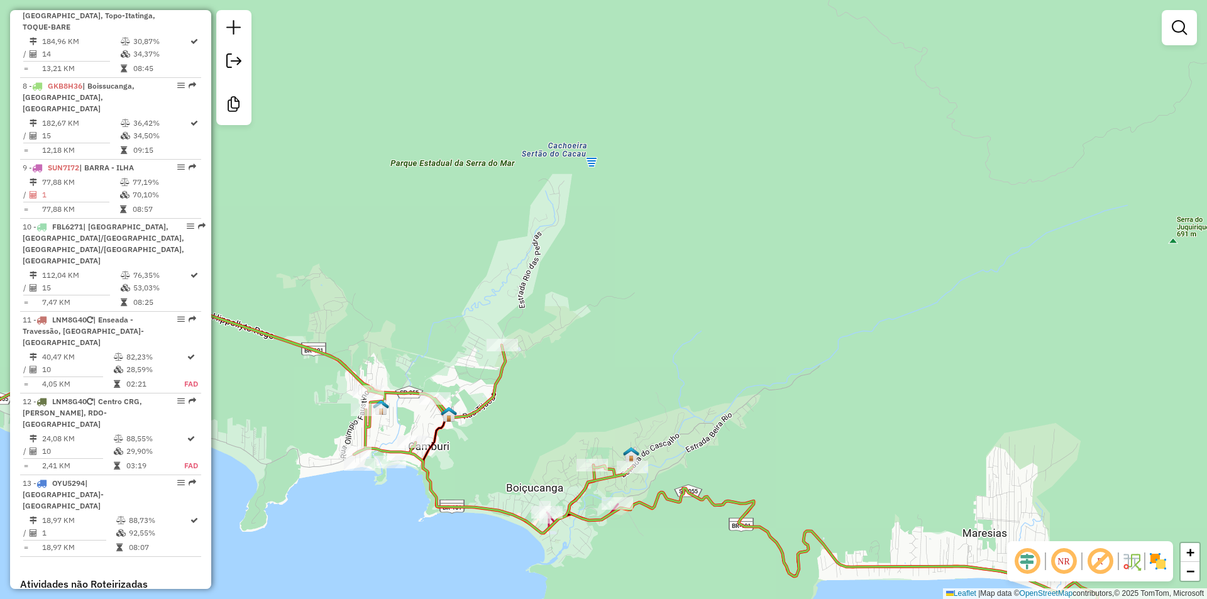
drag, startPoint x: 673, startPoint y: 356, endPoint x: 848, endPoint y: 306, distance: 181.9
click at [848, 306] on div "Janela de atendimento Grade de atendimento Capacidade Transportadoras Veículos …" at bounding box center [603, 299] width 1207 height 599
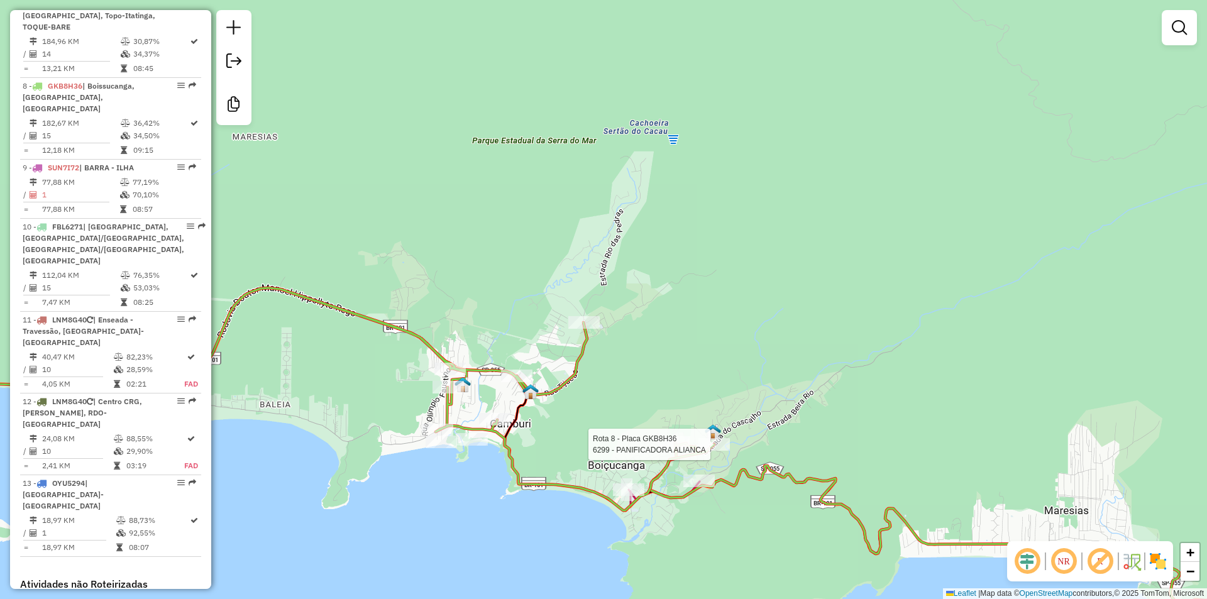
select select "**********"
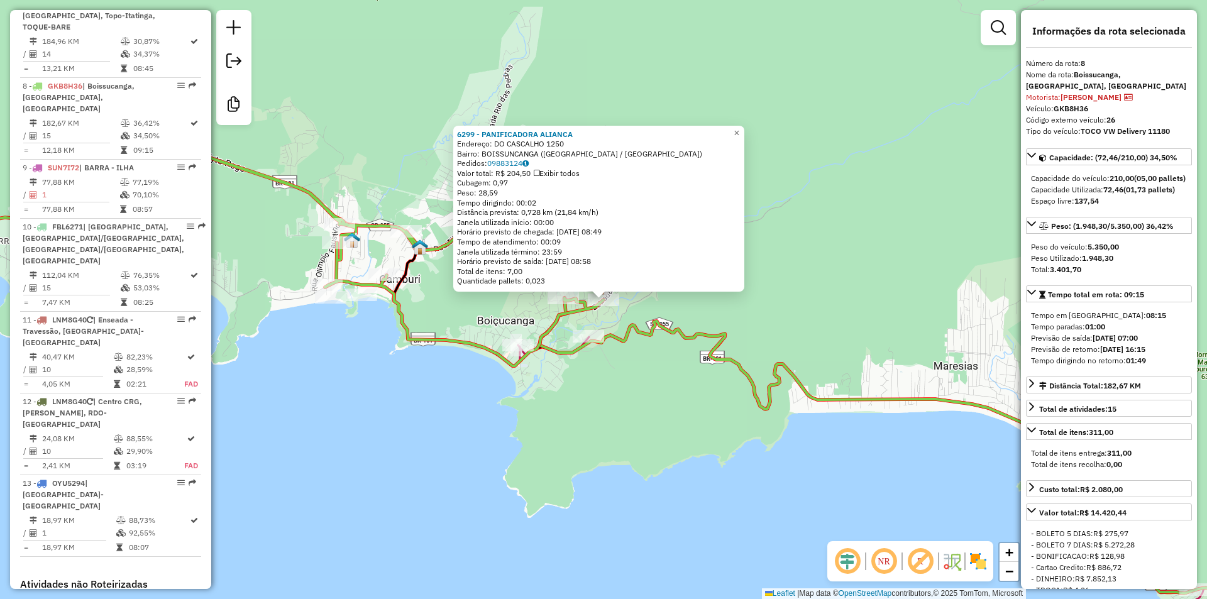
click at [451, 407] on div "6299 - PANIFICADORA ALIANCA Endereço: DO CASCALHO 1250 Bairro: [GEOGRAPHIC_DATA…" at bounding box center [603, 299] width 1207 height 599
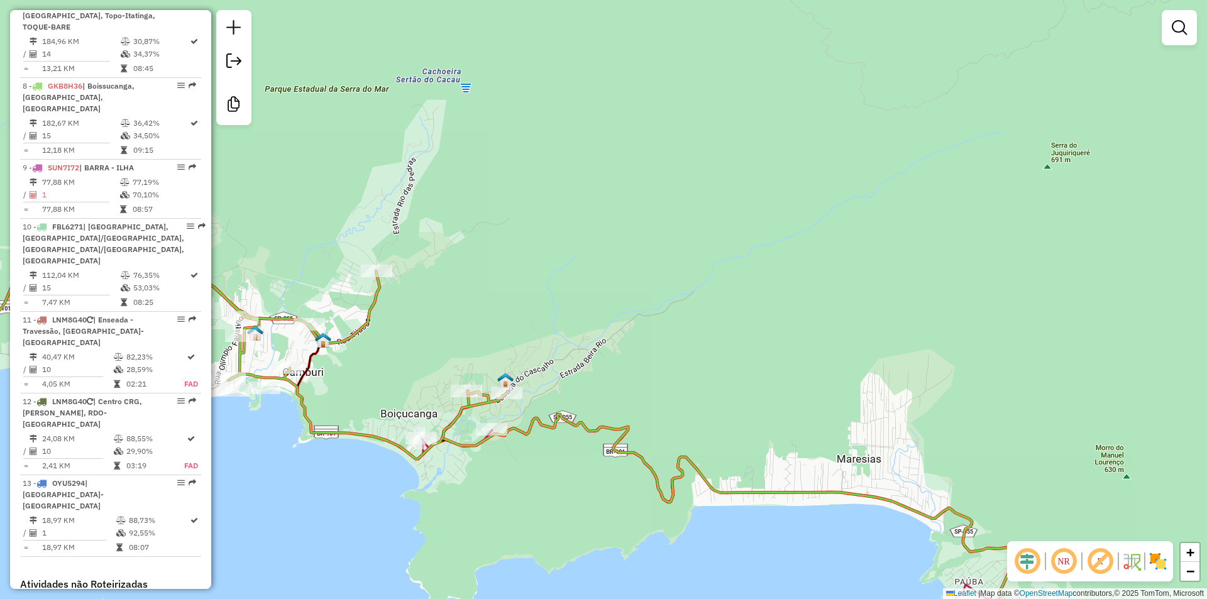
drag, startPoint x: 609, startPoint y: 432, endPoint x: 468, endPoint y: 525, distance: 169.3
click at [468, 527] on div "Janela de atendimento Grade de atendimento Capacidade Transportadoras Veículos …" at bounding box center [603, 299] width 1207 height 599
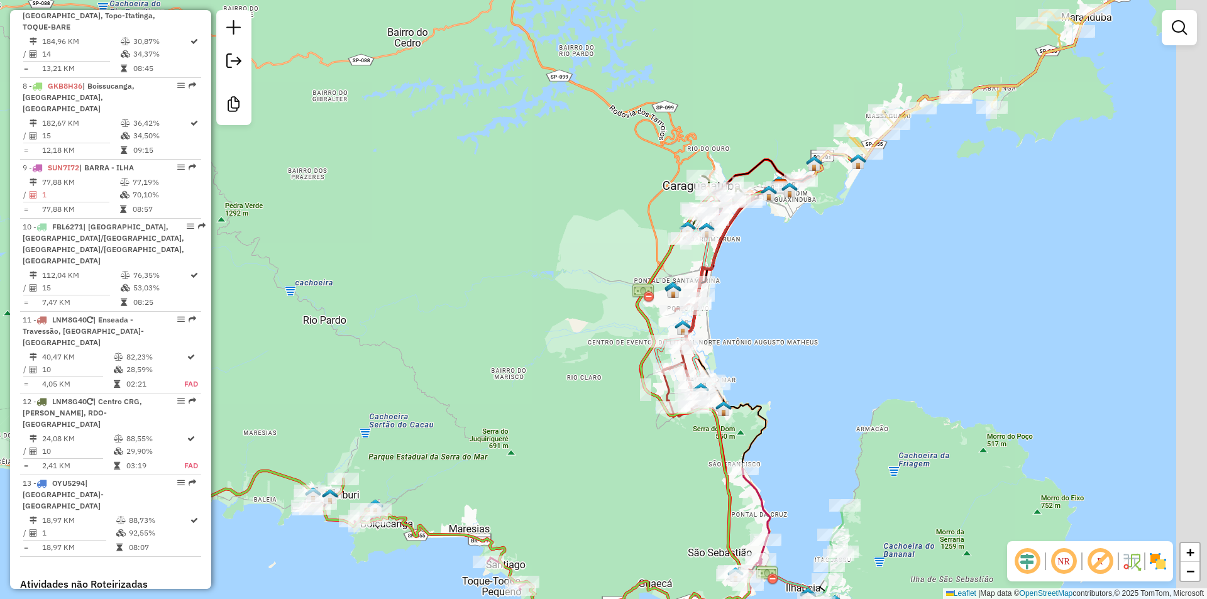
drag, startPoint x: 713, startPoint y: 372, endPoint x: 483, endPoint y: 472, distance: 250.6
click at [465, 487] on div "Janela de atendimento Grade de atendimento Capacidade Transportadoras Veículos …" at bounding box center [603, 299] width 1207 height 599
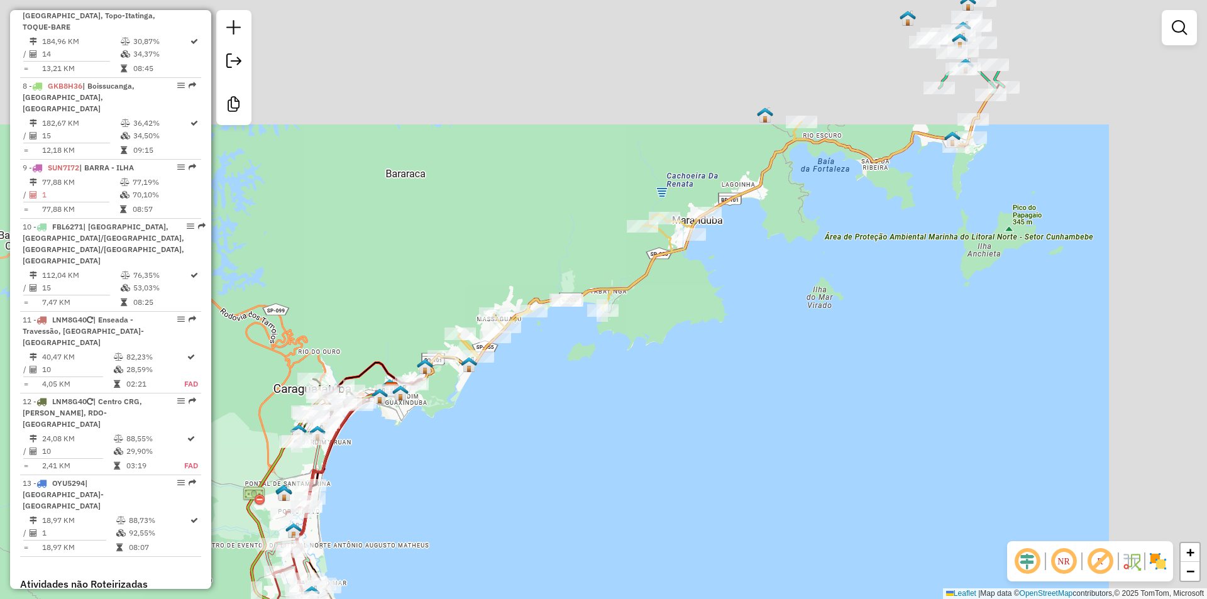
drag, startPoint x: 628, startPoint y: 413, endPoint x: 573, endPoint y: 446, distance: 64.0
click at [537, 477] on div "Janela de atendimento Grade de atendimento Capacidade Transportadoras Veículos …" at bounding box center [603, 299] width 1207 height 599
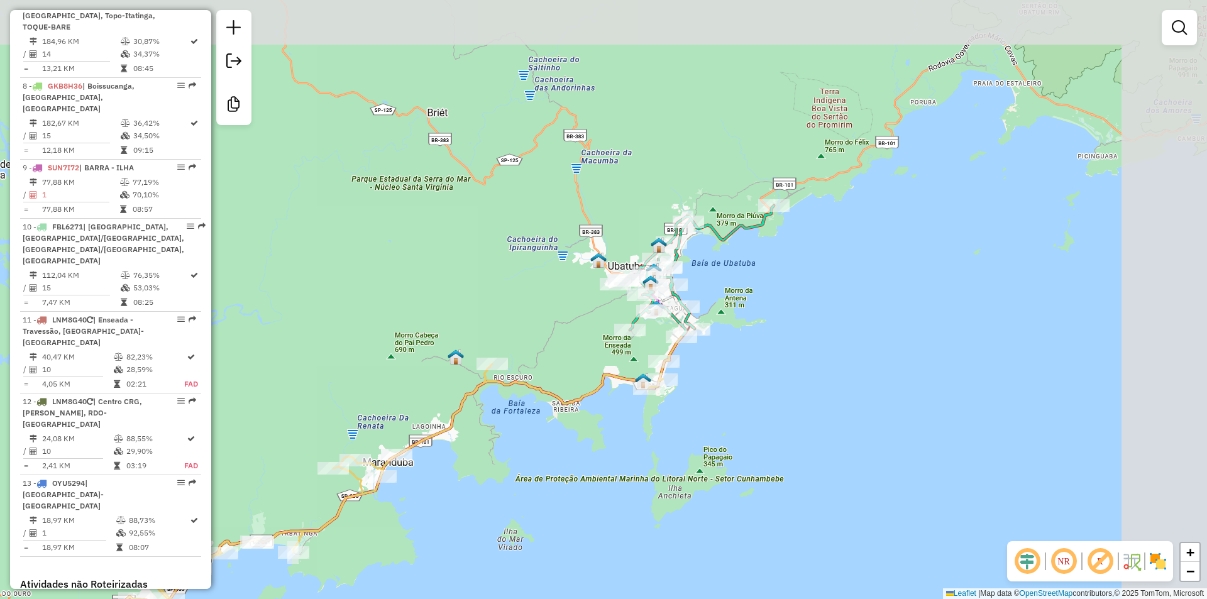
drag, startPoint x: 731, startPoint y: 365, endPoint x: 489, endPoint y: 526, distance: 290.5
click at [481, 551] on div "Janela de atendimento Grade de atendimento Capacidade Transportadoras Veículos …" at bounding box center [603, 299] width 1207 height 599
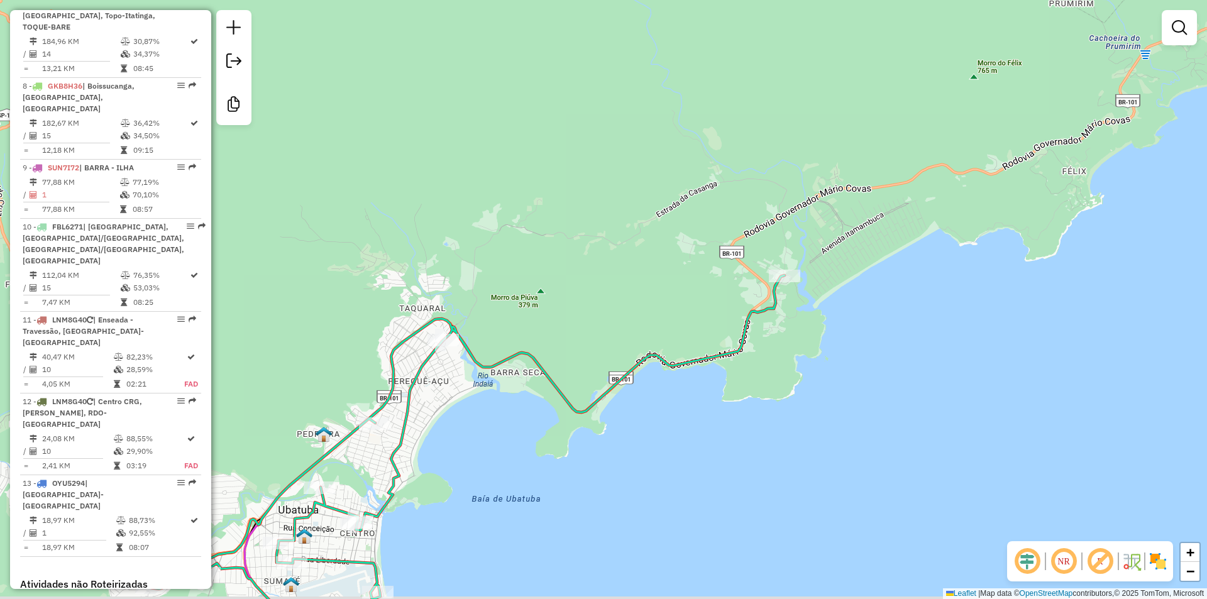
drag, startPoint x: 461, startPoint y: 512, endPoint x: 551, endPoint y: 466, distance: 100.9
click at [551, 466] on div "Janela de atendimento Grade de atendimento Capacidade Transportadoras Veículos …" at bounding box center [603, 299] width 1207 height 599
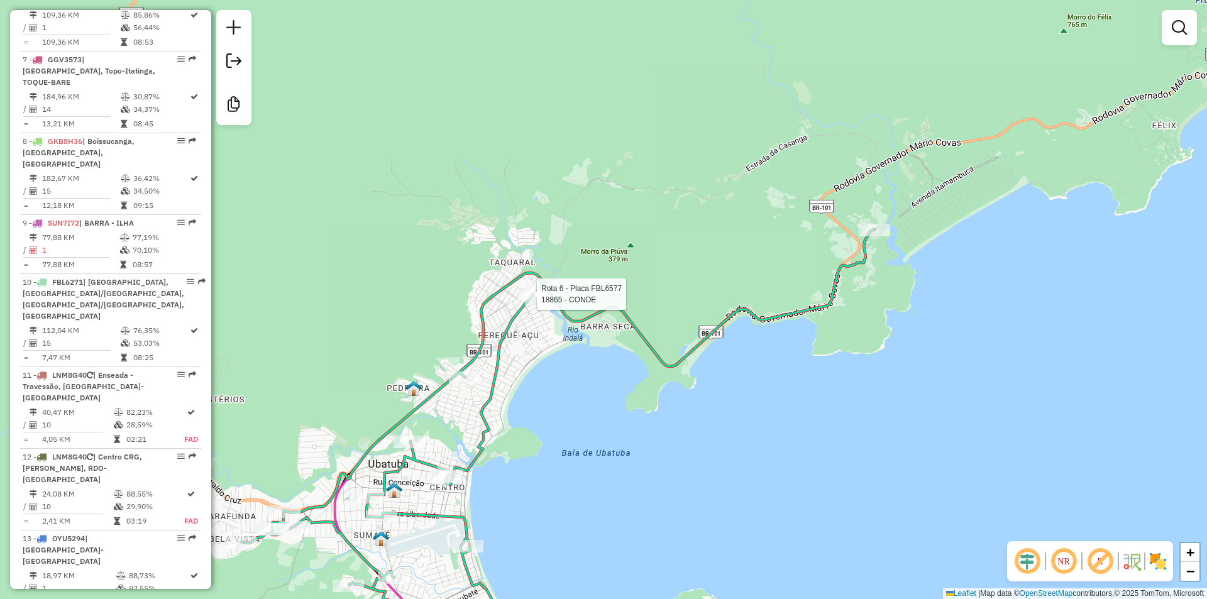
select select "**********"
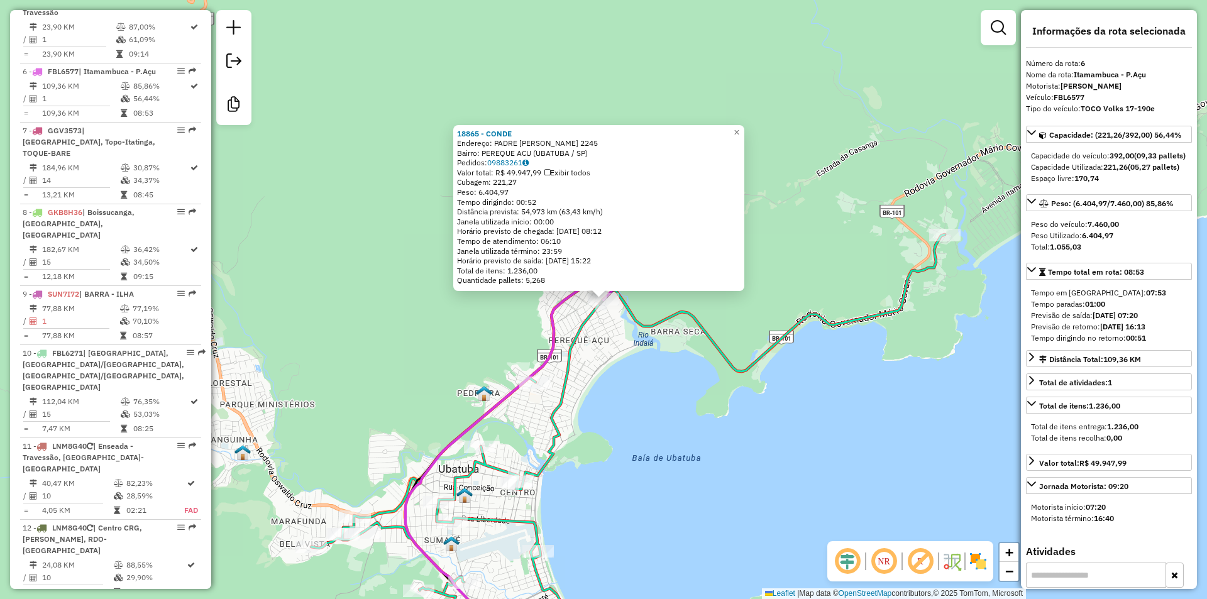
scroll to position [915, 0]
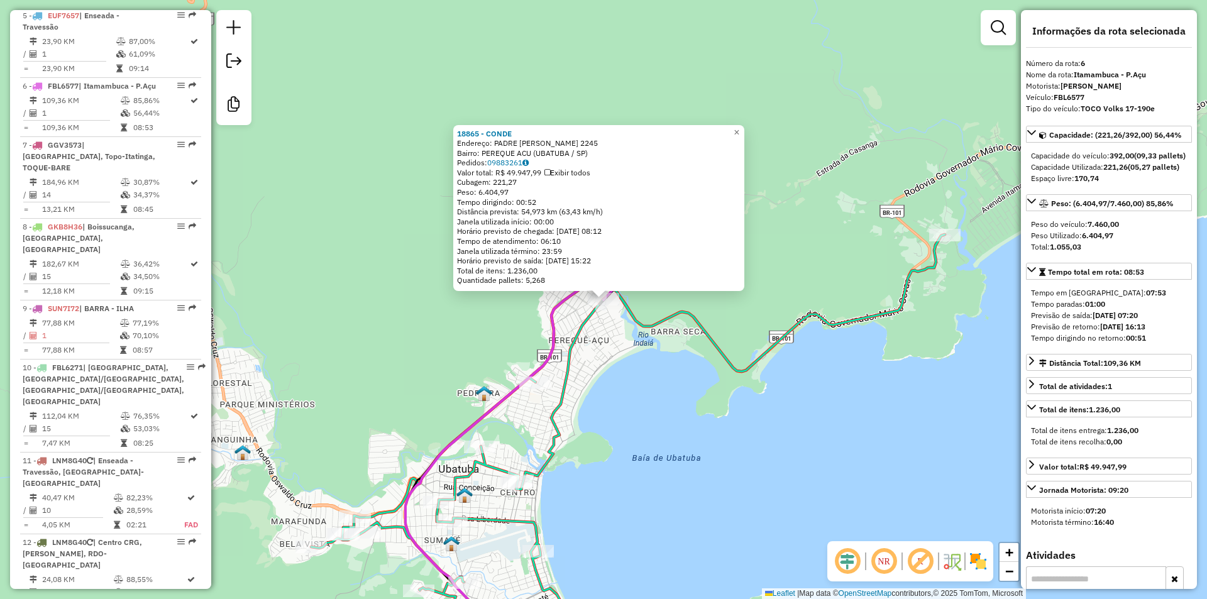
click at [683, 492] on div "18865 - CONDE Endereço: PADRE MANOEL DA NOBREGA 2245 Bairro: PEREQUE ACU (UBATU…" at bounding box center [603, 299] width 1207 height 599
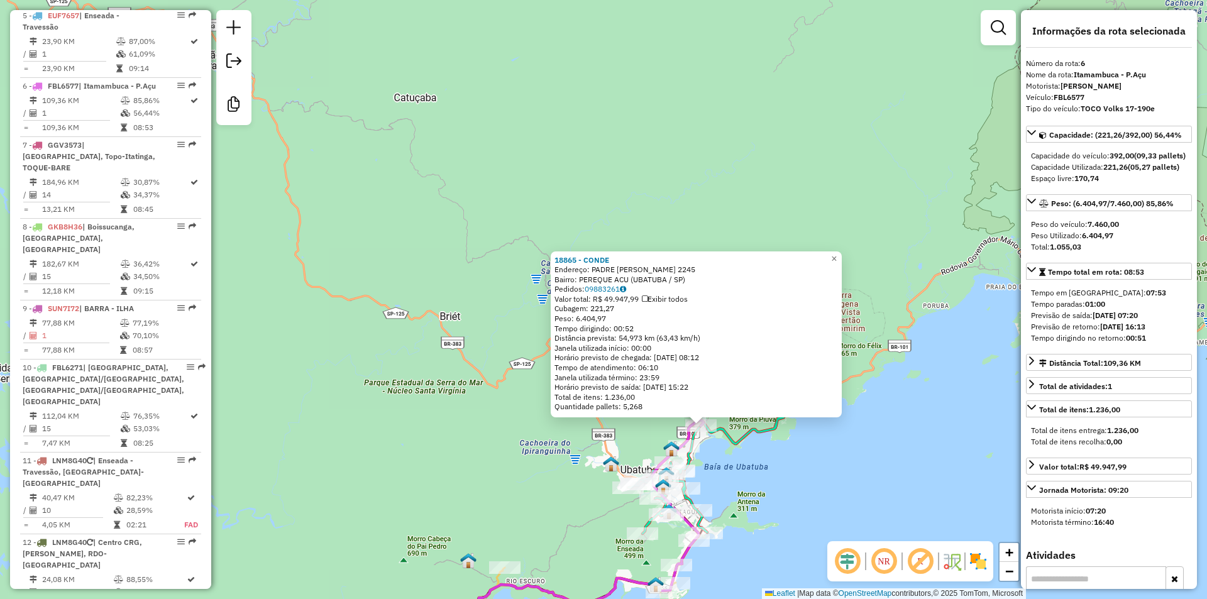
click at [753, 477] on div "18865 - CONDE Endereço: PADRE MANOEL DA NOBREGA 2245 Bairro: PEREQUE ACU (UBATU…" at bounding box center [603, 299] width 1207 height 599
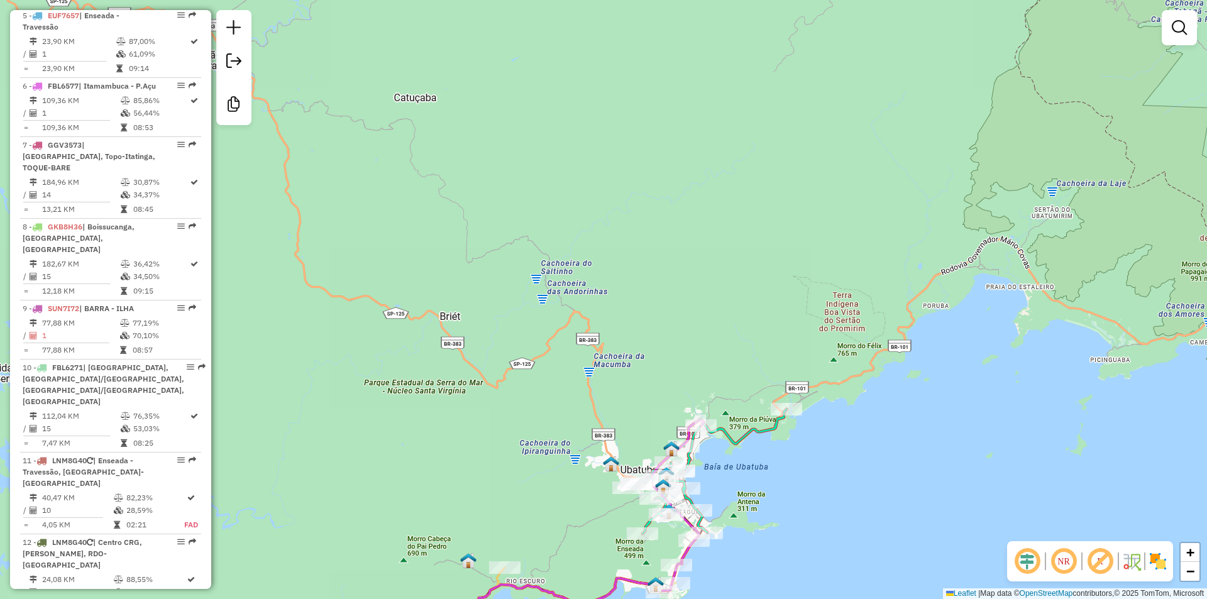
drag, startPoint x: 536, startPoint y: 301, endPoint x: 541, endPoint y: 265, distance: 36.3
click at [541, 265] on div "Janela de atendimento Grade de atendimento Capacidade Transportadoras Veículos …" at bounding box center [603, 299] width 1207 height 599
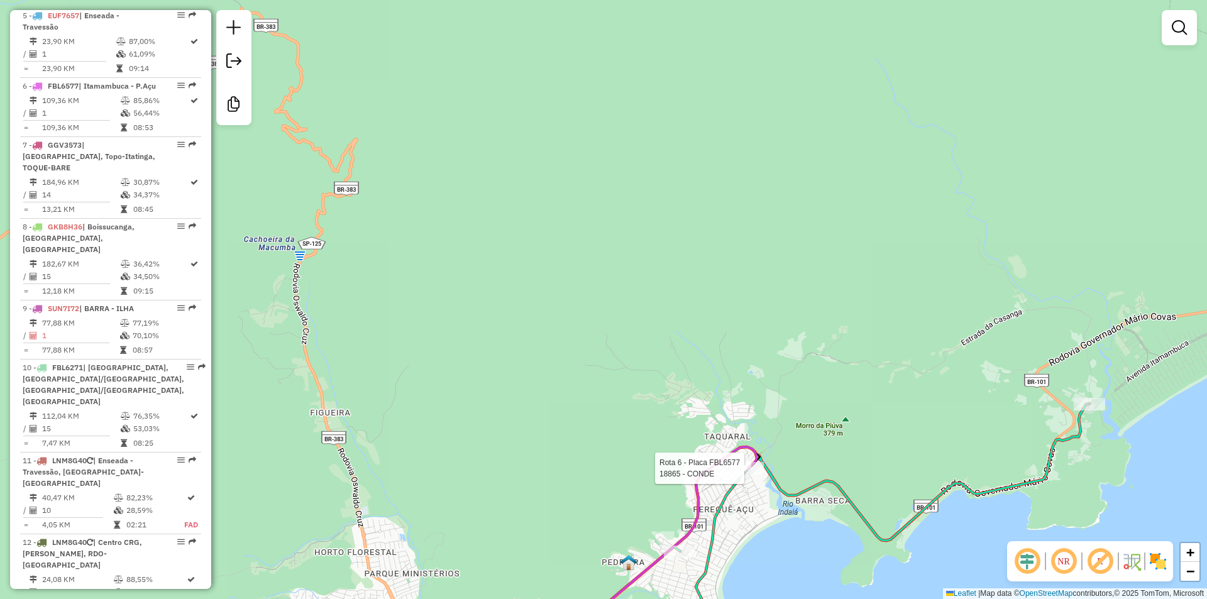
select select "**********"
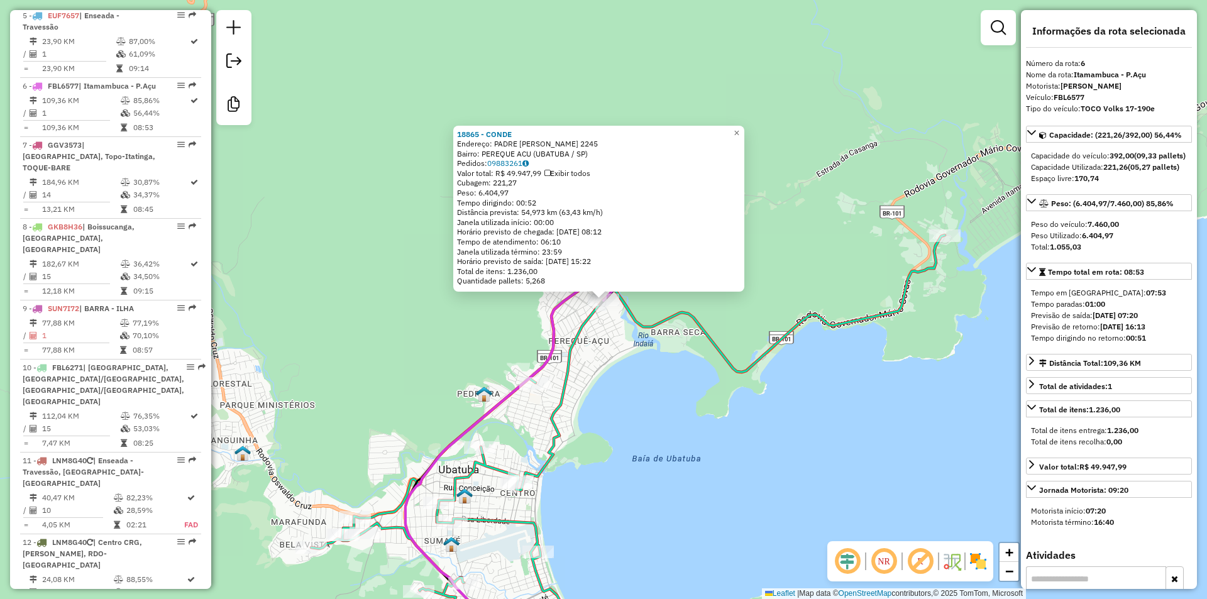
click at [649, 409] on div "18865 - CONDE Endereço: PADRE MANOEL DA NOBREGA 2245 Bairro: PEREQUE ACU (UBATU…" at bounding box center [603, 299] width 1207 height 599
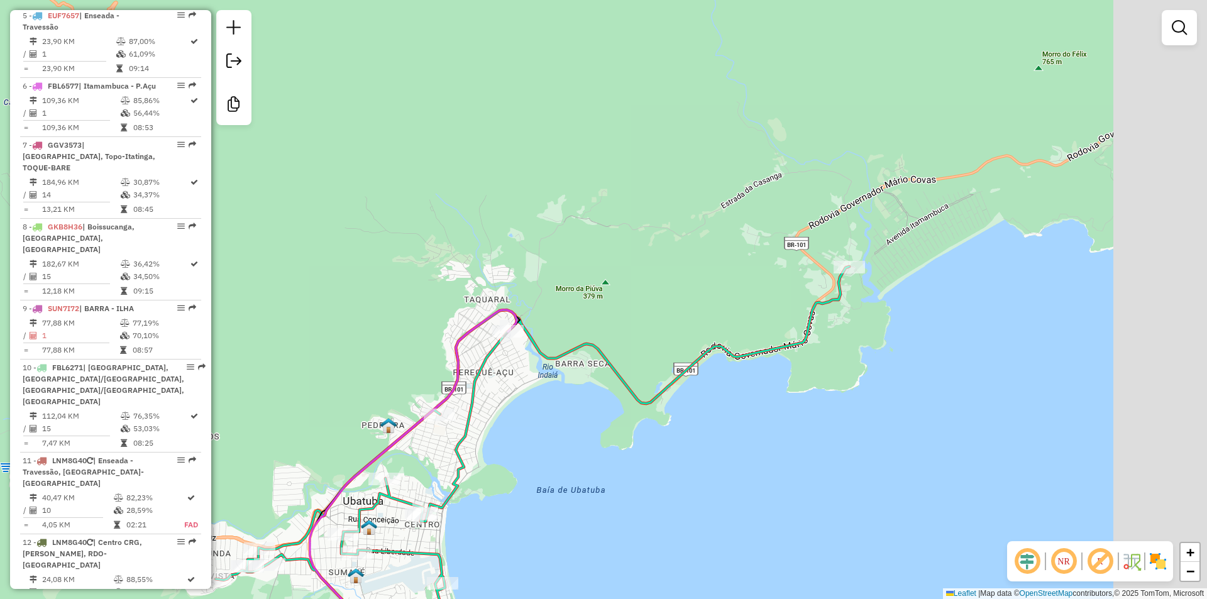
drag, startPoint x: 767, startPoint y: 409, endPoint x: 670, endPoint y: 441, distance: 102.4
click at [670, 441] on div "Janela de atendimento Grade de atendimento Capacidade Transportadoras Veículos …" at bounding box center [603, 299] width 1207 height 599
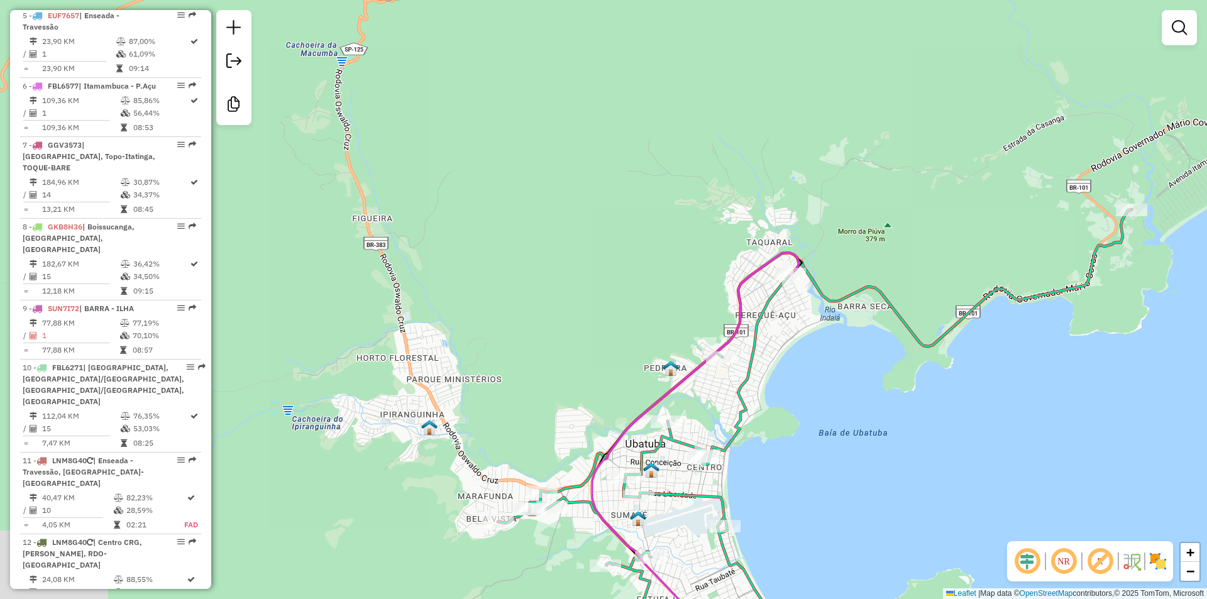
drag, startPoint x: 871, startPoint y: 405, endPoint x: 1013, endPoint y: 345, distance: 154.4
click at [1013, 345] on div "Janela de atendimento Grade de atendimento Capacidade Transportadoras Veículos …" at bounding box center [603, 299] width 1207 height 599
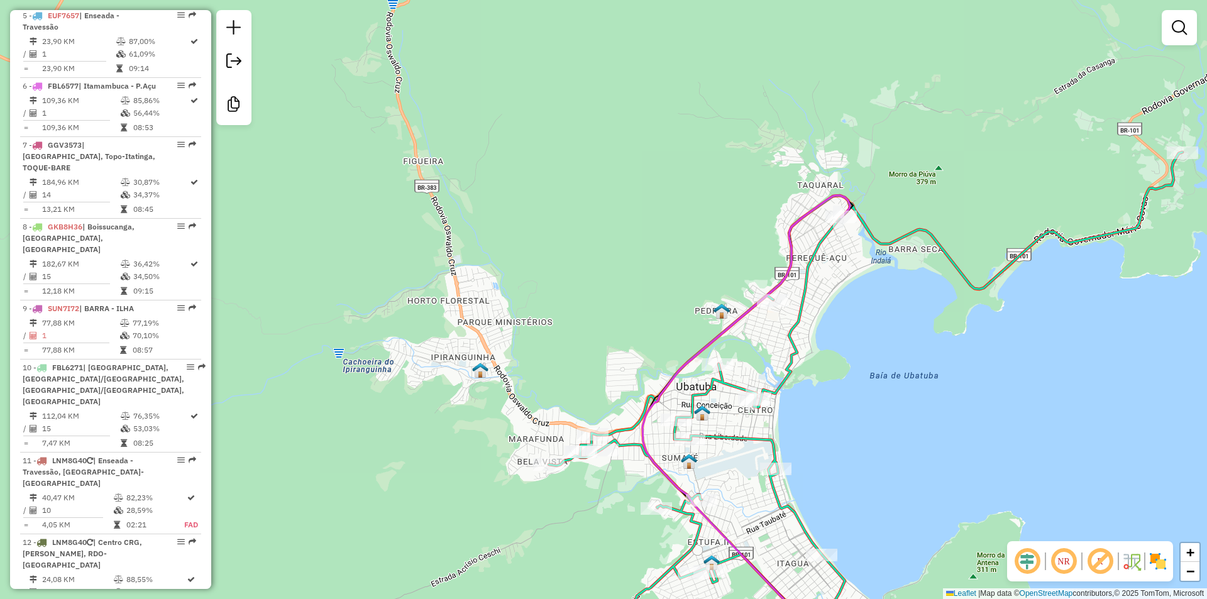
drag, startPoint x: 905, startPoint y: 430, endPoint x: 937, endPoint y: 353, distance: 84.0
click at [937, 353] on div "Janela de atendimento Grade de atendimento Capacidade Transportadoras Veículos …" at bounding box center [603, 299] width 1207 height 599
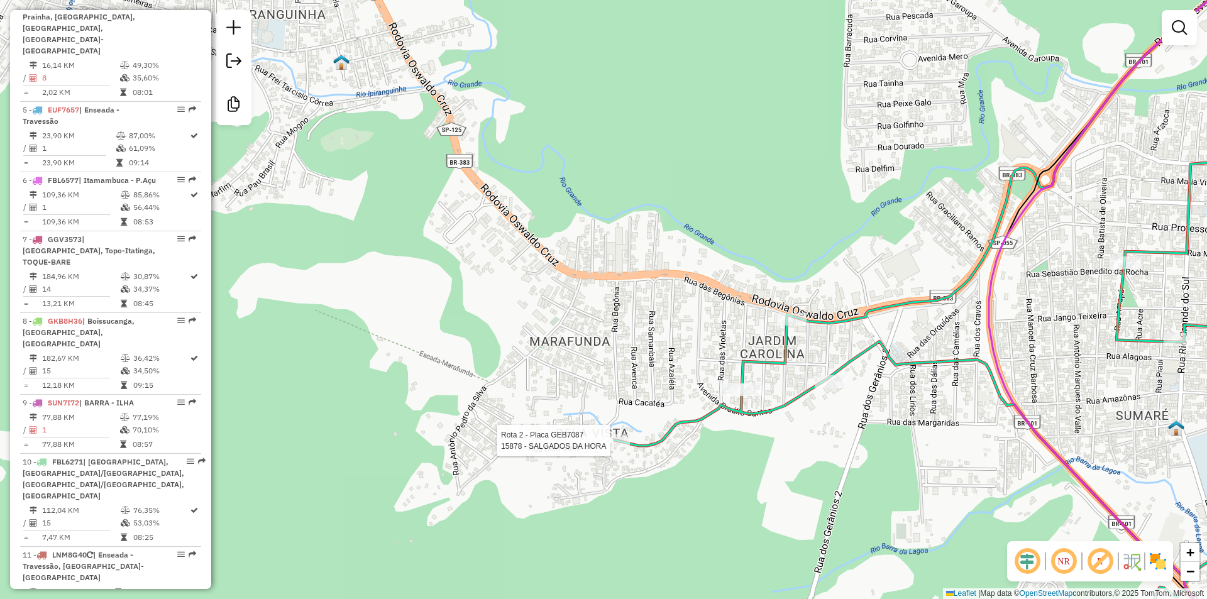
select select "**********"
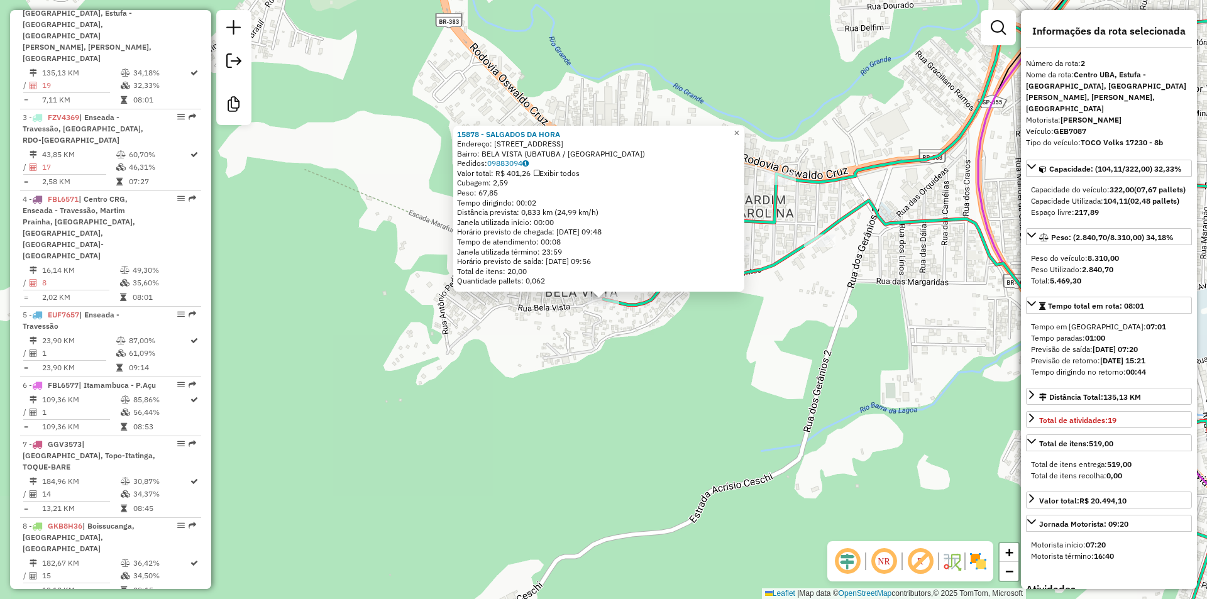
scroll to position [600, 0]
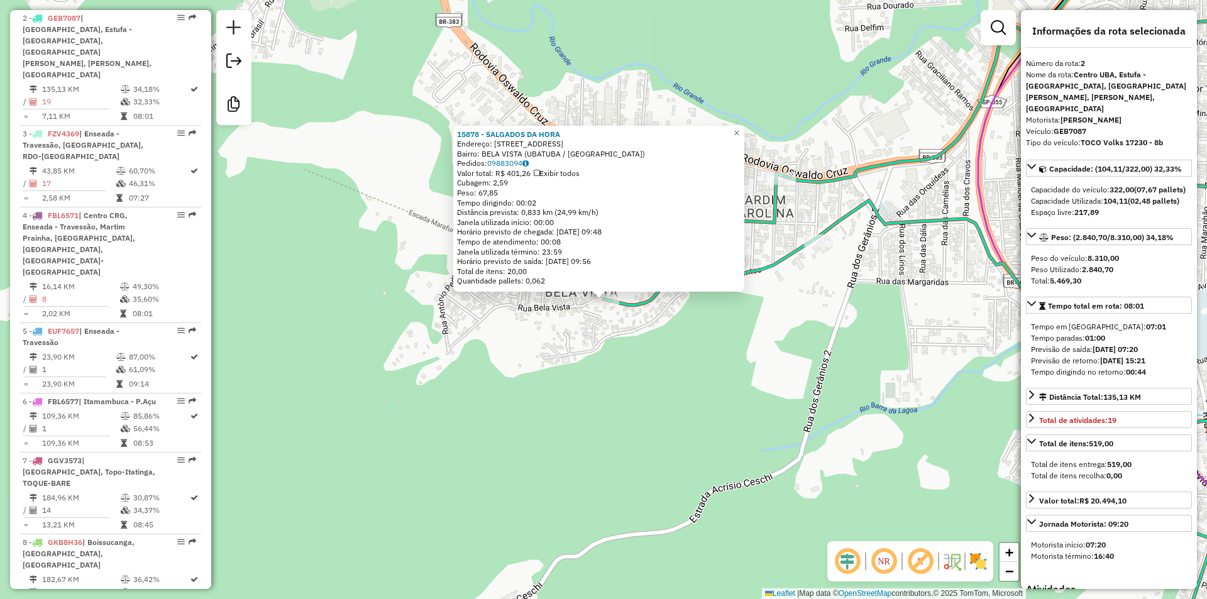
click at [720, 448] on div "15878 - SALGADOS DA HORA Endereço: [STREET_ADDRESS]) Pedidos: 09883094 Valor to…" at bounding box center [603, 299] width 1207 height 599
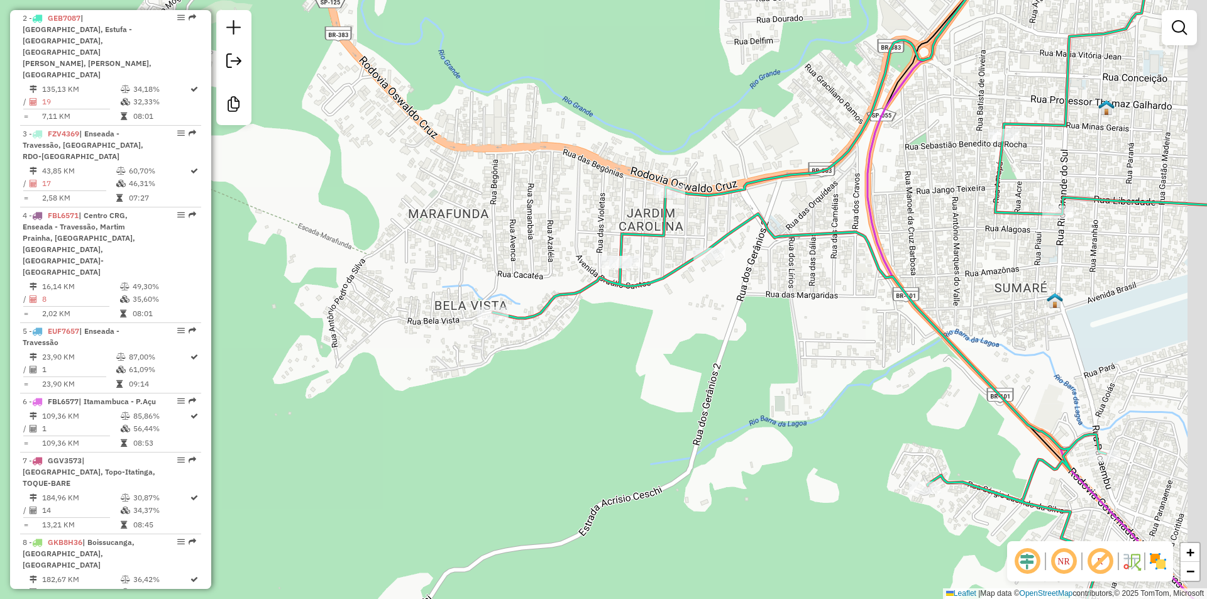
drag, startPoint x: 771, startPoint y: 455, endPoint x: 621, endPoint y: 444, distance: 151.3
click at [631, 447] on div "Janela de atendimento Grade de atendimento Capacidade Transportadoras Veículos …" at bounding box center [603, 299] width 1207 height 599
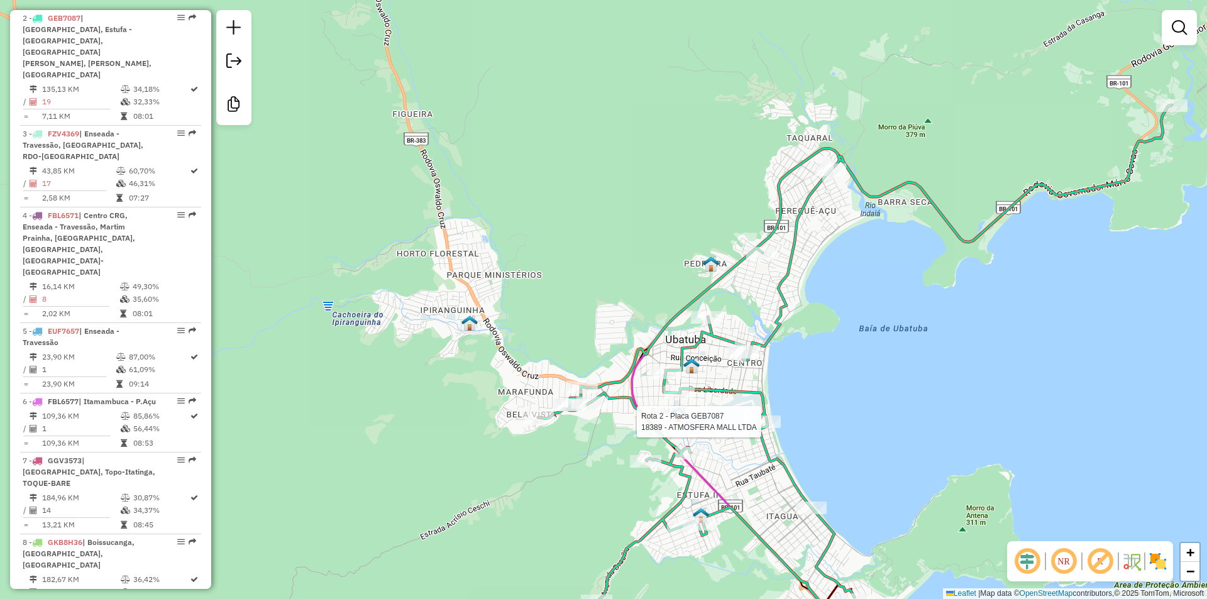
select select "**********"
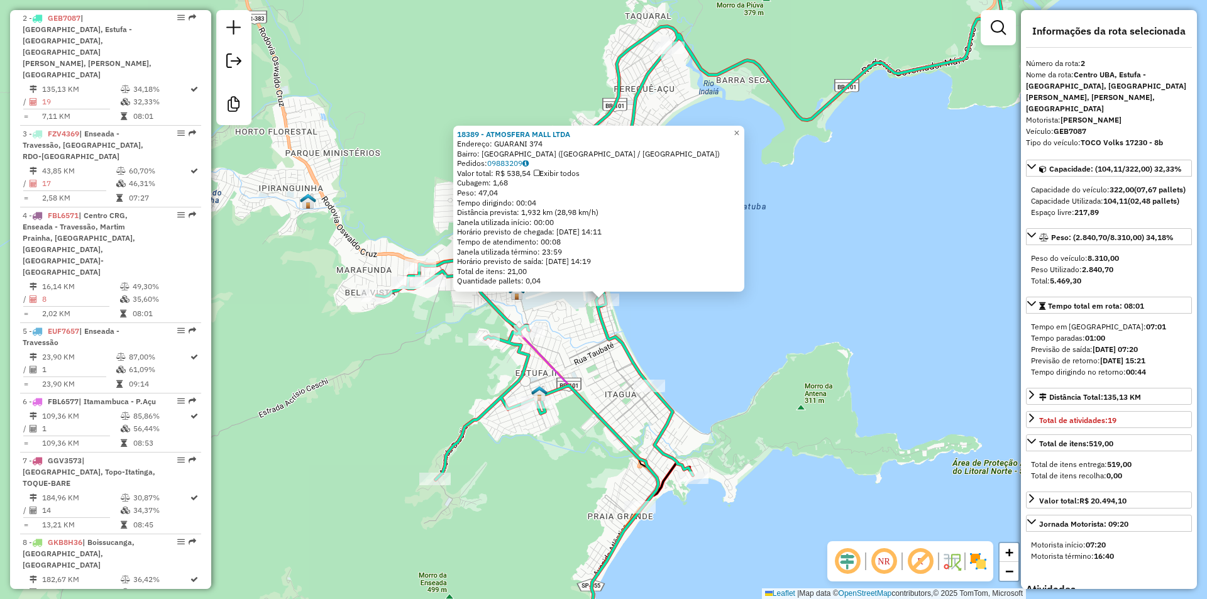
click at [808, 404] on div "18389 - ATMOSFERA MALL LTDA Endereço: GUARANI 374 Bairro: [GEOGRAPHIC_DATA] ([G…" at bounding box center [603, 299] width 1207 height 599
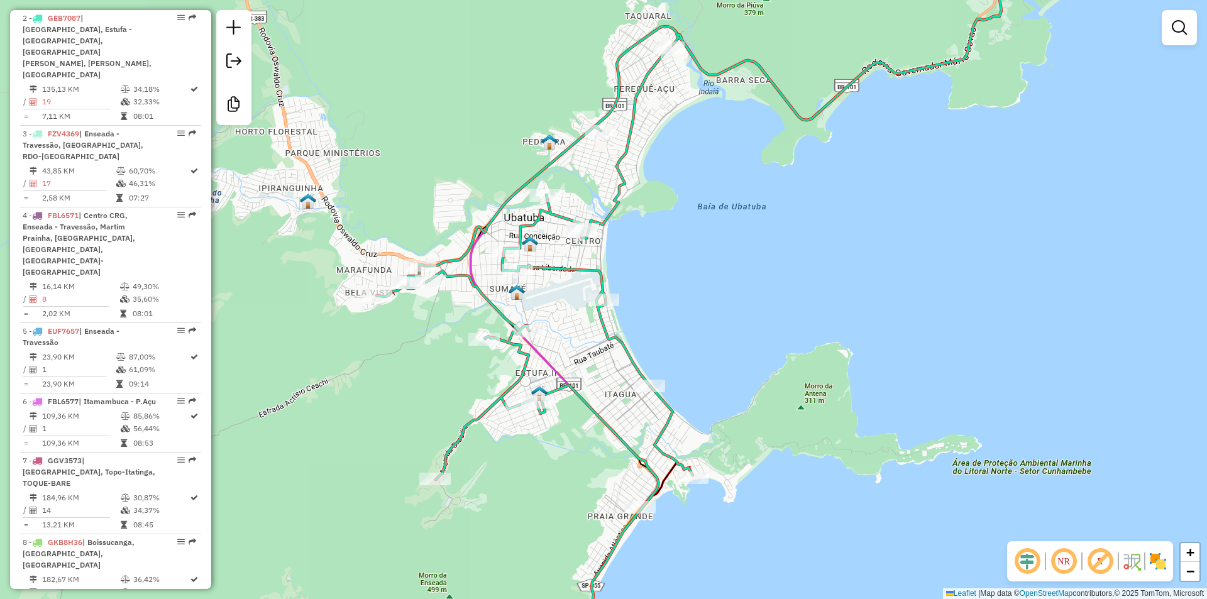
drag, startPoint x: 571, startPoint y: 451, endPoint x: 611, endPoint y: 428, distance: 46.5
click at [612, 431] on div "Janela de atendimento Grade de atendimento Capacidade Transportadoras Veículos …" at bounding box center [603, 299] width 1207 height 599
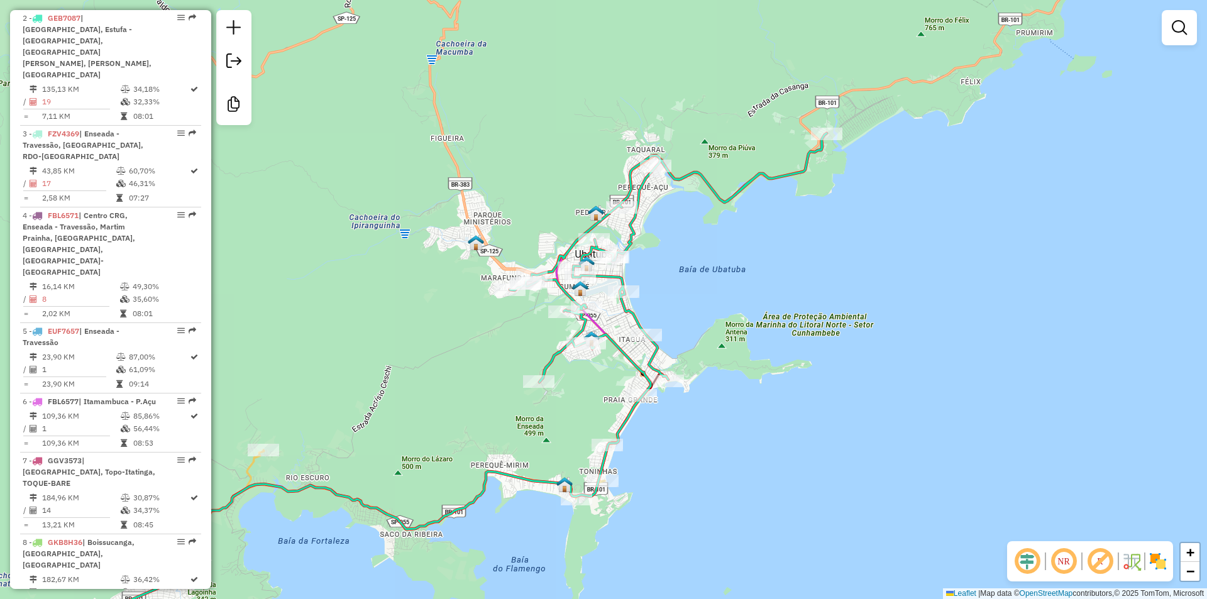
drag, startPoint x: 727, startPoint y: 303, endPoint x: 766, endPoint y: 311, distance: 39.1
click at [766, 311] on div "Janela de atendimento Grade de atendimento Capacidade Transportadoras Veículos …" at bounding box center [603, 299] width 1207 height 599
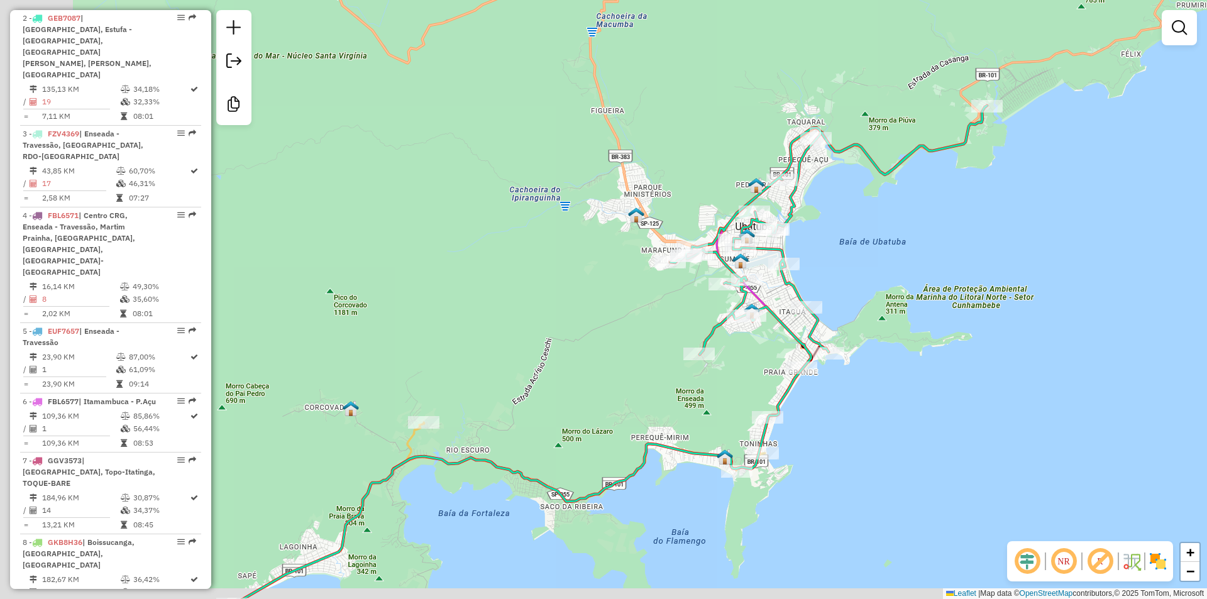
drag, startPoint x: 855, startPoint y: 297, endPoint x: 1079, endPoint y: 207, distance: 241.5
click at [1079, 207] on div "Janela de atendimento Grade de atendimento Capacidade Transportadoras Veículos …" at bounding box center [603, 299] width 1207 height 599
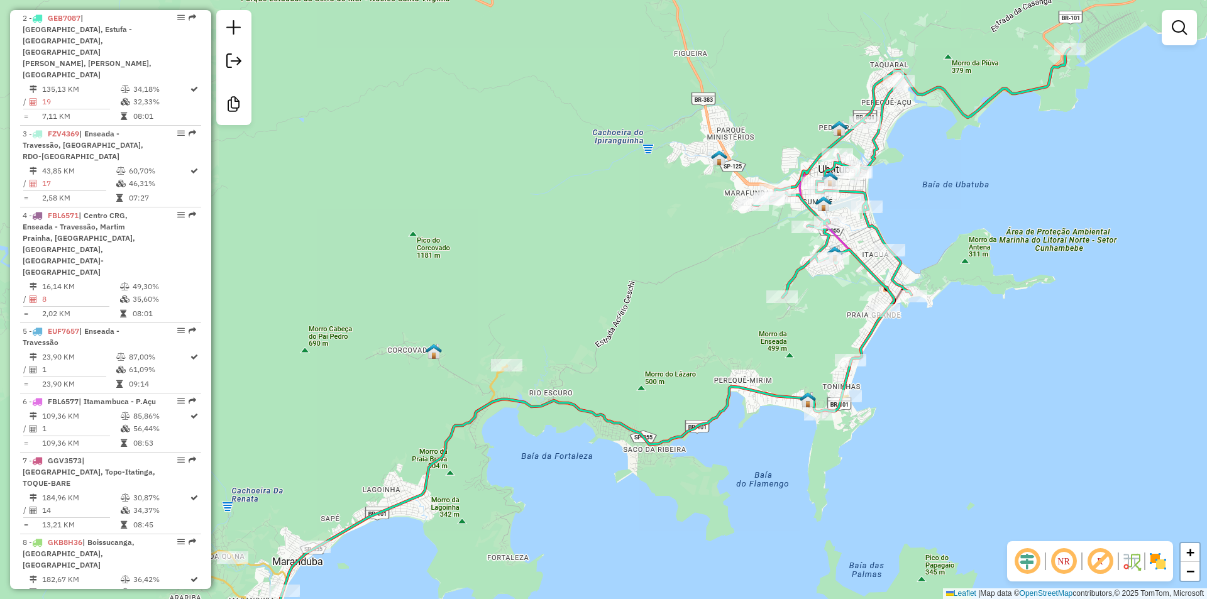
drag, startPoint x: 560, startPoint y: 275, endPoint x: 709, endPoint y: 175, distance: 179.4
click at [709, 175] on div "Janela de atendimento Grade de atendimento Capacidade Transportadoras Veículos …" at bounding box center [603, 299] width 1207 height 599
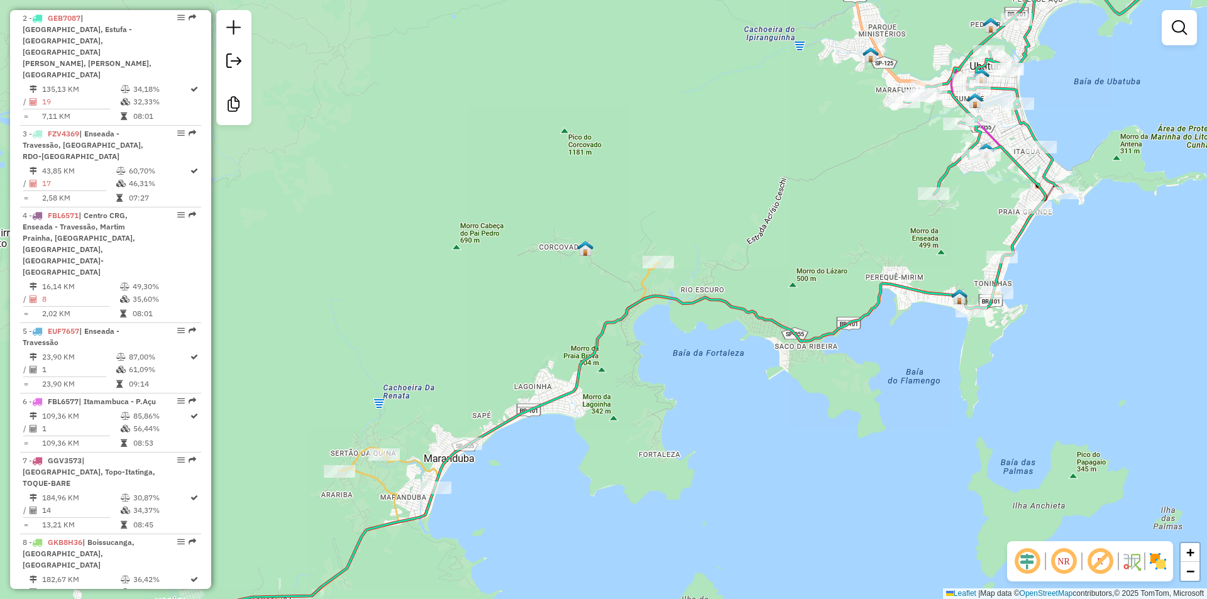
drag, startPoint x: 647, startPoint y: 382, endPoint x: 784, endPoint y: 269, distance: 177.3
click at [784, 269] on div "Rota 1 - Placa STN6E61 18621 - BARBEARIA DOS CRIAS Janela de atendimento Grade …" at bounding box center [603, 299] width 1207 height 599
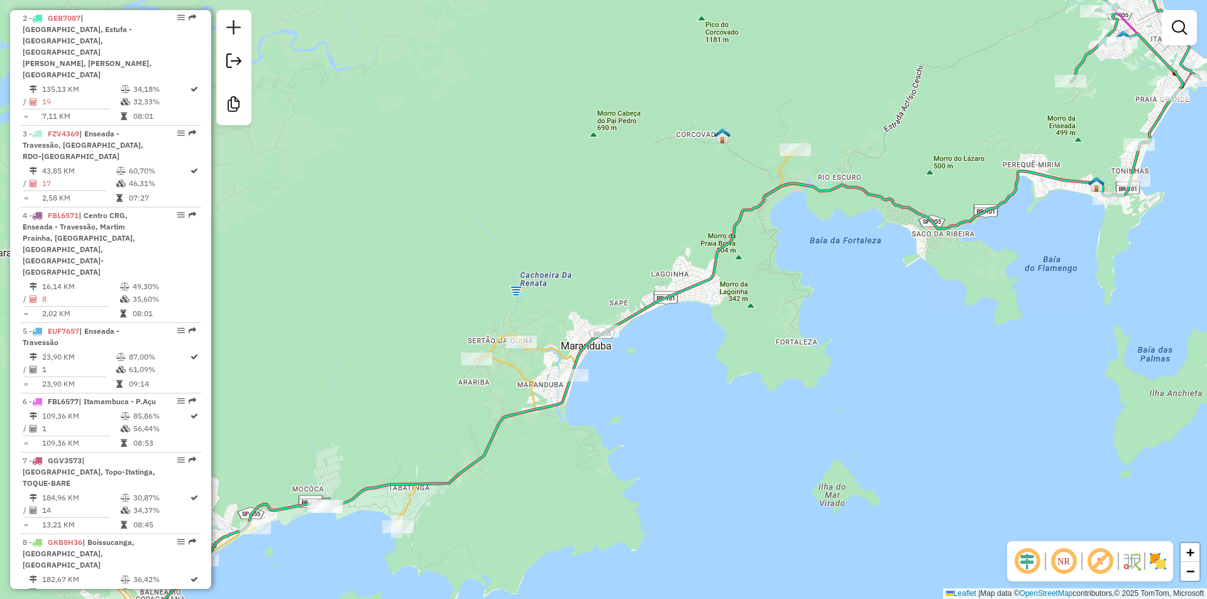
drag, startPoint x: 639, startPoint y: 418, endPoint x: 780, endPoint y: 312, distance: 175.5
click at [780, 312] on div "Janela de atendimento Grade de atendimento Capacidade Transportadoras Veículos …" at bounding box center [603, 299] width 1207 height 599
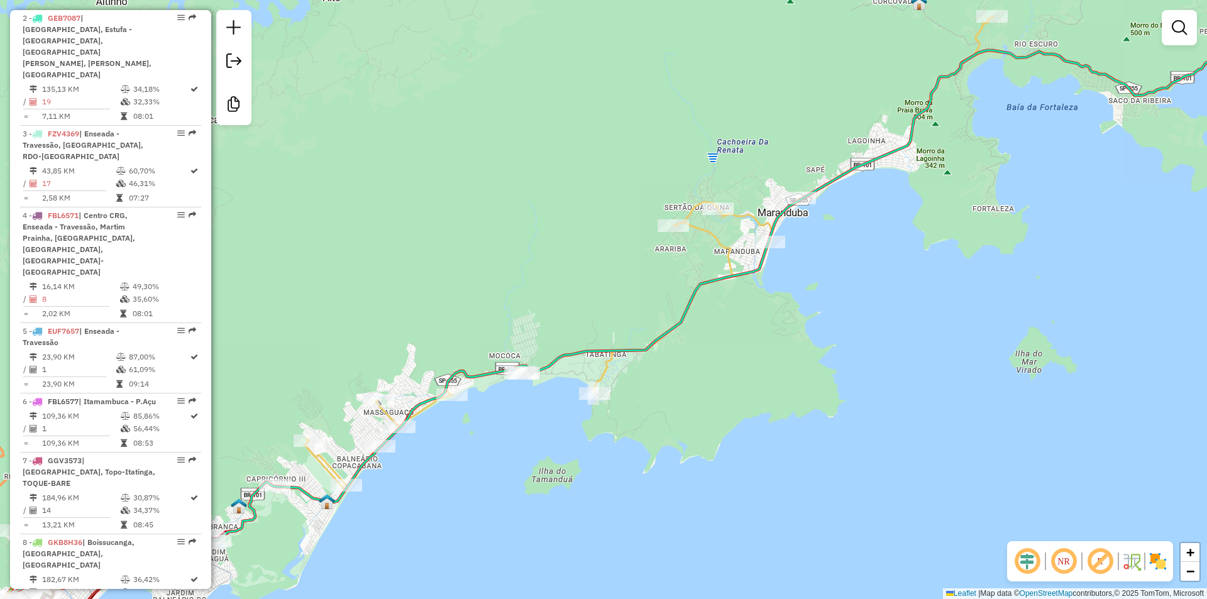
drag, startPoint x: 689, startPoint y: 427, endPoint x: 722, endPoint y: 408, distance: 38.3
click at [724, 409] on div "Janela de atendimento Grade de atendimento Capacidade Transportadoras Veículos …" at bounding box center [603, 299] width 1207 height 599
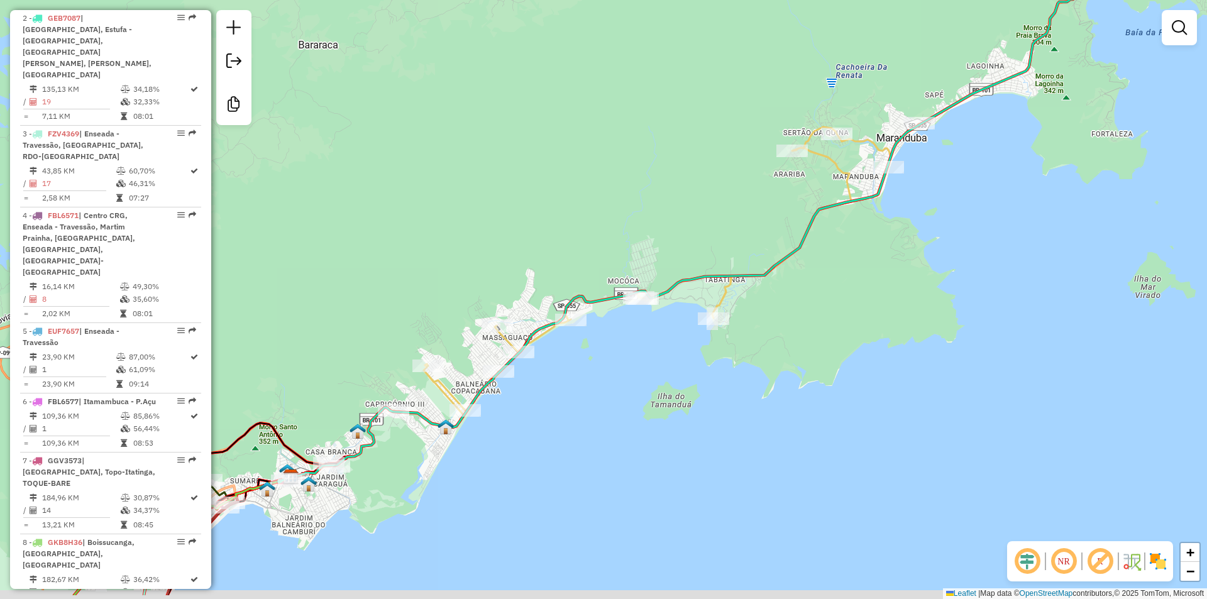
drag, startPoint x: 631, startPoint y: 476, endPoint x: 673, endPoint y: 426, distance: 65.5
click at [681, 429] on div "Janela de atendimento Grade de atendimento Capacidade Transportadoras Veículos …" at bounding box center [603, 299] width 1207 height 599
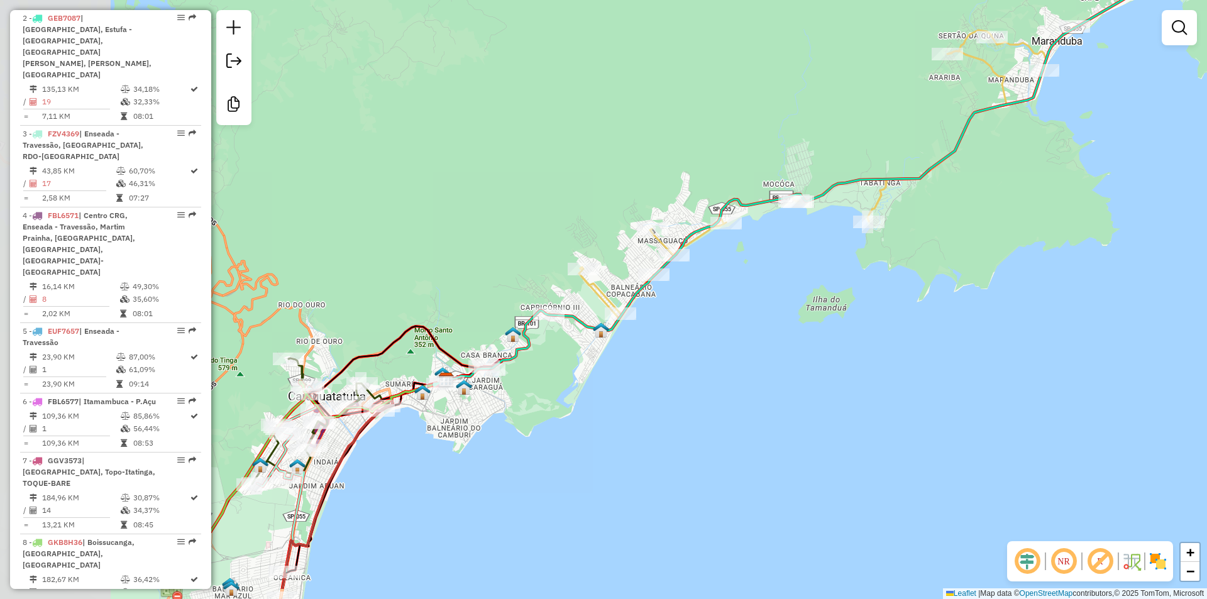
drag, startPoint x: 593, startPoint y: 464, endPoint x: 682, endPoint y: 409, distance: 104.5
click at [688, 411] on div "Janela de atendimento Grade de atendimento Capacidade Transportadoras Veículos …" at bounding box center [603, 299] width 1207 height 599
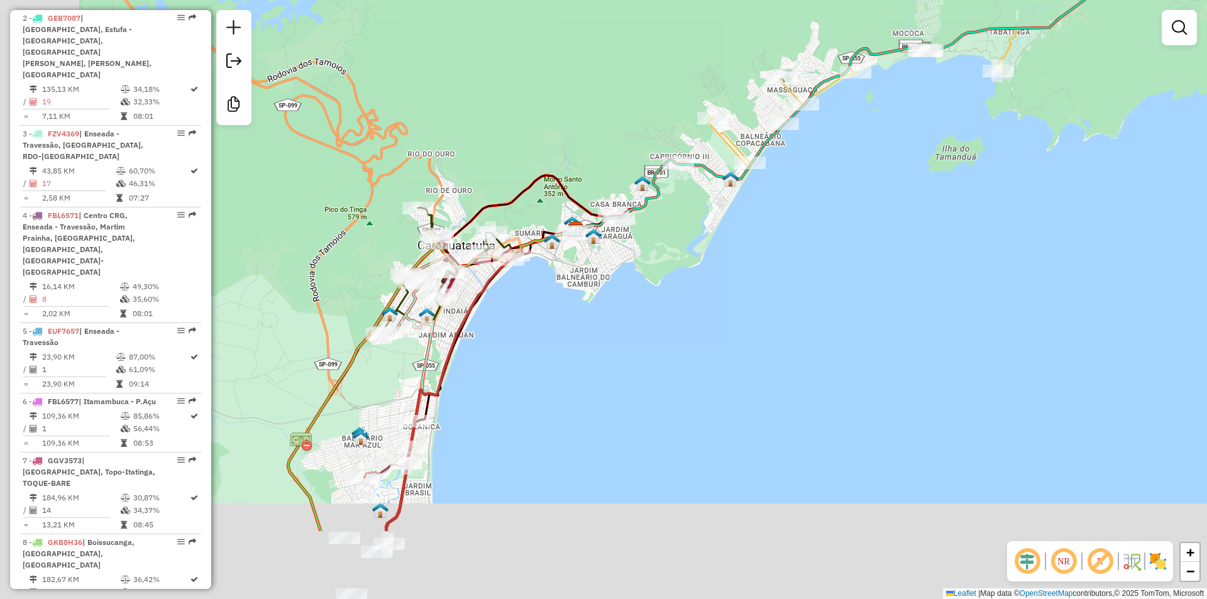
drag, startPoint x: 581, startPoint y: 459, endPoint x: 656, endPoint y: 339, distance: 141.8
click at [656, 348] on div "Janela de atendimento Grade de atendimento Capacidade Transportadoras Veículos …" at bounding box center [603, 299] width 1207 height 599
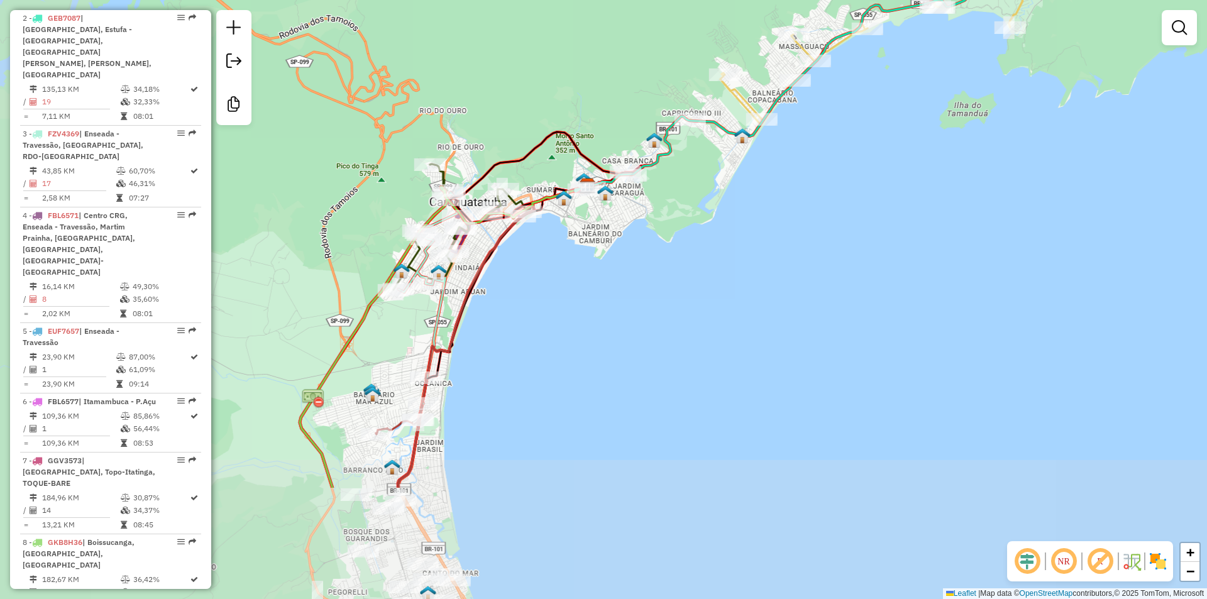
drag, startPoint x: 578, startPoint y: 419, endPoint x: 626, endPoint y: 333, distance: 98.8
click at [623, 341] on div "Janela de atendimento Grade de atendimento Capacidade Transportadoras Veículos …" at bounding box center [603, 299] width 1207 height 599
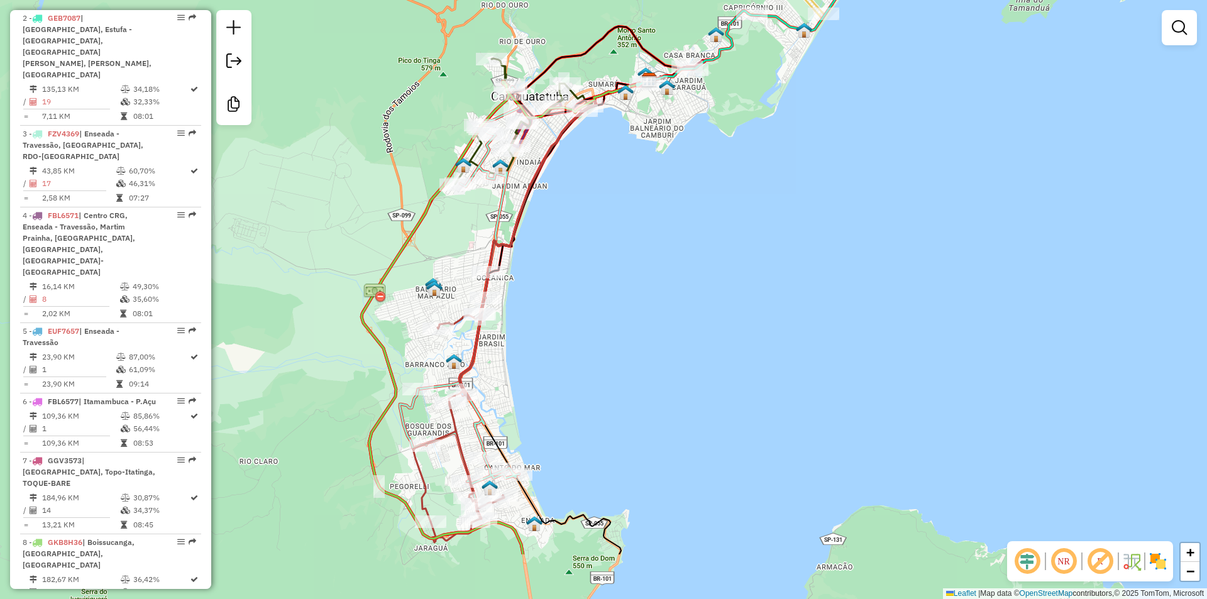
drag, startPoint x: 617, startPoint y: 384, endPoint x: 623, endPoint y: 339, distance: 45.1
click at [623, 345] on div "Janela de atendimento Grade de atendimento Capacidade Transportadoras Veículos …" at bounding box center [603, 299] width 1207 height 599
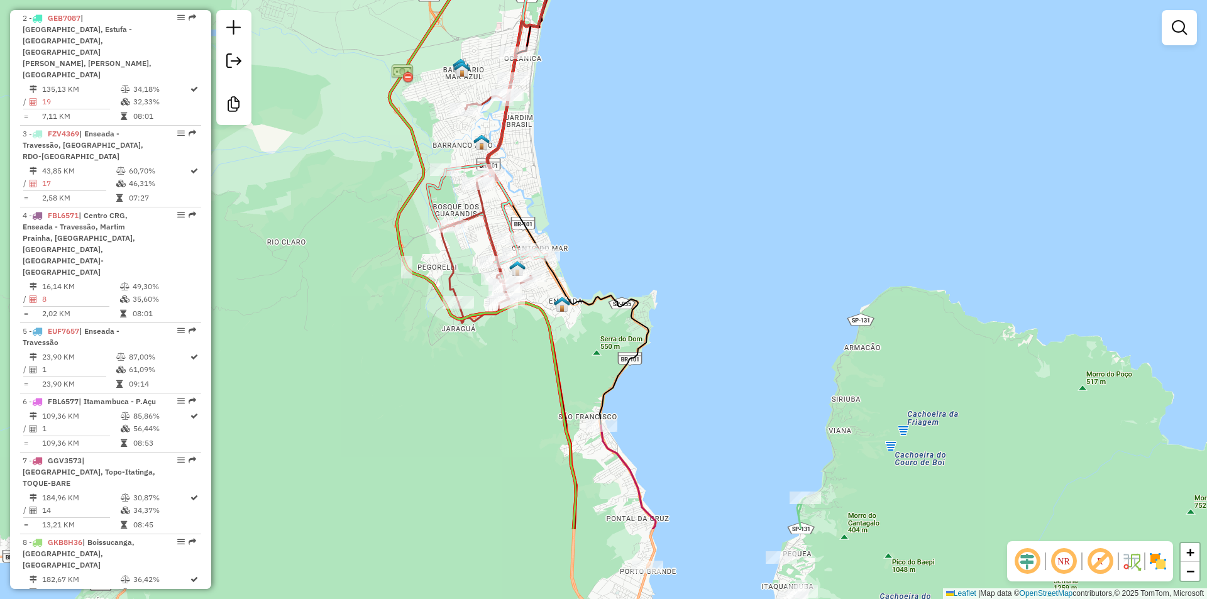
drag, startPoint x: 597, startPoint y: 478, endPoint x: 604, endPoint y: 323, distance: 154.8
click at [604, 331] on div "Janela de atendimento Grade de atendimento Capacidade Transportadoras Veículos …" at bounding box center [603, 299] width 1207 height 599
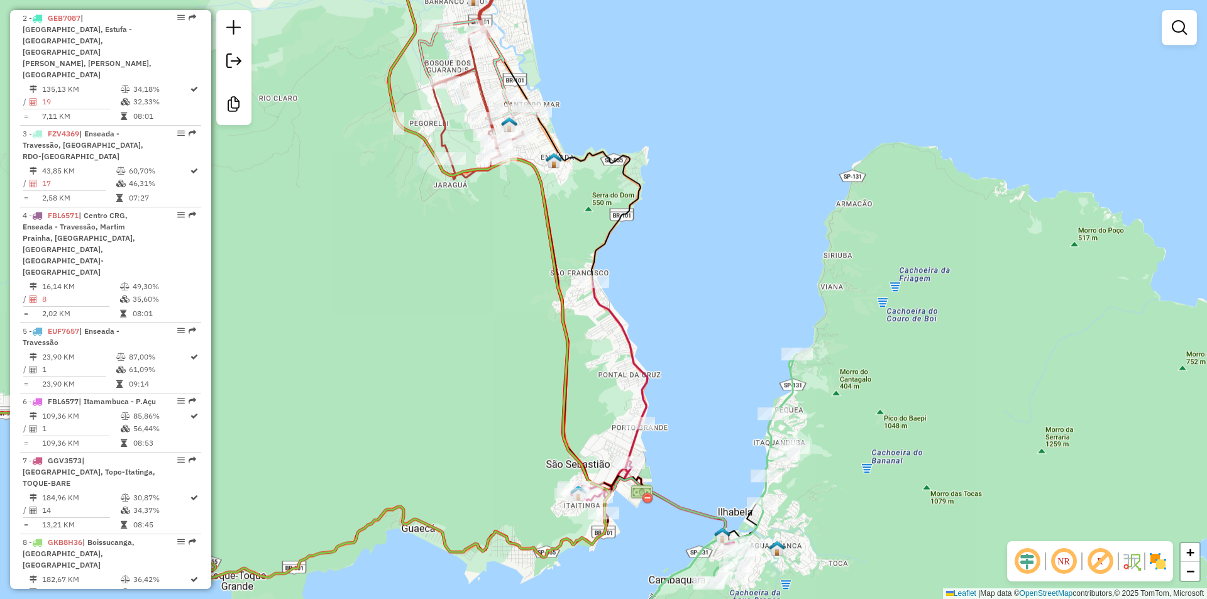
drag, startPoint x: 538, startPoint y: 375, endPoint x: 503, endPoint y: 285, distance: 96.3
click at [512, 307] on div "Janela de atendimento Grade de atendimento Capacidade Transportadoras Veículos …" at bounding box center [603, 299] width 1207 height 599
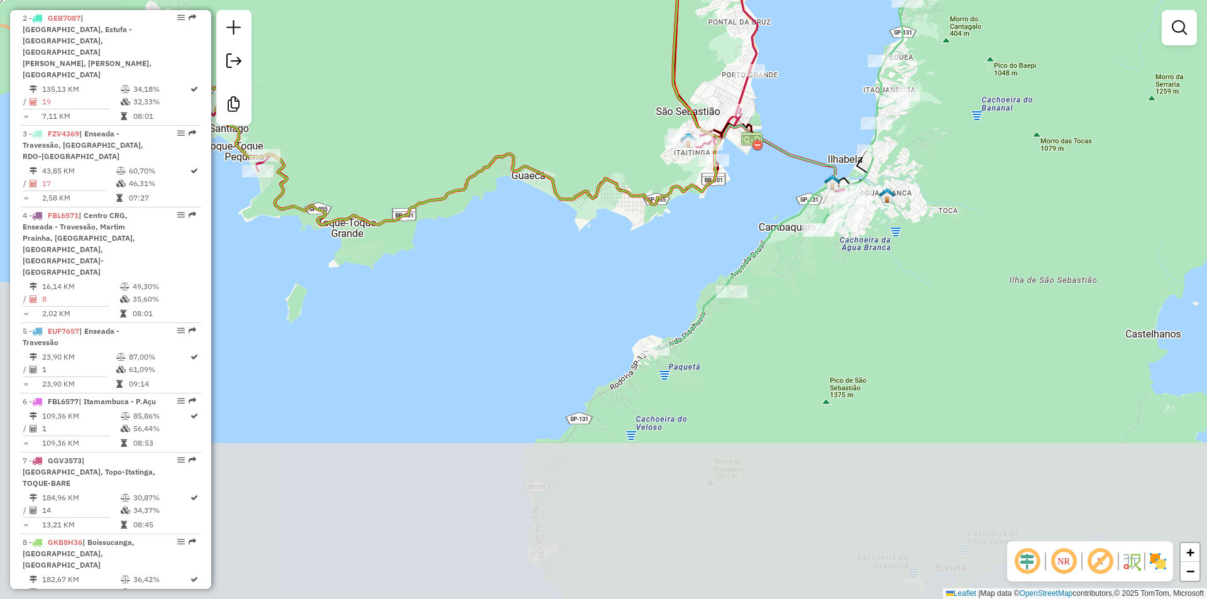
drag, startPoint x: 487, startPoint y: 433, endPoint x: 604, endPoint y: 293, distance: 183.0
click at [670, 272] on div "Janela de atendimento Grade de atendimento Capacidade Transportadoras Veículos …" at bounding box center [603, 299] width 1207 height 599
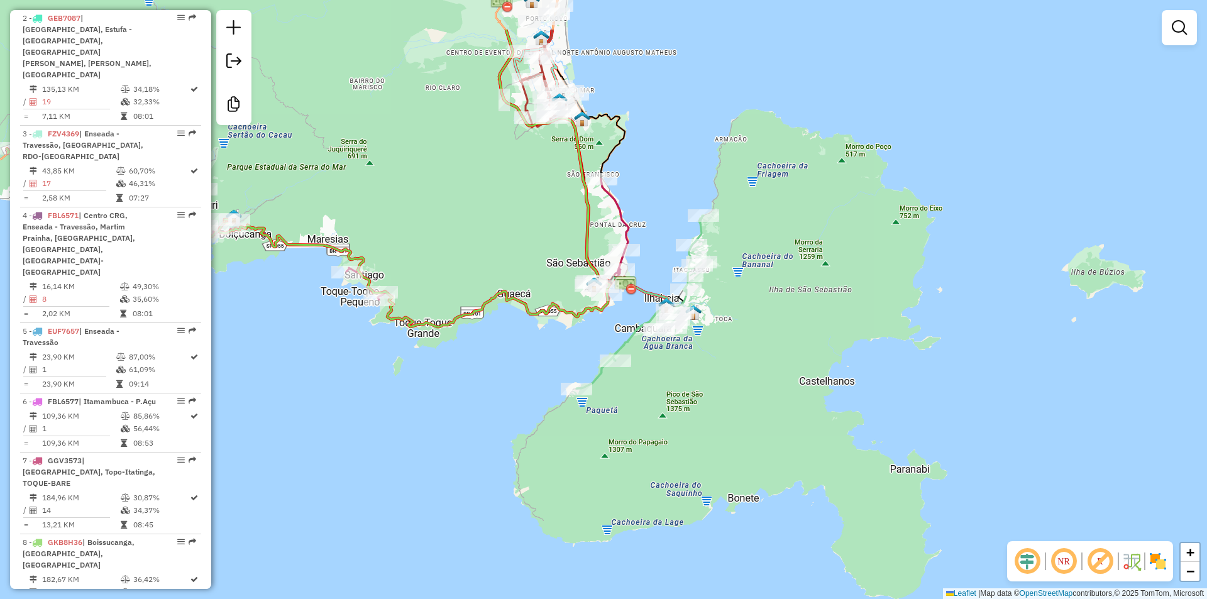
drag, startPoint x: 507, startPoint y: 373, endPoint x: 555, endPoint y: 463, distance: 101.0
click at [555, 463] on div "Janela de atendimento Grade de atendimento Capacidade Transportadoras Veículos …" at bounding box center [603, 299] width 1207 height 599
click at [781, 370] on div "Janela de atendimento Grade de atendimento Capacidade Transportadoras Veículos …" at bounding box center [603, 299] width 1207 height 599
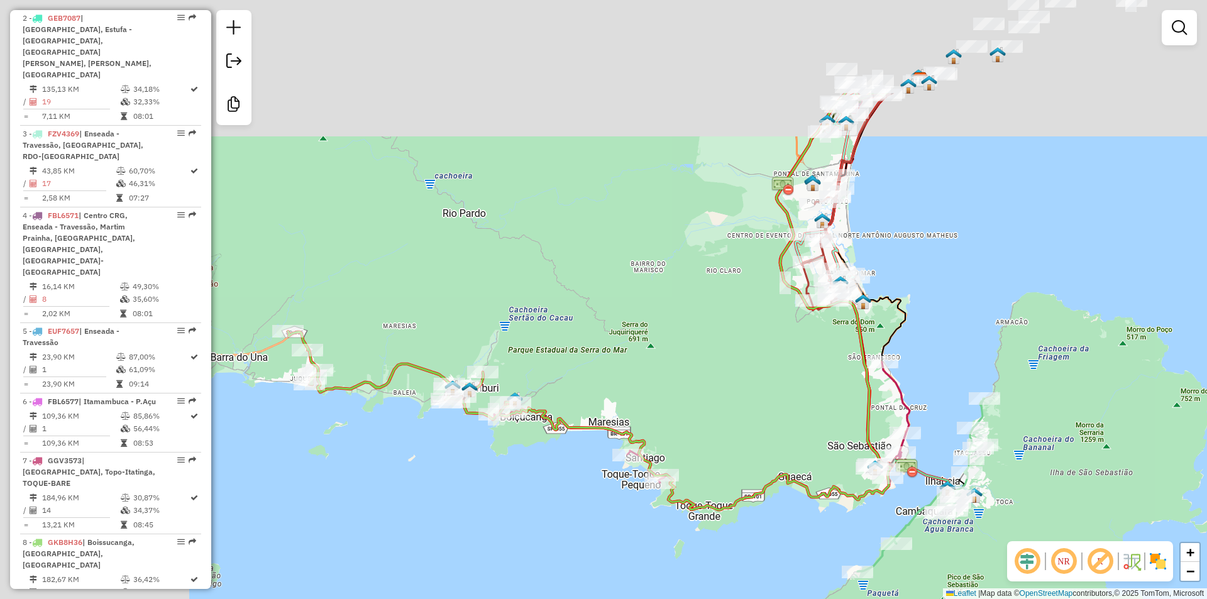
drag, startPoint x: 490, startPoint y: 444, endPoint x: 757, endPoint y: 569, distance: 294.5
click at [771, 584] on div "Janela de atendimento Grade de atendimento Capacidade Transportadoras Veículos …" at bounding box center [603, 299] width 1207 height 599
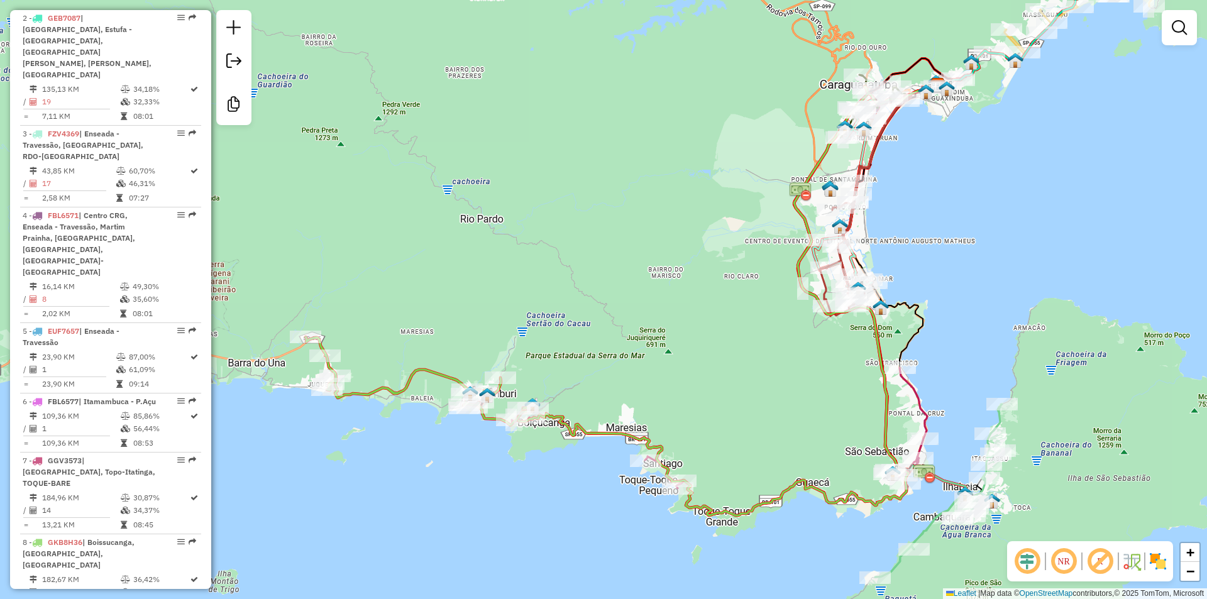
drag, startPoint x: 626, startPoint y: 316, endPoint x: 643, endPoint y: 349, distance: 37.1
click at [643, 349] on div "Janela de atendimento Grade de atendimento Capacidade Transportadoras Veículos …" at bounding box center [603, 299] width 1207 height 599
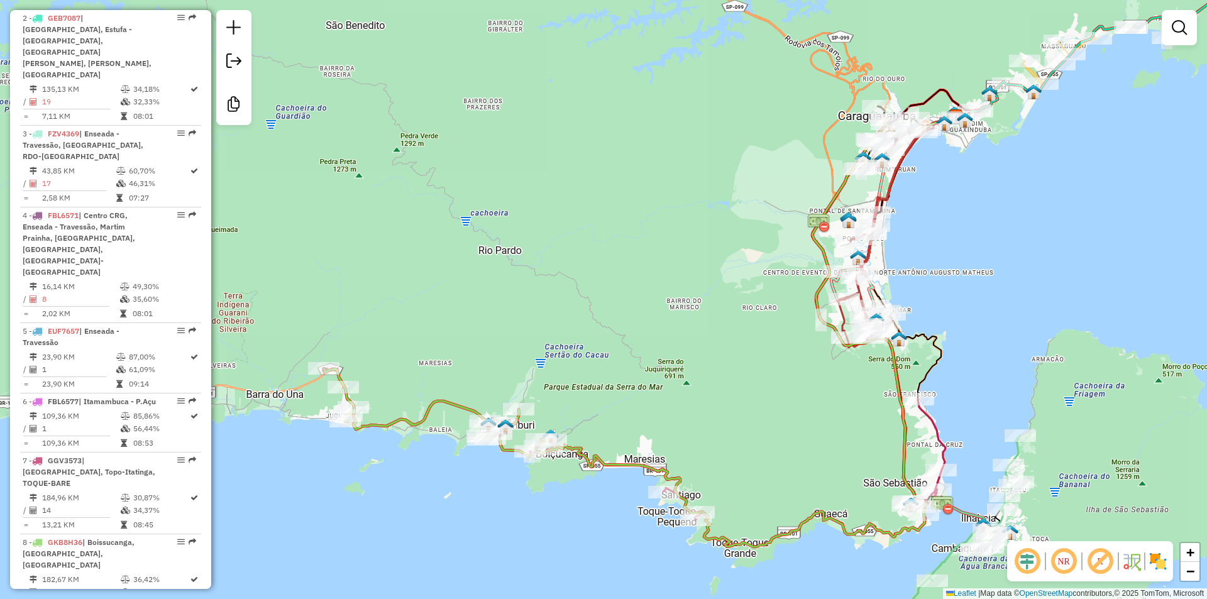
drag, startPoint x: 482, startPoint y: 246, endPoint x: 487, endPoint y: 241, distance: 7.2
click at [487, 241] on div "Janela de atendimento Grade de atendimento Capacidade Transportadoras Veículos …" at bounding box center [603, 299] width 1207 height 599
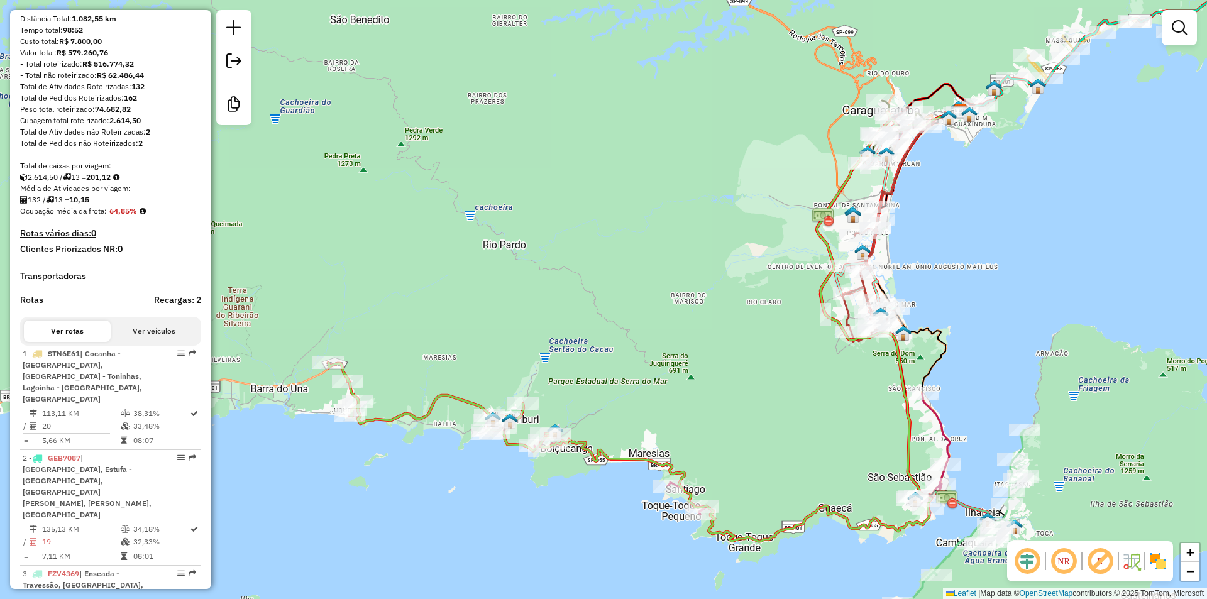
scroll to position [0, 0]
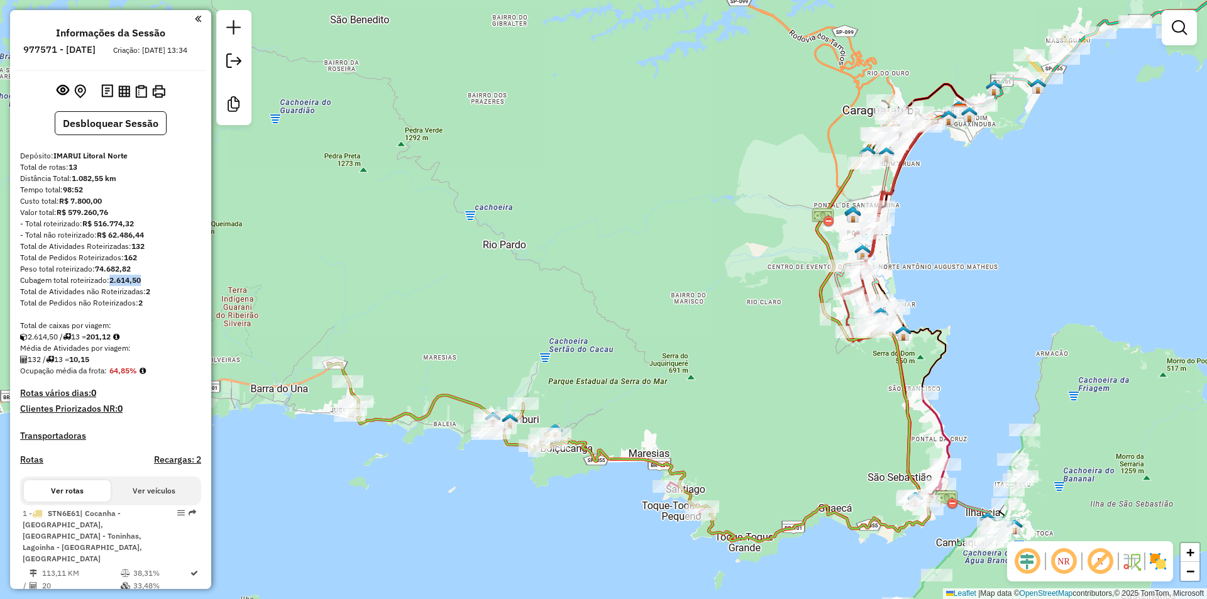
drag, startPoint x: 146, startPoint y: 292, endPoint x: 109, endPoint y: 290, distance: 37.8
click at [109, 286] on div "Cubagem total roteirizado: 2.614,50" at bounding box center [110, 280] width 181 height 11
click at [119, 285] on strong "2.614,50" at bounding box center [124, 279] width 31 height 9
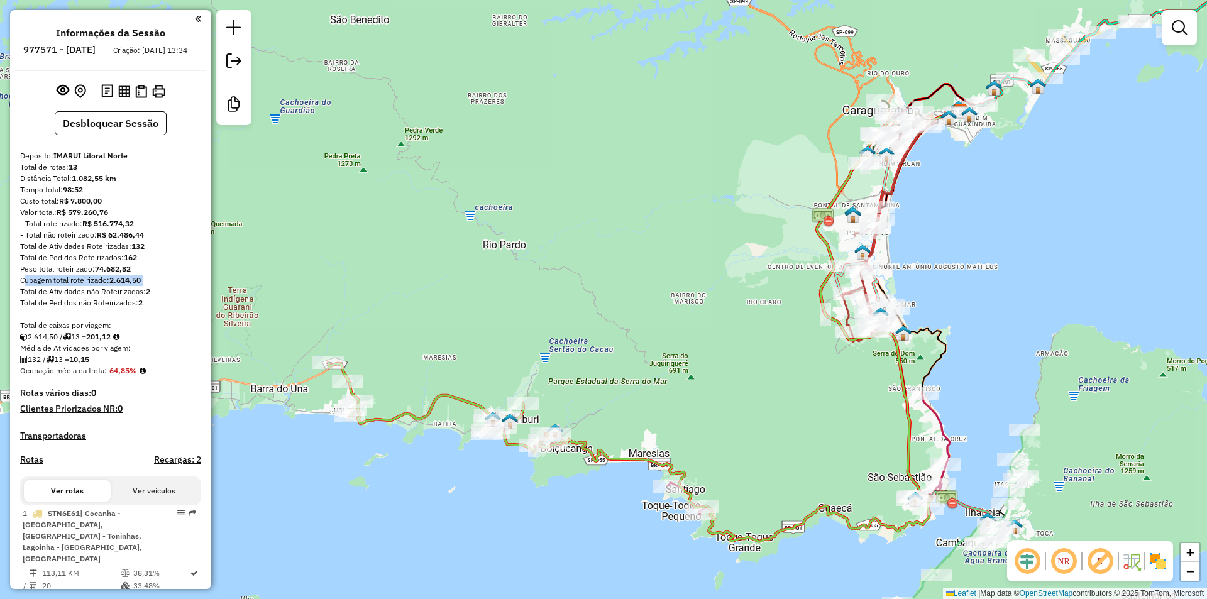
click at [130, 285] on strong "2.614,50" at bounding box center [124, 279] width 31 height 9
click at [134, 285] on strong "2.614,50" at bounding box center [124, 279] width 31 height 9
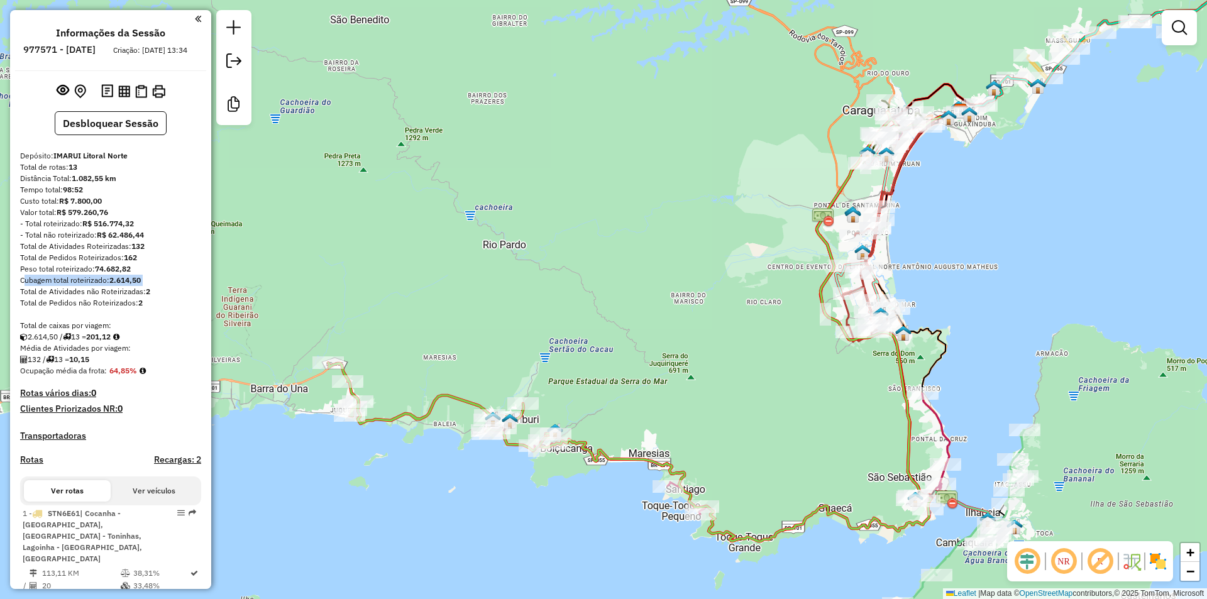
click at [134, 285] on strong "2.614,50" at bounding box center [124, 279] width 31 height 9
click at [133, 285] on strong "2.614,50" at bounding box center [124, 279] width 31 height 9
click at [120, 285] on strong "2.614,50" at bounding box center [124, 279] width 31 height 9
click at [119, 285] on strong "2.614,50" at bounding box center [124, 279] width 31 height 9
click at [113, 285] on strong "2.614,50" at bounding box center [124, 279] width 31 height 9
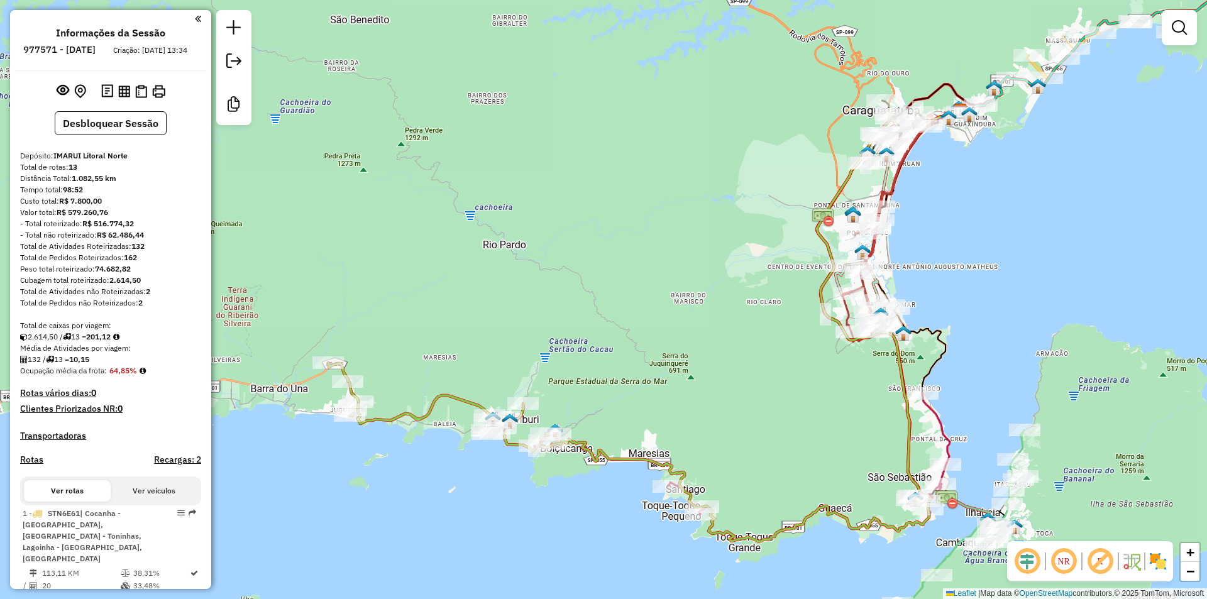
click at [617, 385] on div "Janela de atendimento Grade de atendimento Capacidade Transportadoras Veículos …" at bounding box center [603, 299] width 1207 height 599
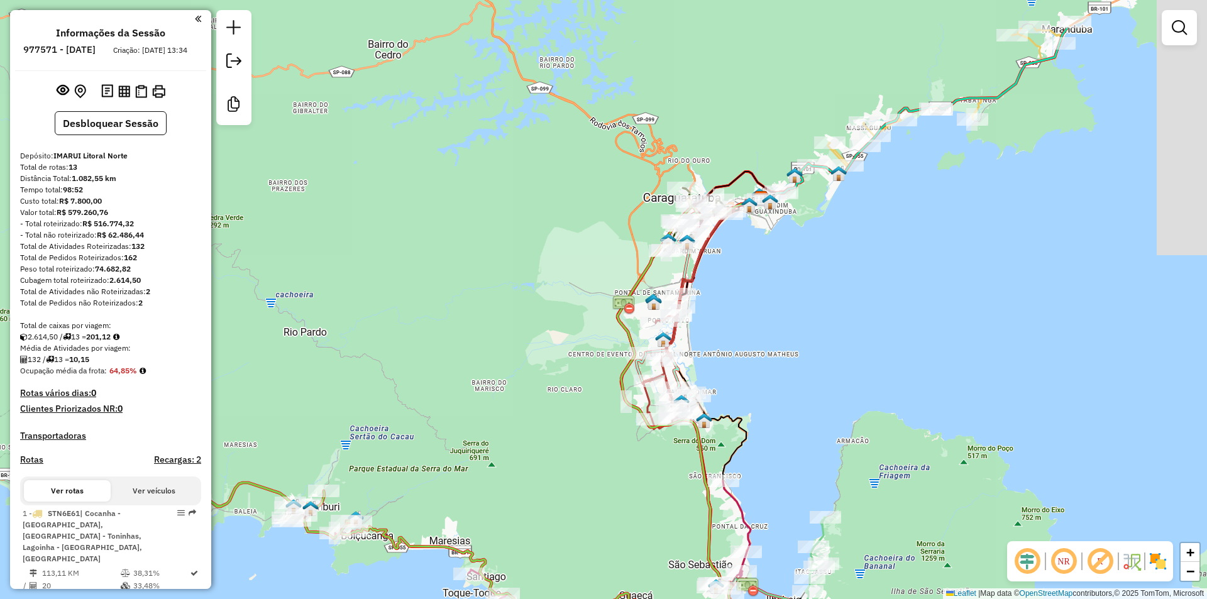
drag, startPoint x: 698, startPoint y: 344, endPoint x: 454, endPoint y: 438, distance: 262.1
click at [411, 474] on div "Janela de atendimento Grade de atendimento Capacidade Transportadoras Veículos …" at bounding box center [603, 299] width 1207 height 599
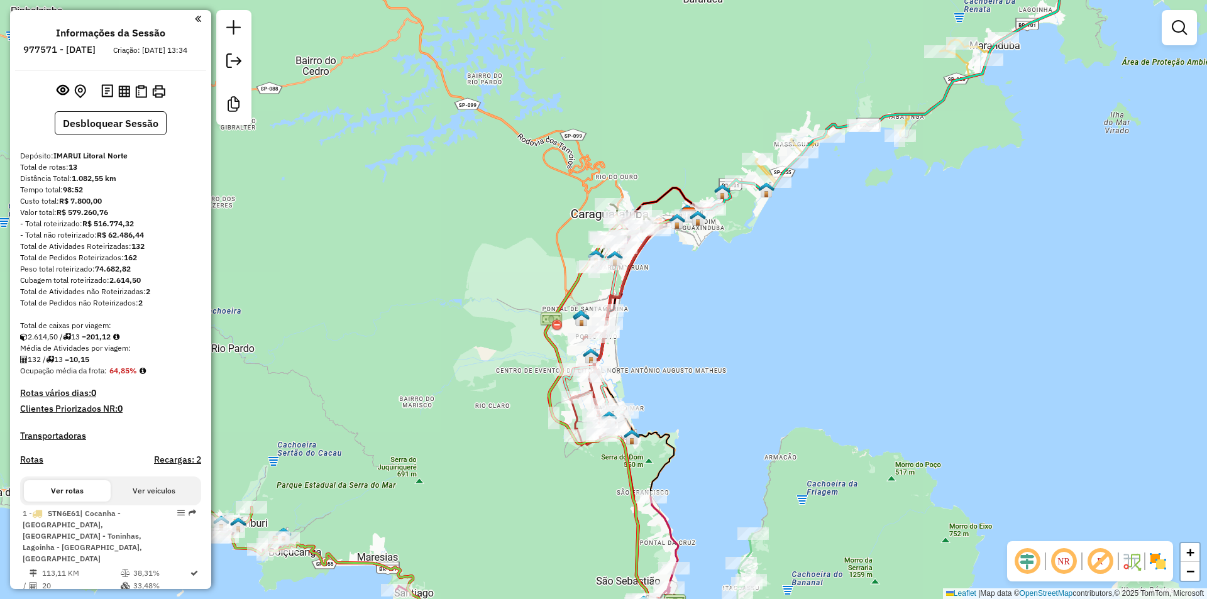
drag, startPoint x: 495, startPoint y: 366, endPoint x: 509, endPoint y: 298, distance: 69.3
click at [509, 298] on div "Janela de atendimento Grade de atendimento Capacidade Transportadoras Veículos …" at bounding box center [603, 299] width 1207 height 599
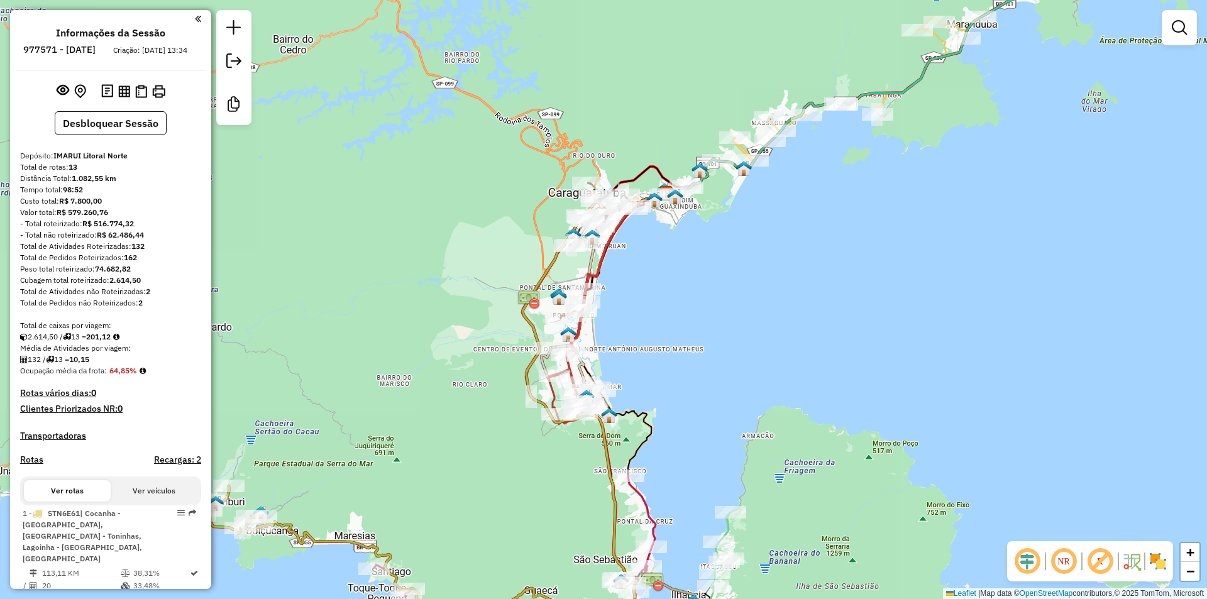
drag, startPoint x: 511, startPoint y: 277, endPoint x: 394, endPoint y: 420, distance: 184.5
click at [385, 433] on div "Janela de atendimento Grade de atendimento Capacidade Transportadoras Veículos …" at bounding box center [603, 299] width 1207 height 599
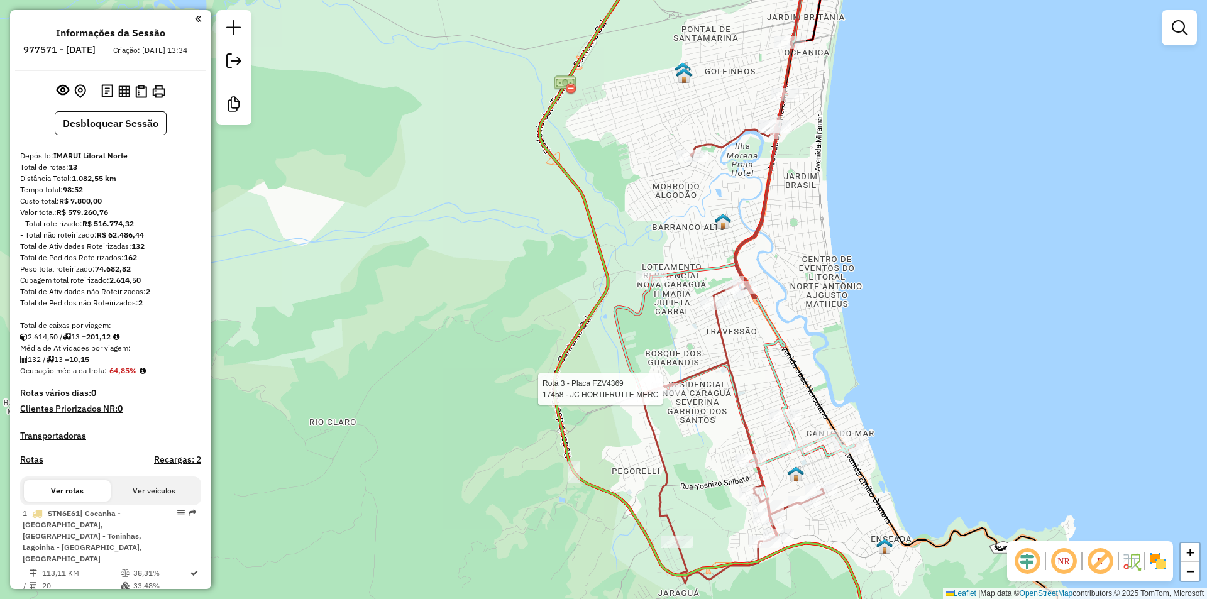
select select "**********"
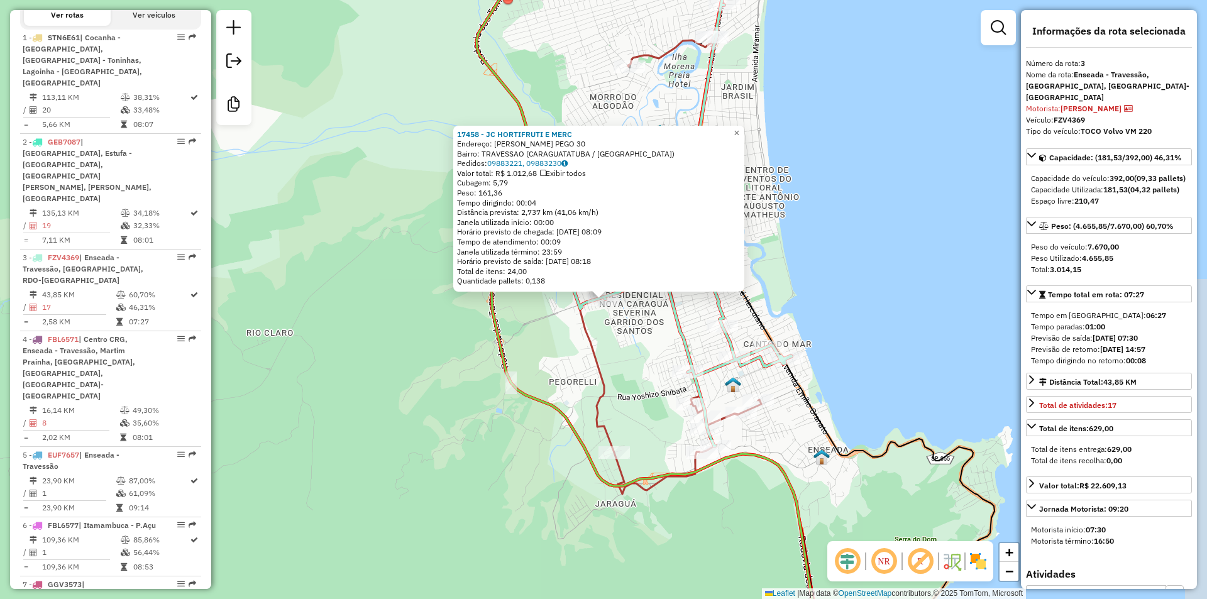
scroll to position [682, 0]
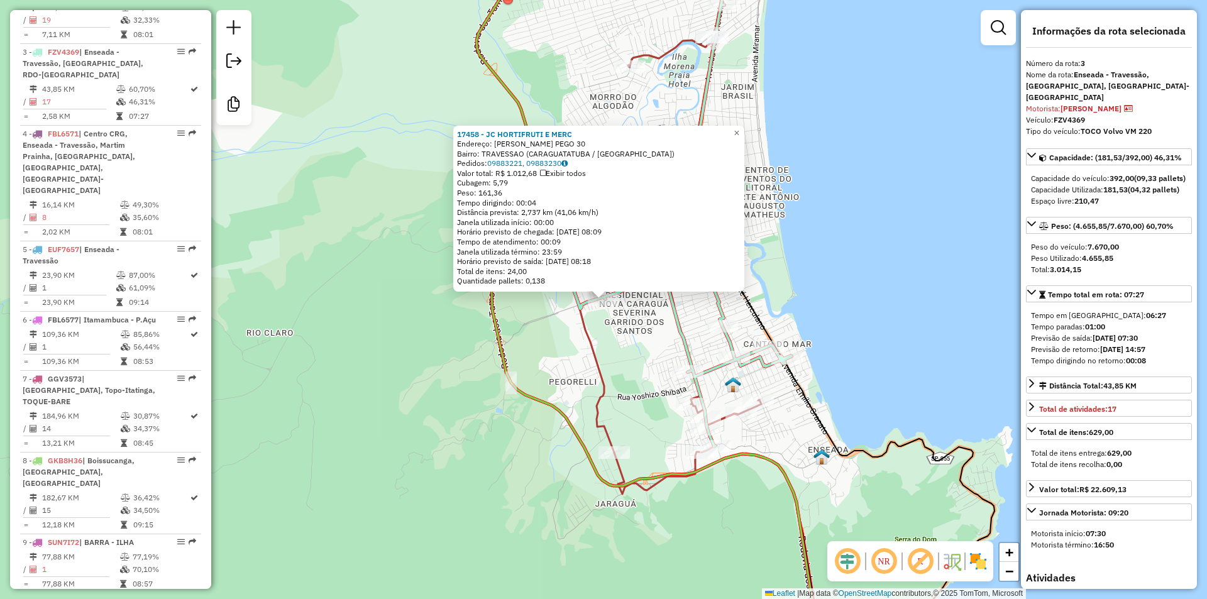
click at [357, 429] on div "17458 - JC HORTIFRUTI E MERC Endereço: CLEUSA FATIMA DOS SANTOS PEGO 30 Bairro:…" at bounding box center [603, 299] width 1207 height 599
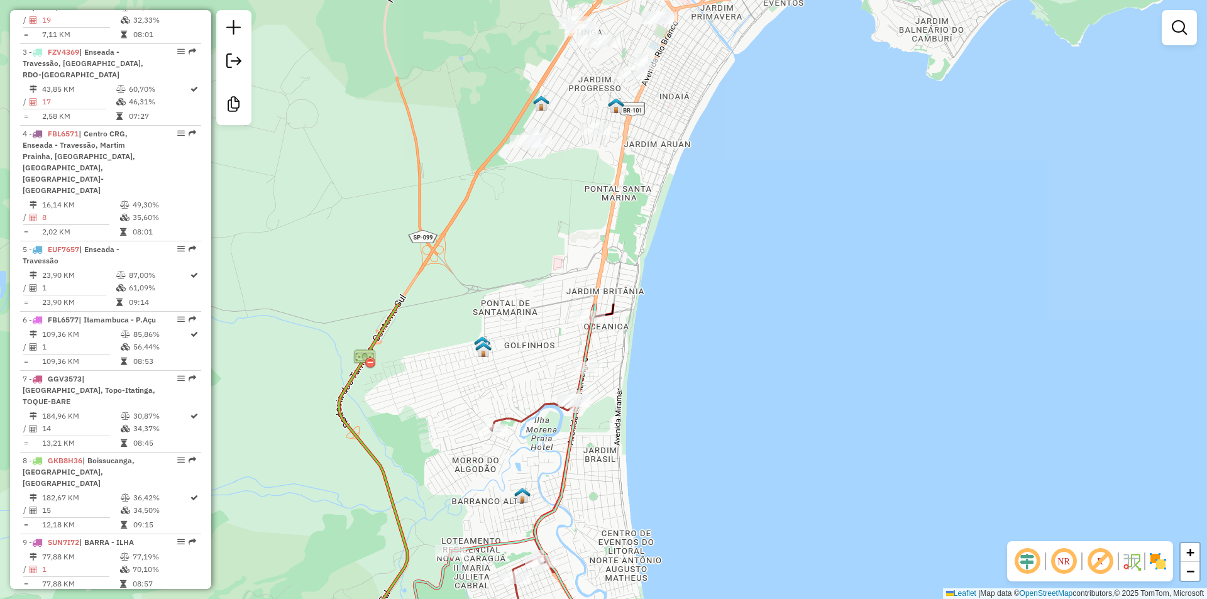
drag, startPoint x: 775, startPoint y: 172, endPoint x: 644, endPoint y: 521, distance: 373.0
click at [644, 521] on div "Janela de atendimento Grade de atendimento Capacidade Transportadoras Veículos …" at bounding box center [603, 299] width 1207 height 599
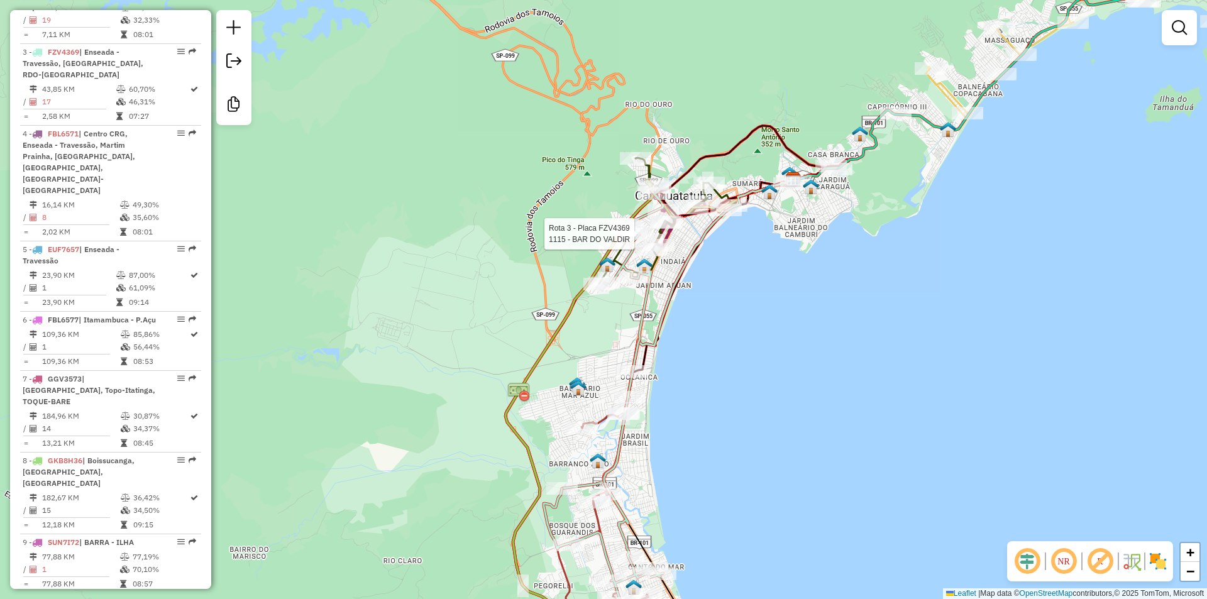
select select "**********"
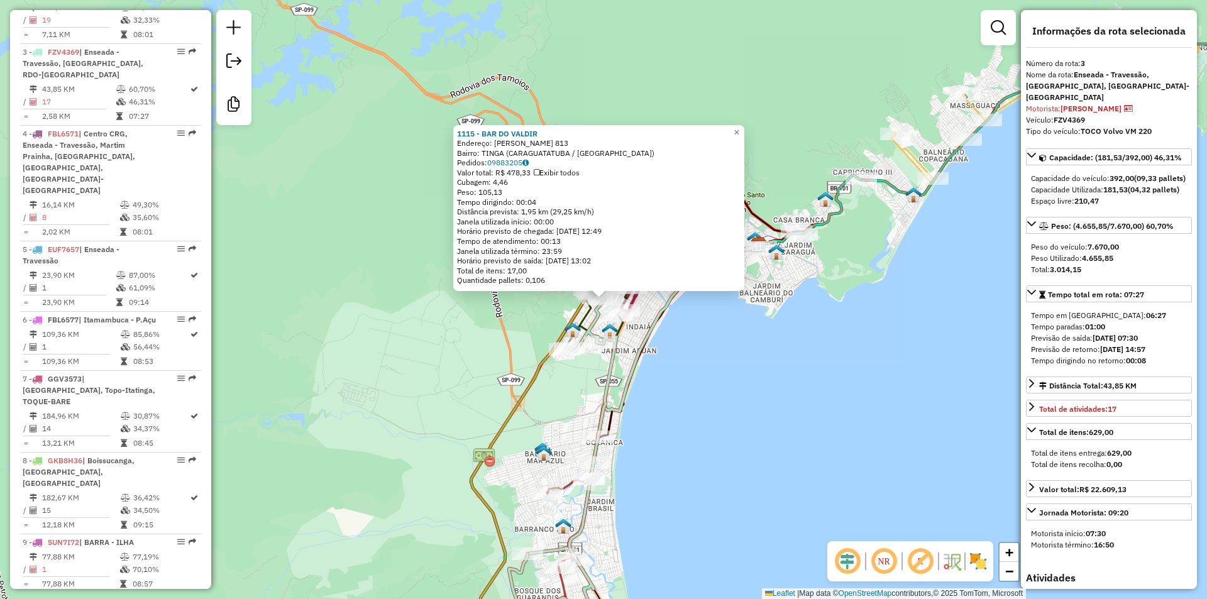
click at [712, 411] on div "1115 - BAR DO [PERSON_NAME]: MAL [PERSON_NAME] 813 Bairro: TINGA ([GEOGRAPHIC_D…" at bounding box center [603, 299] width 1207 height 599
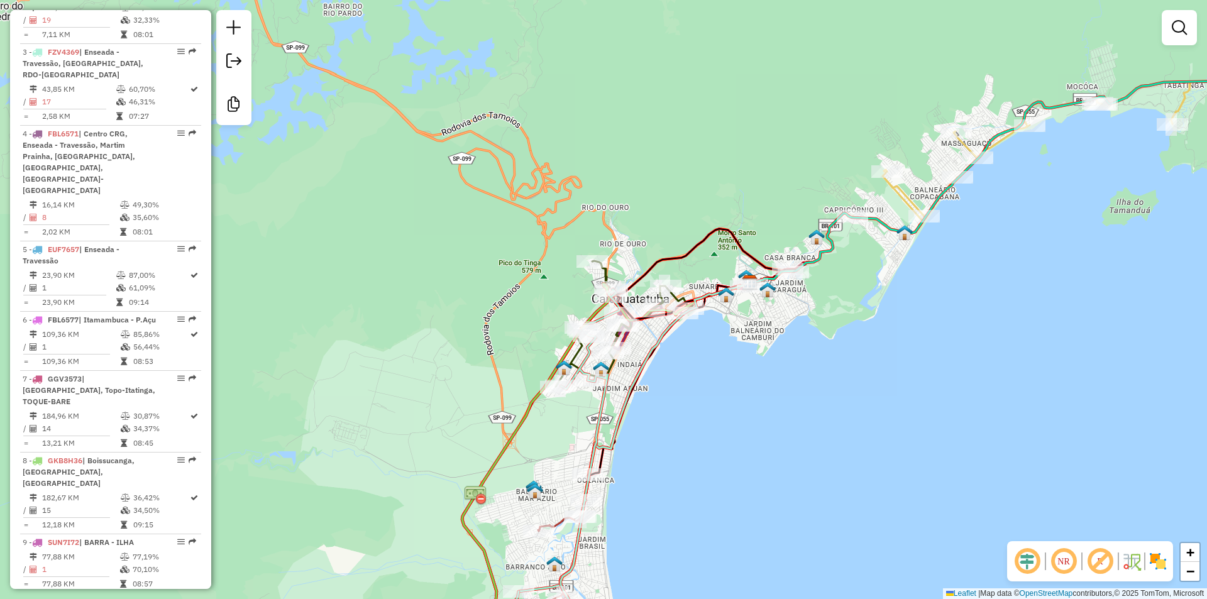
click at [692, 451] on div "Janela de atendimento Grade de atendimento Capacidade Transportadoras Veículos …" at bounding box center [603, 299] width 1207 height 599
select select "**********"
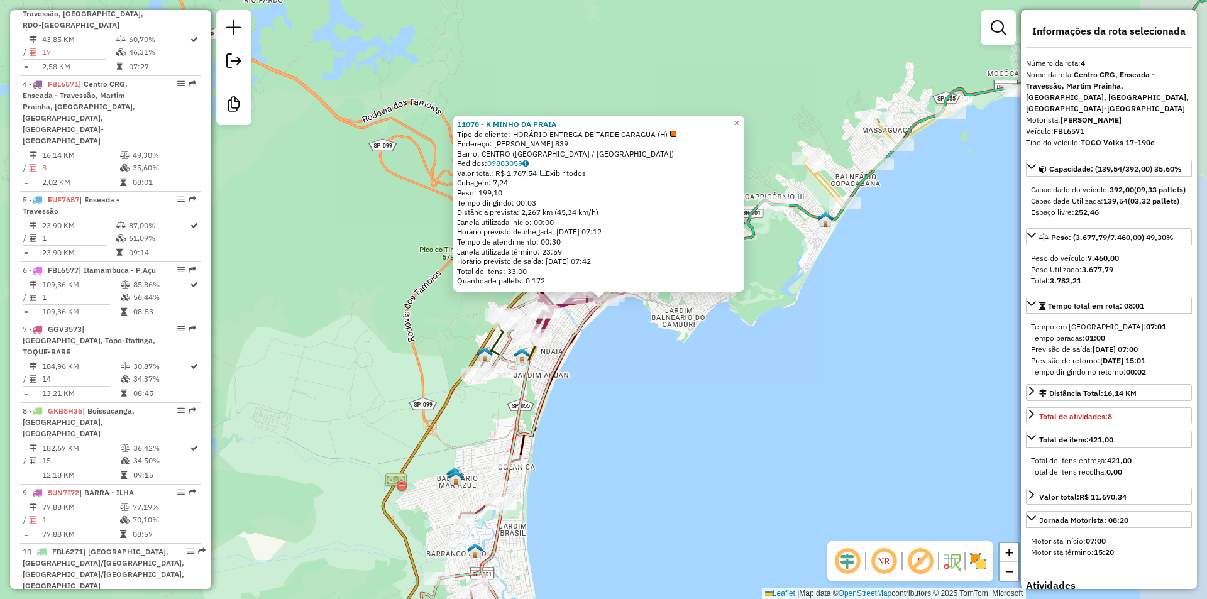
scroll to position [752, 0]
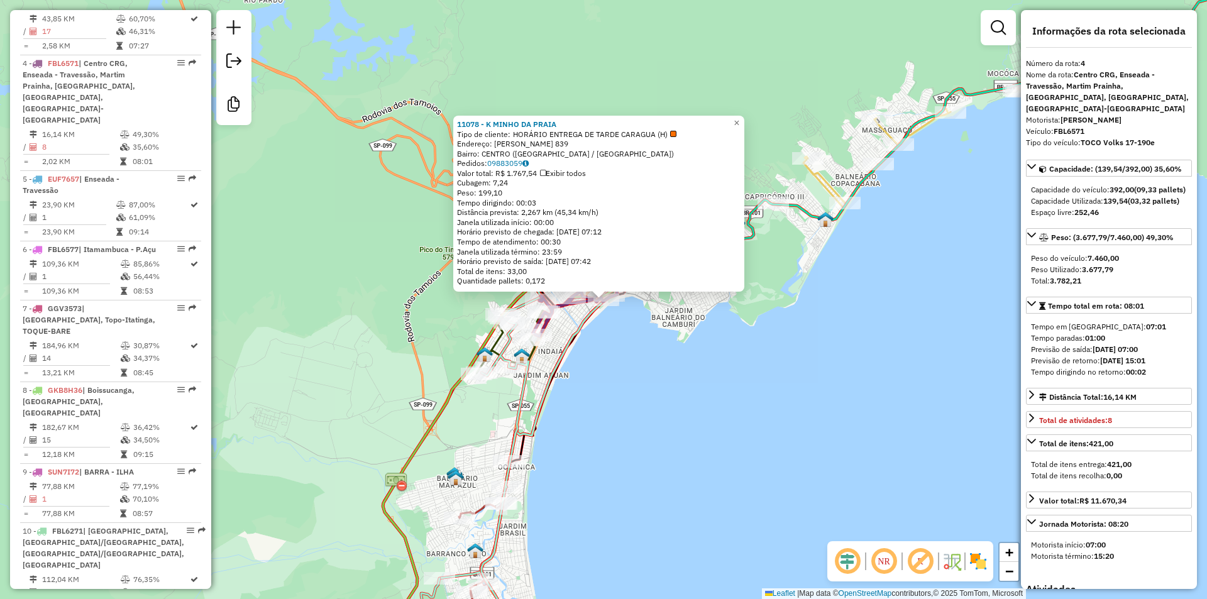
click at [651, 419] on div "11078 - K MINHO DA PRAIA Tipo de cliente: HORÁRIO ENTREGA DE TARDE CARAGUA (H) …" at bounding box center [603, 299] width 1207 height 599
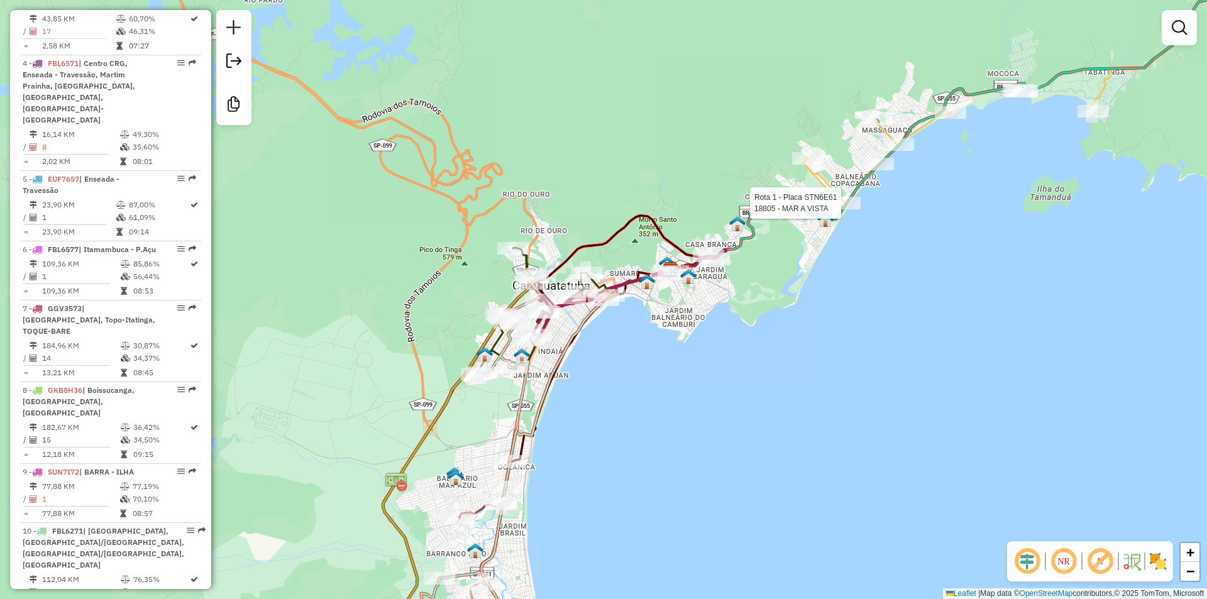
select select "**********"
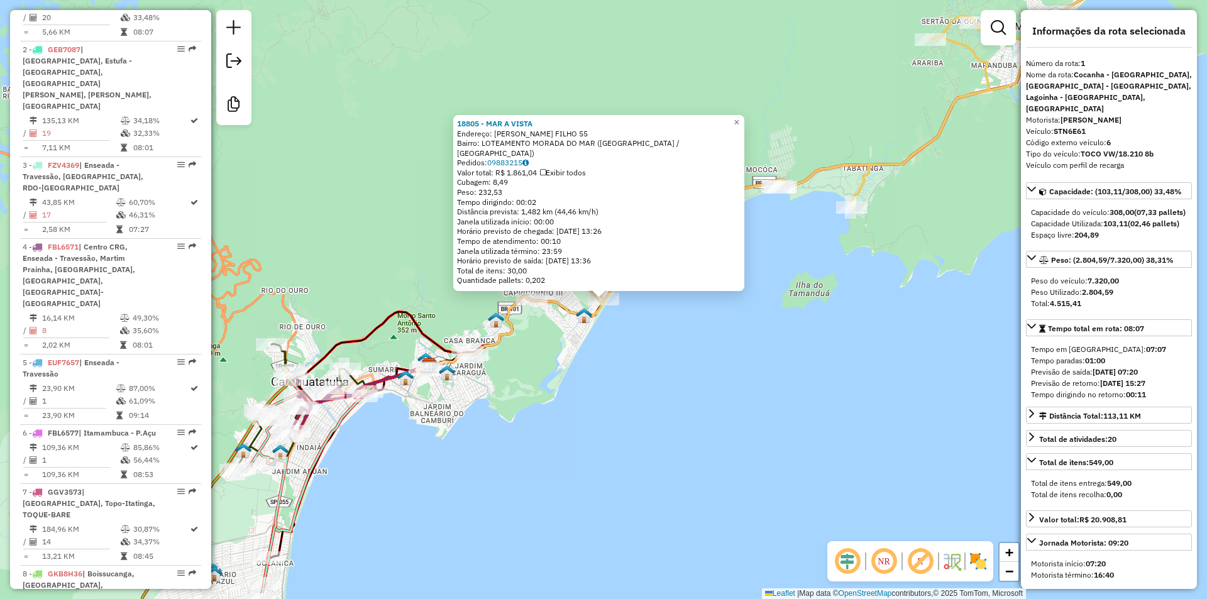
scroll to position [507, 0]
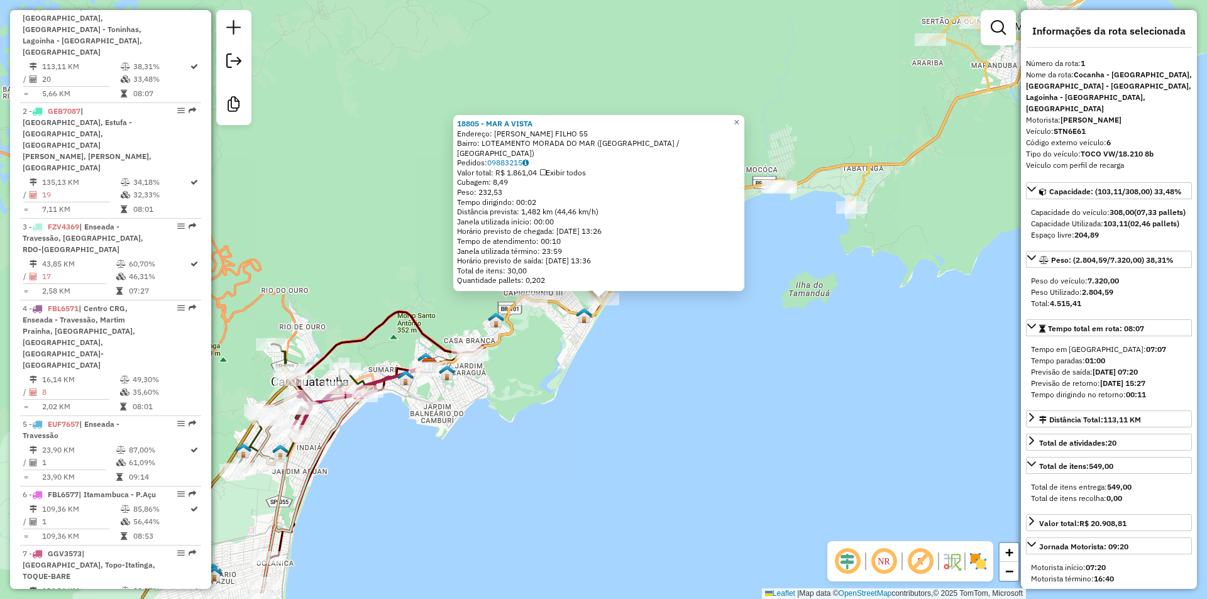
click at [557, 419] on div "18805 - MAR A VISTA Endereço: [PERSON_NAME] FILHO 55 Bairro: LOTEAMENTO [GEOGRA…" at bounding box center [603, 299] width 1207 height 599
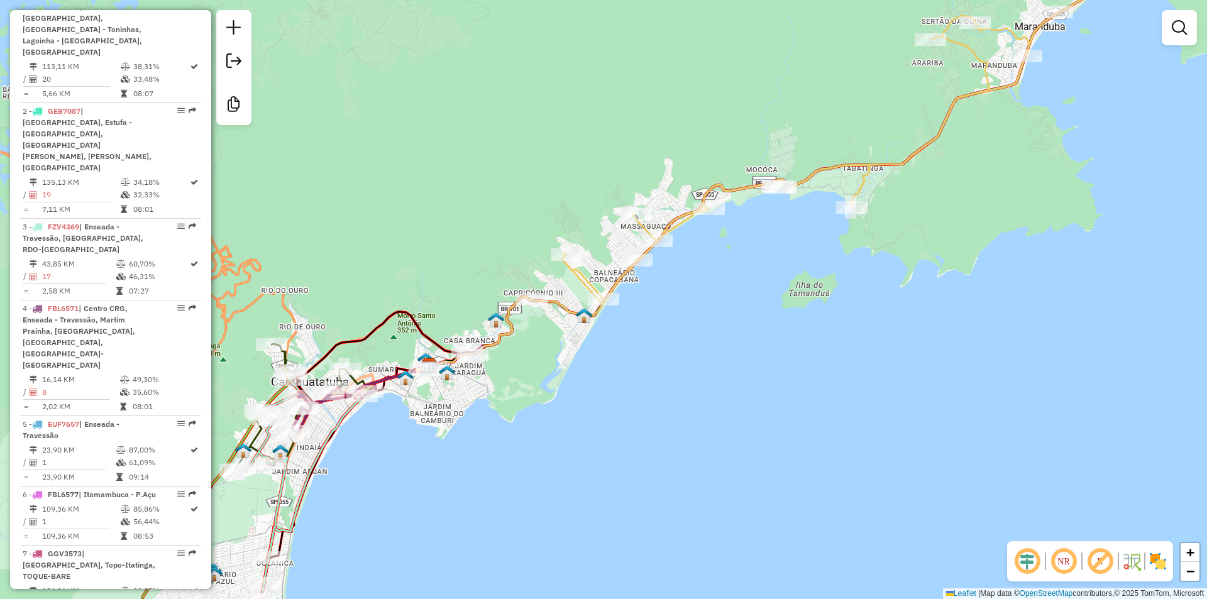
drag, startPoint x: 576, startPoint y: 377, endPoint x: 714, endPoint y: 329, distance: 145.9
click at [711, 329] on div "Janela de atendimento Grade de atendimento Capacidade Transportadoras Veículos …" at bounding box center [603, 299] width 1207 height 599
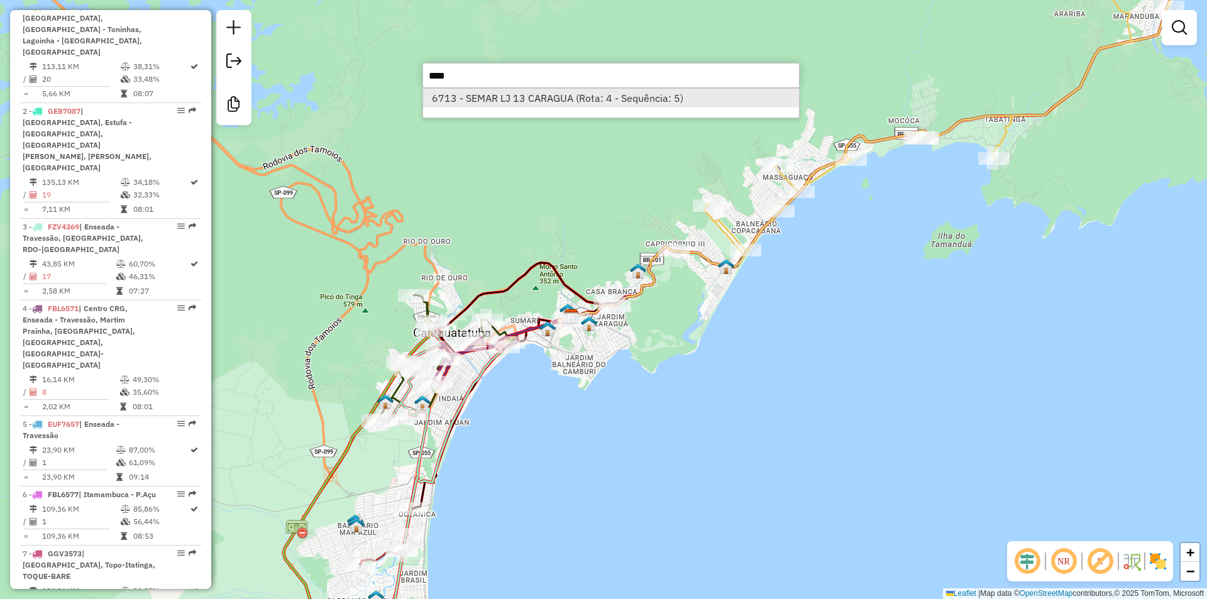
type input "****"
click at [602, 98] on li "6713 - SEMAR LJ 13 CARAGUA (Rota: 4 - Sequência: 5)" at bounding box center [611, 98] width 376 height 19
select select "**********"
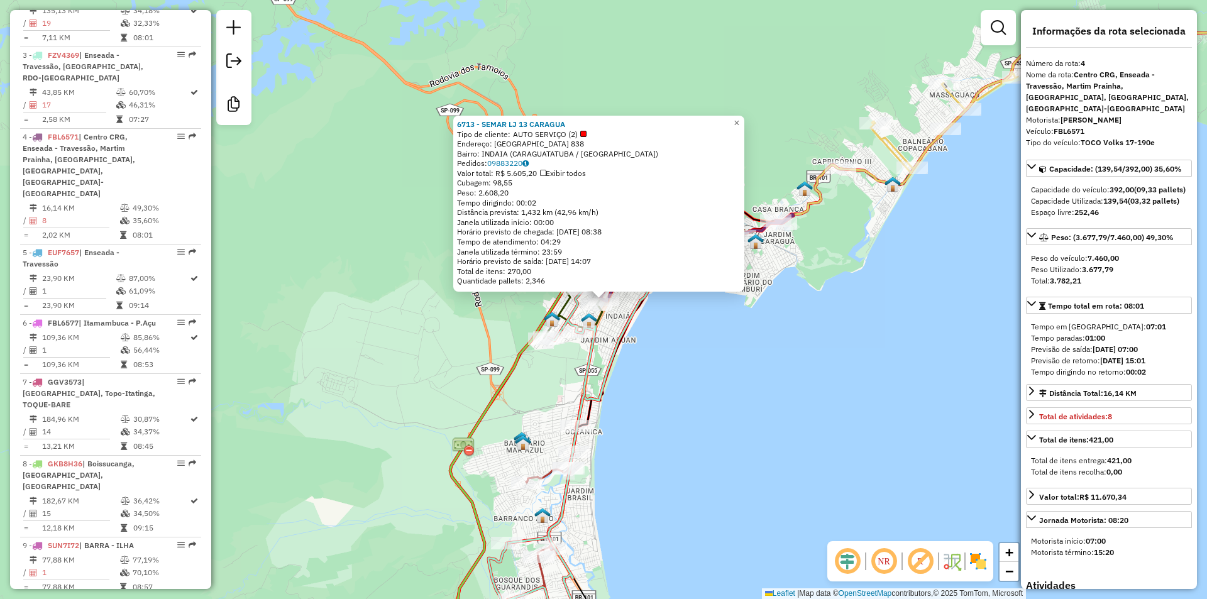
scroll to position [752, 0]
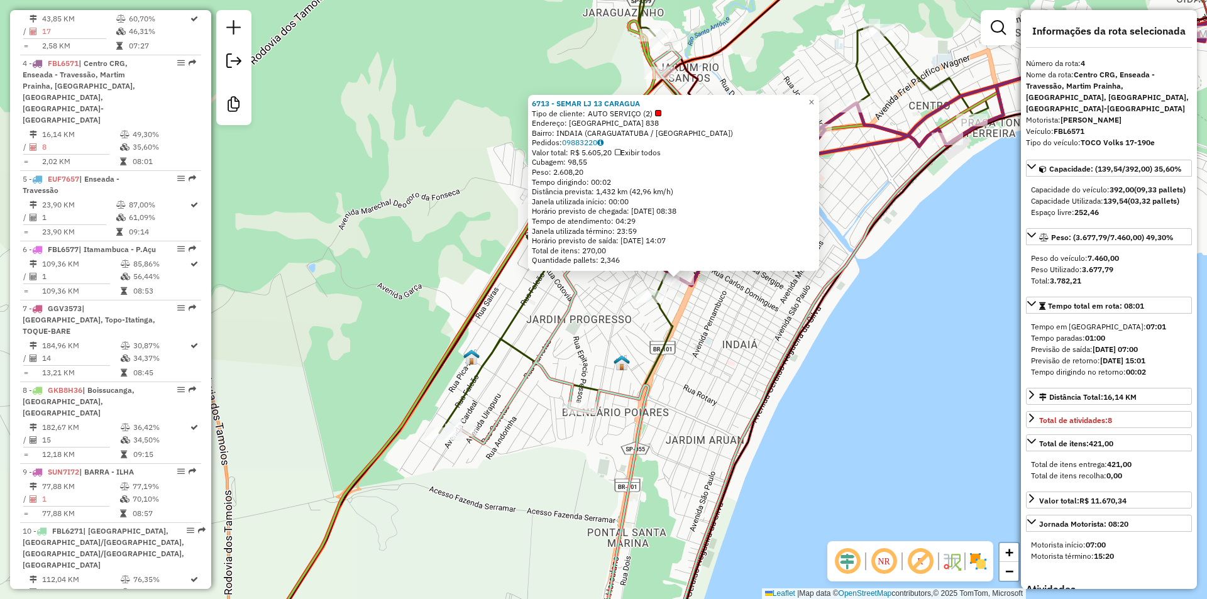
click at [687, 342] on div "6713 - SEMAR LJ 13 CARAGUA Tipo de cliente: AUTO SERVIÇO (2) Endereço: MATO GRO…" at bounding box center [603, 299] width 1207 height 599
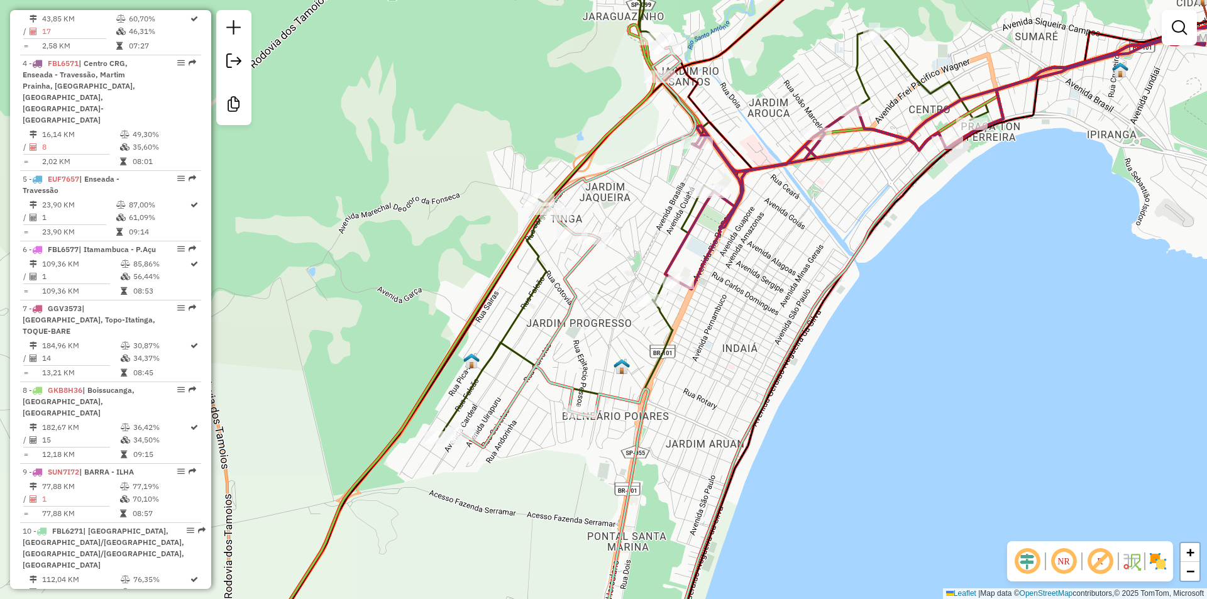
drag, startPoint x: 734, startPoint y: 338, endPoint x: 701, endPoint y: 375, distance: 49.9
click at [701, 375] on div "Janela de atendimento Grade de atendimento Capacidade Transportadoras Veículos …" at bounding box center [603, 299] width 1207 height 599
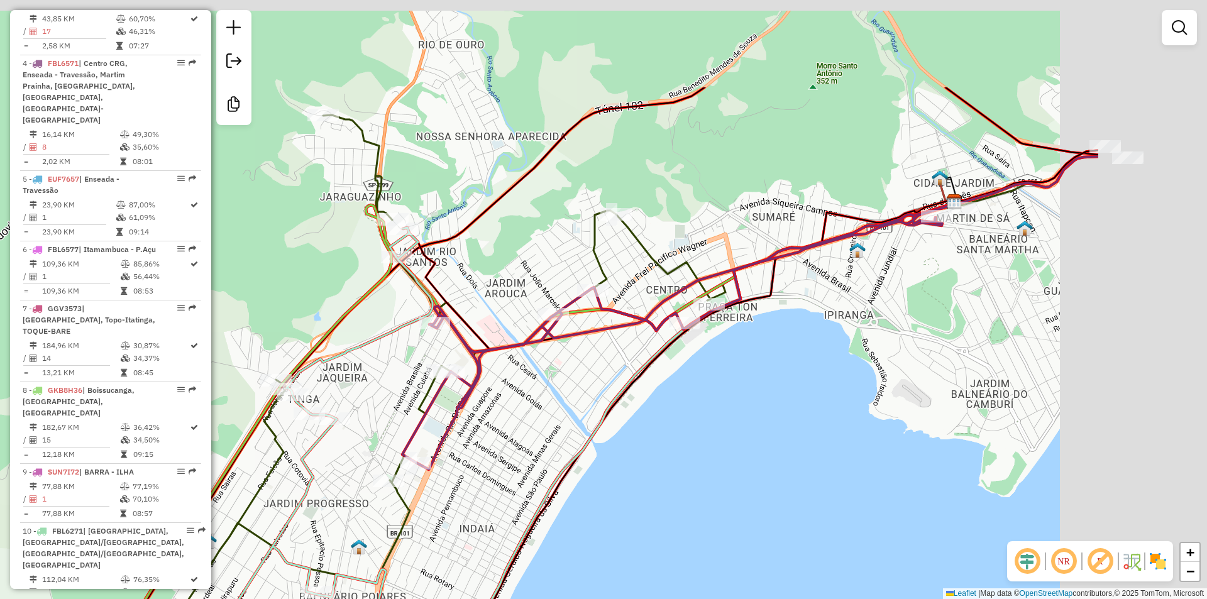
drag, startPoint x: 952, startPoint y: 331, endPoint x: 910, endPoint y: 367, distance: 55.3
click at [910, 367] on div "Janela de atendimento Grade de atendimento Capacidade Transportadoras Veículos …" at bounding box center [603, 299] width 1207 height 599
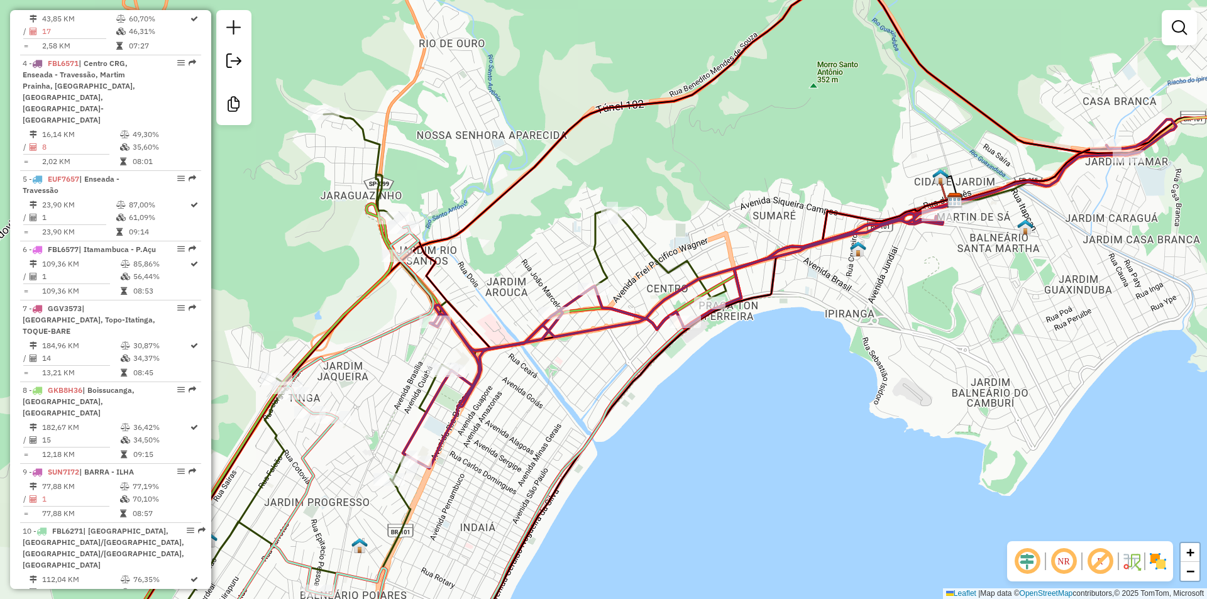
select select "**********"
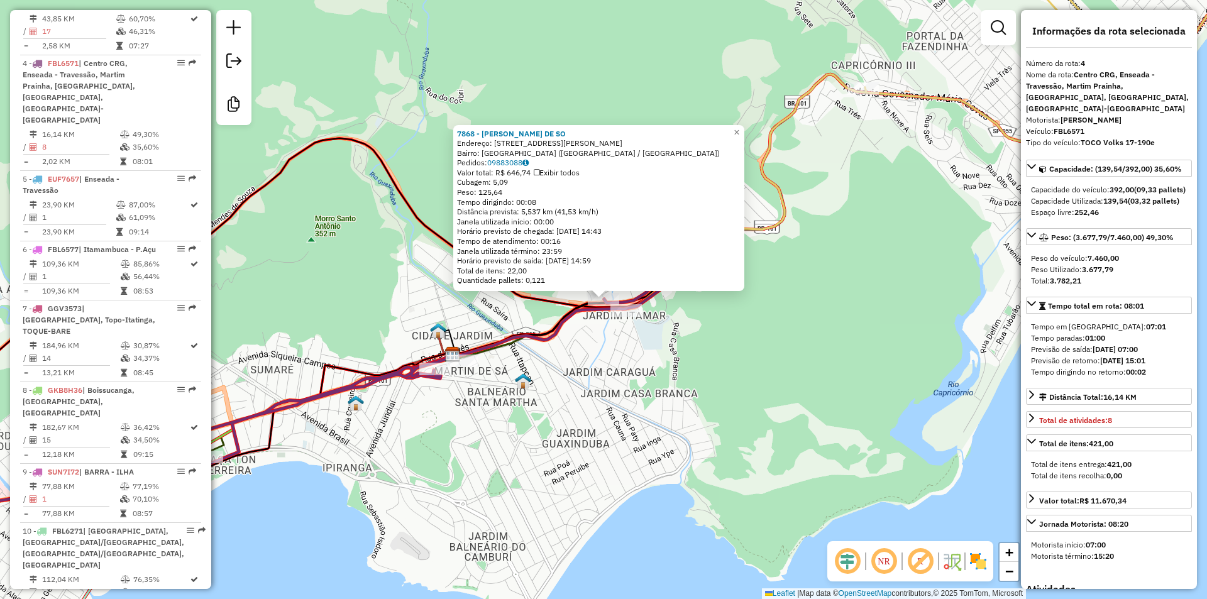
click at [778, 375] on div "7868 - [PERSON_NAME] DE SO Endereço: R [PERSON_NAME] 10 Bairro: [GEOGRAPHIC_DAT…" at bounding box center [603, 299] width 1207 height 599
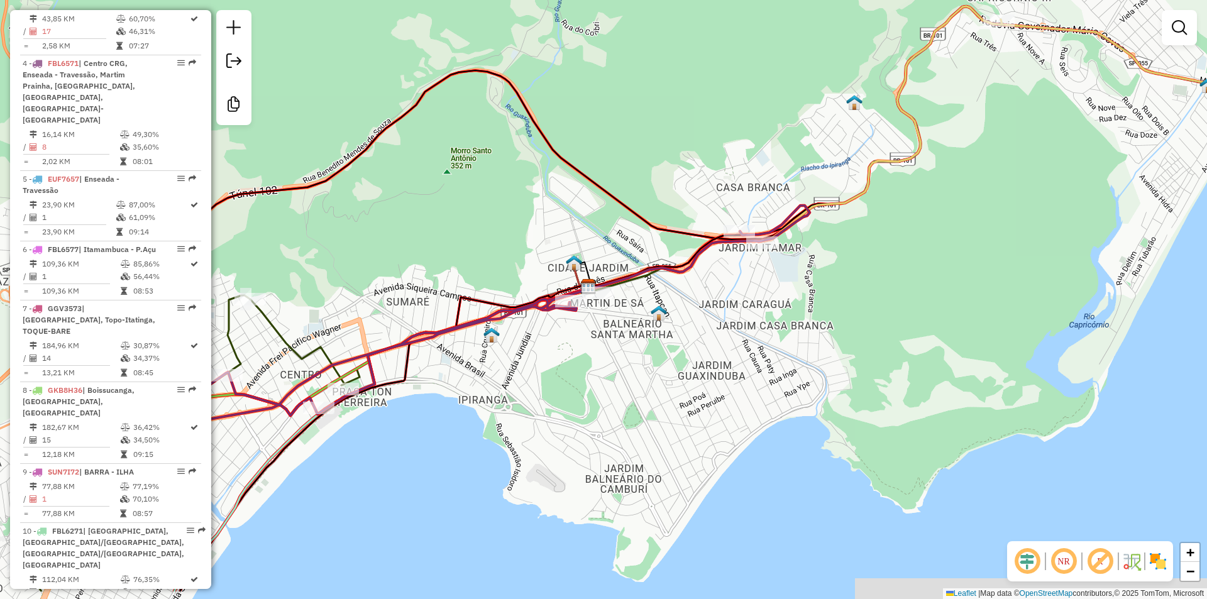
drag, startPoint x: 564, startPoint y: 418, endPoint x: 673, endPoint y: 360, distance: 123.2
click at [673, 360] on div "Janela de atendimento Grade de atendimento Capacidade Transportadoras Veículos …" at bounding box center [603, 299] width 1207 height 599
